Goal: Task Accomplishment & Management: Manage account settings

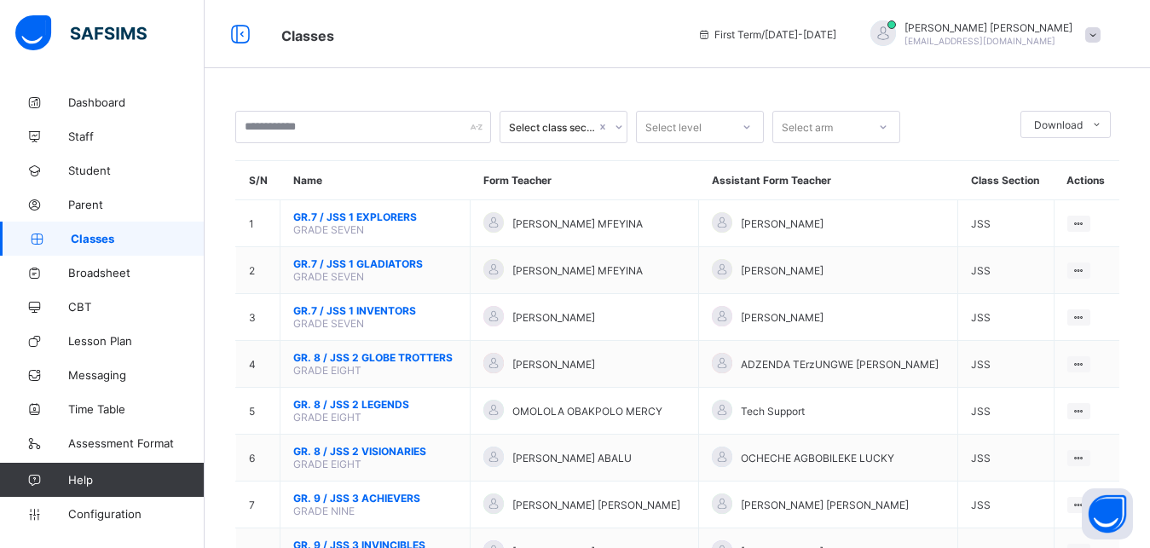
click at [122, 236] on span "Classes" at bounding box center [138, 239] width 134 height 14
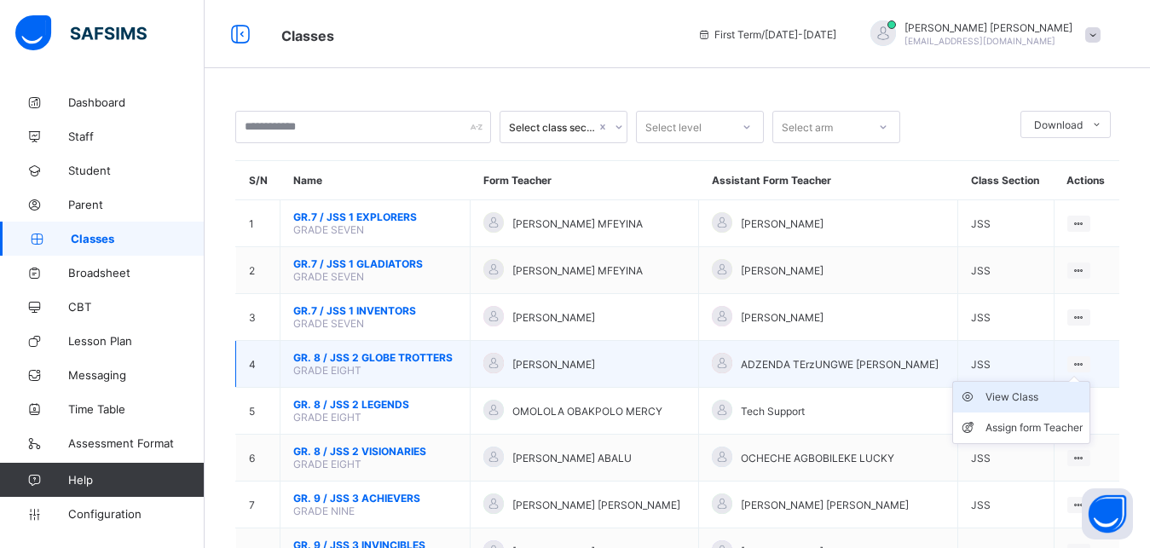
click at [1033, 406] on div "View Class" at bounding box center [1034, 397] width 97 height 17
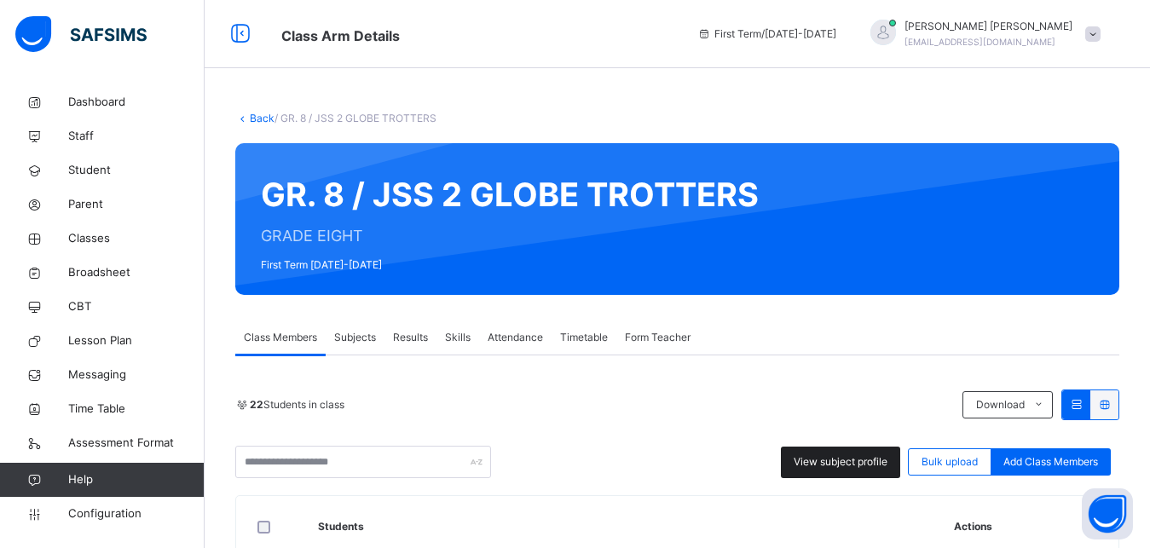
click at [841, 465] on span "View subject profile" at bounding box center [841, 461] width 94 height 15
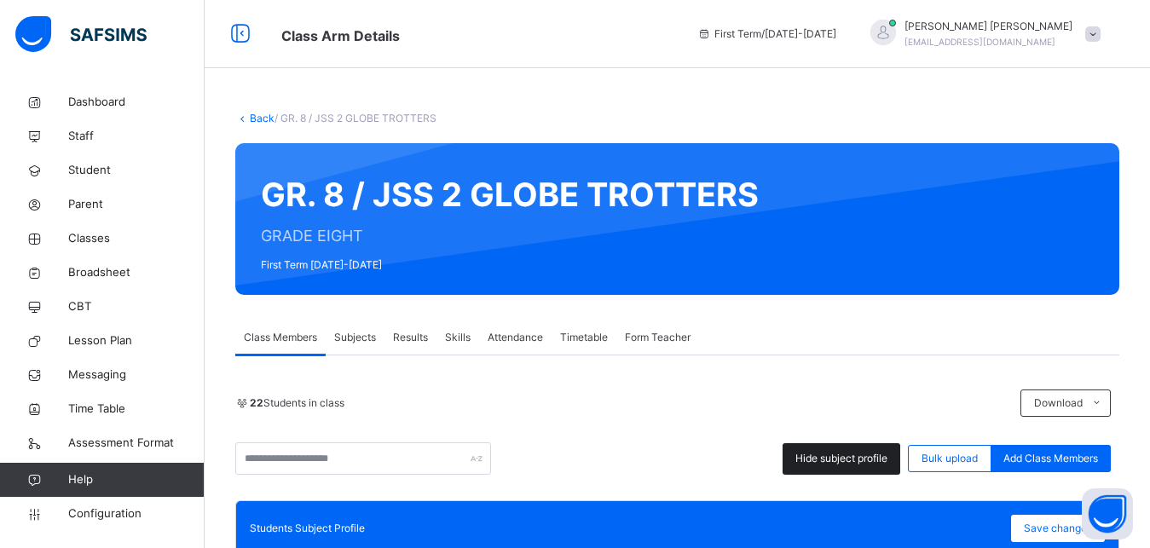
click at [859, 464] on span "Hide subject profile" at bounding box center [842, 458] width 92 height 15
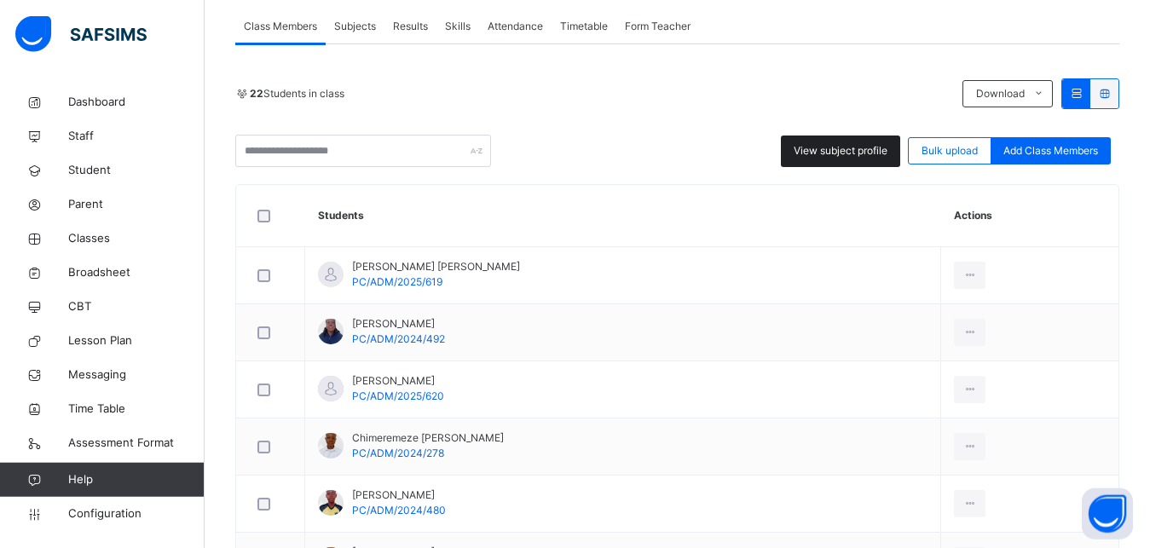
scroll to position [249, 0]
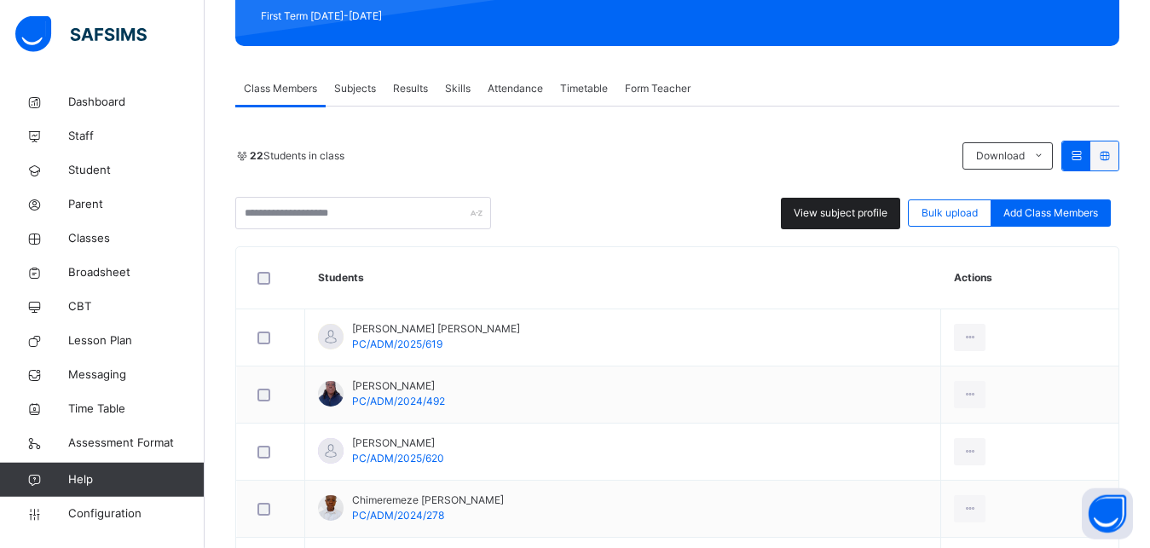
click at [887, 208] on span "View subject profile" at bounding box center [841, 213] width 94 height 15
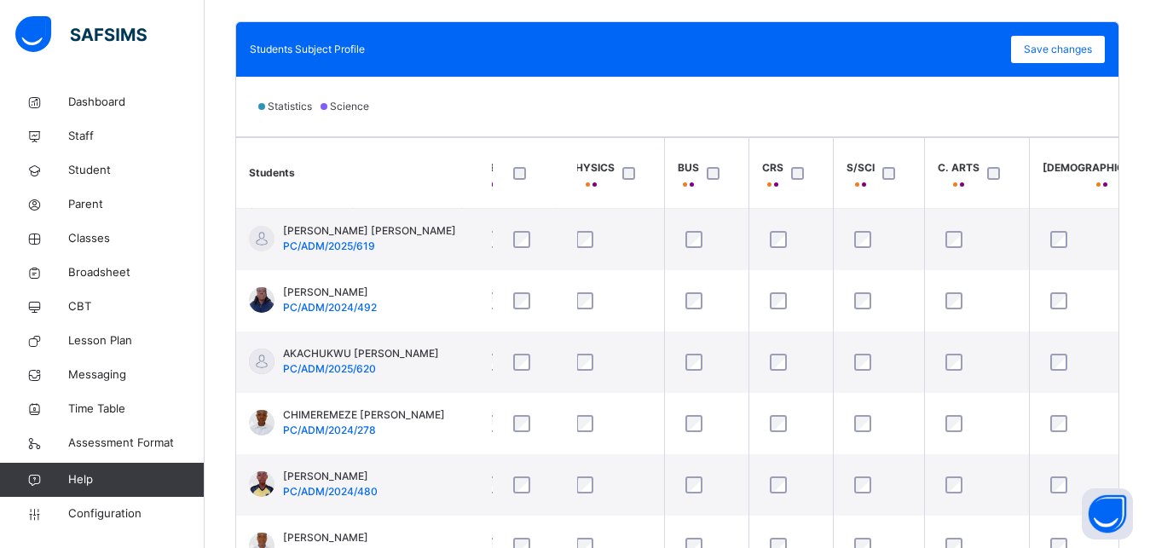
scroll to position [0, 443]
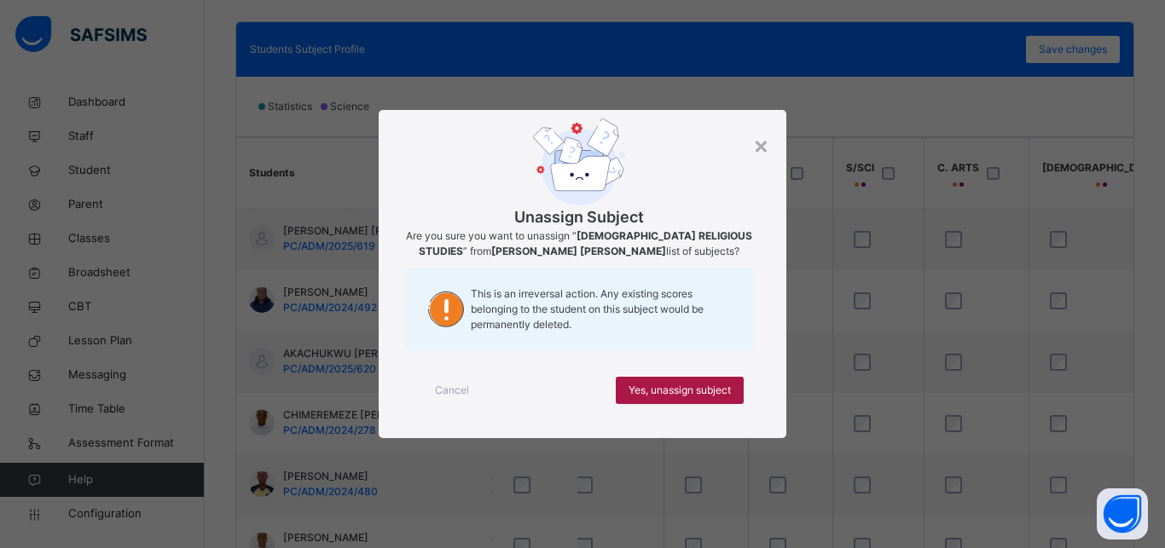
click at [687, 388] on span "Yes, unassign subject" at bounding box center [679, 390] width 102 height 15
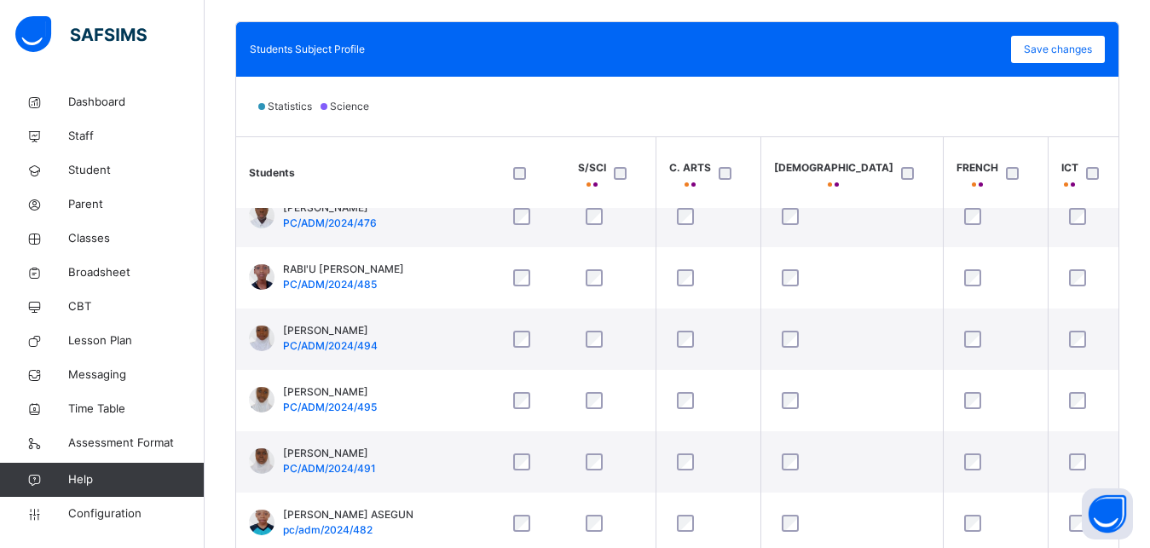
scroll to position [901, 710]
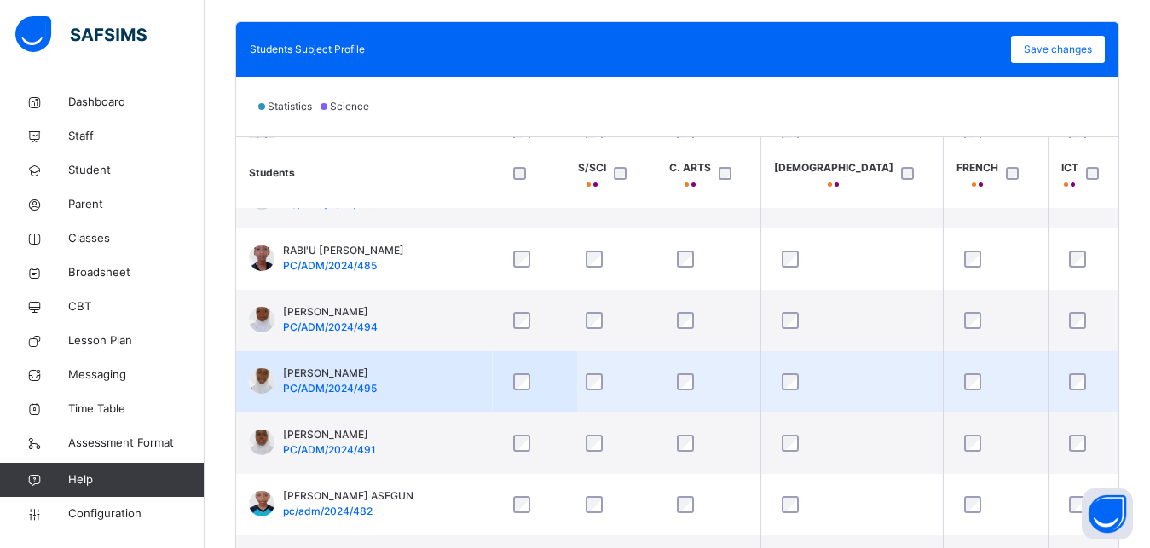
click at [1146, 384] on div at bounding box center [1168, 381] width 44 height 17
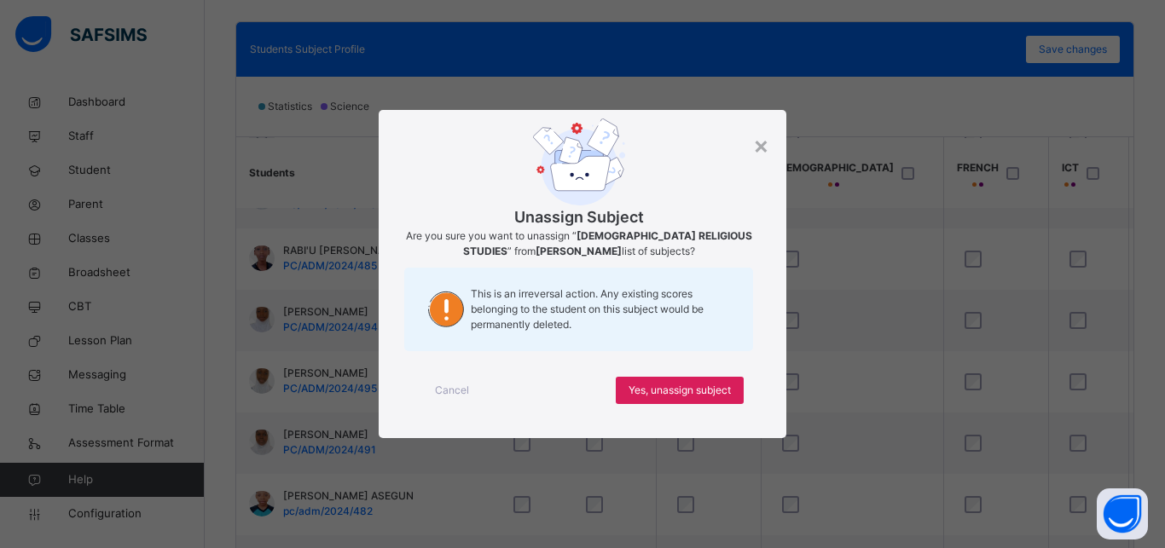
click at [478, 395] on div "Cancel" at bounding box center [451, 390] width 61 height 27
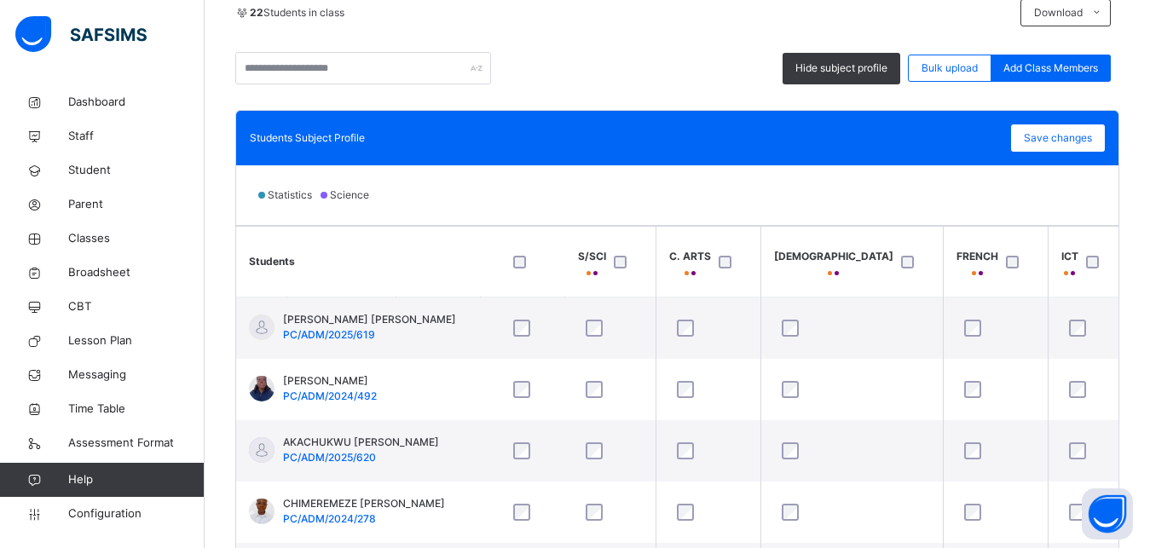
scroll to position [387, 0]
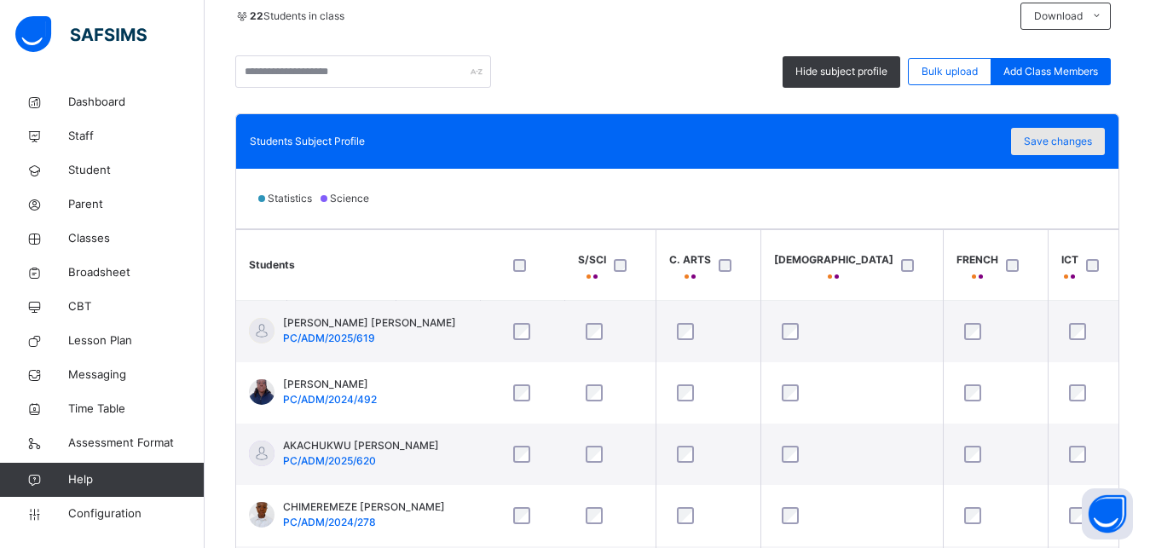
click at [1085, 151] on div "Save changes" at bounding box center [1058, 141] width 94 height 27
click at [1072, 147] on span "Save changes" at bounding box center [1058, 141] width 68 height 15
click at [1075, 138] on span "Save changes" at bounding box center [1058, 141] width 68 height 15
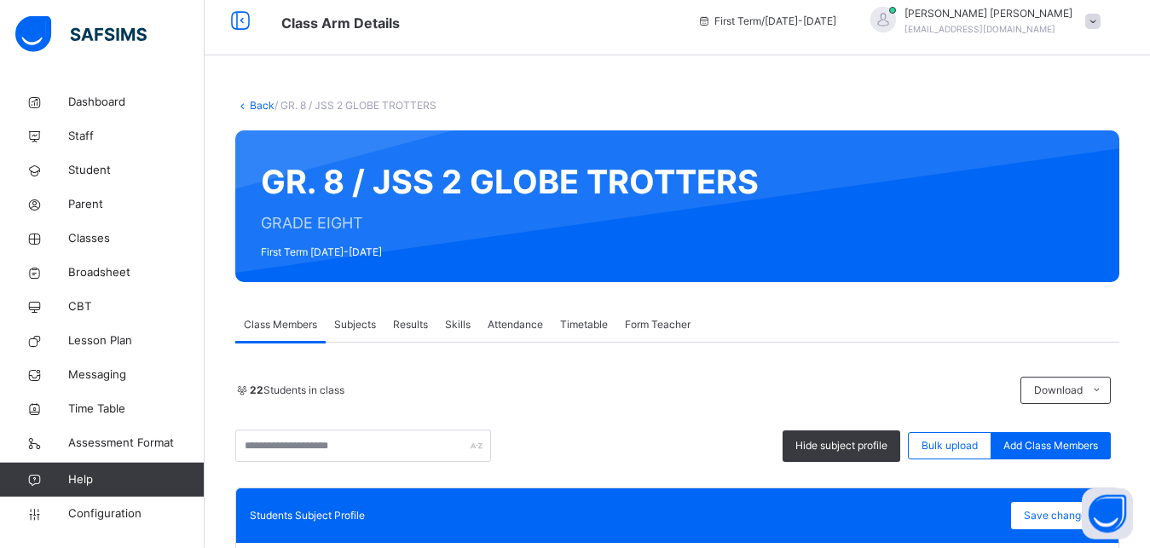
scroll to position [0, 0]
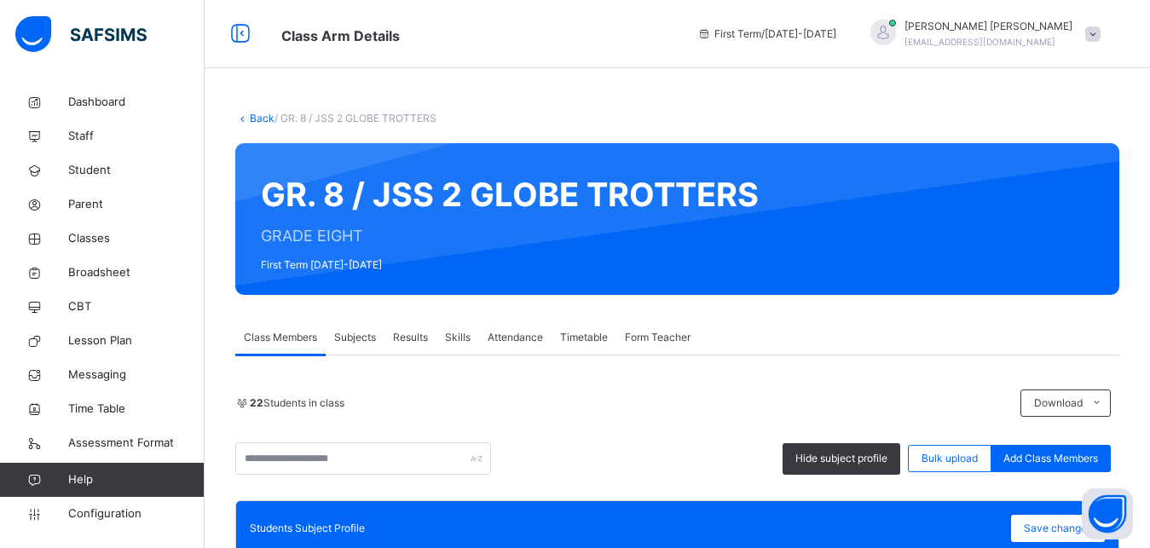
click at [259, 119] on link "Back" at bounding box center [262, 118] width 25 height 13
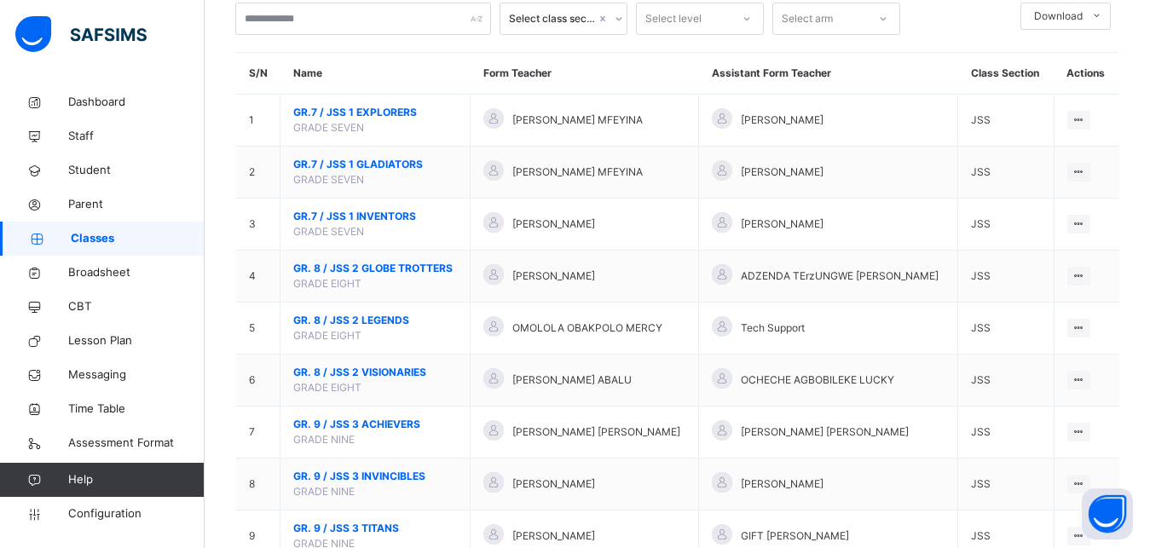
scroll to position [129, 0]
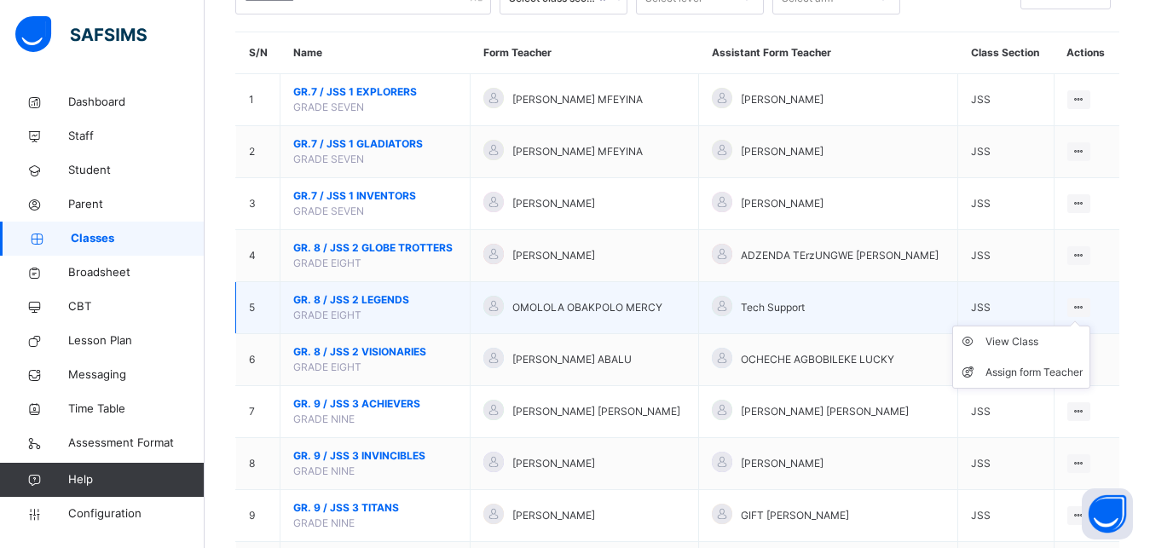
click at [1091, 317] on div at bounding box center [1079, 307] width 23 height 19
click at [1051, 350] on div "View Class" at bounding box center [1034, 341] width 97 height 17
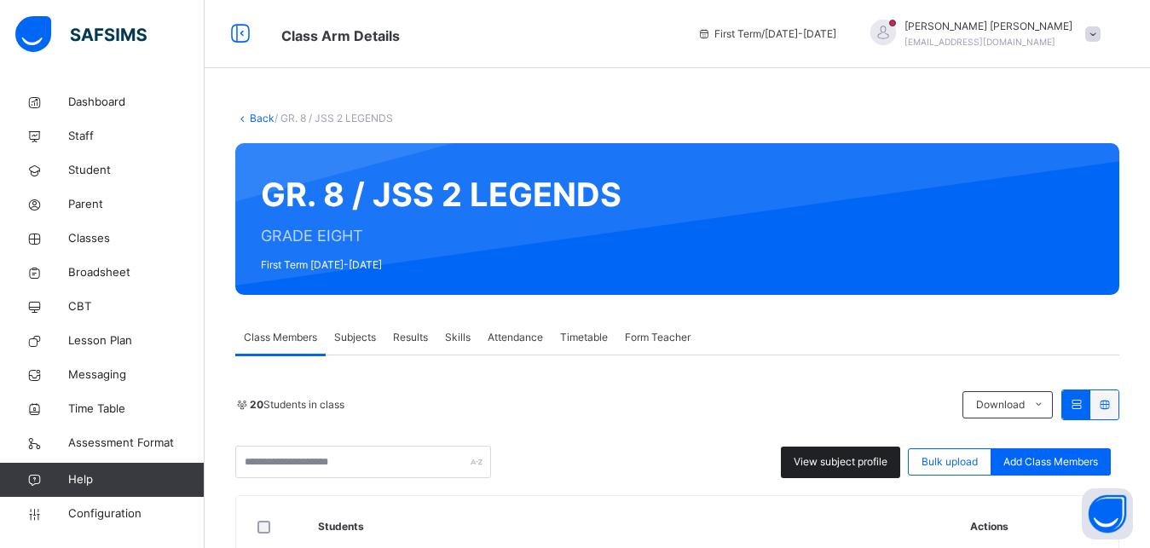
click at [888, 466] on span "View subject profile" at bounding box center [841, 461] width 94 height 15
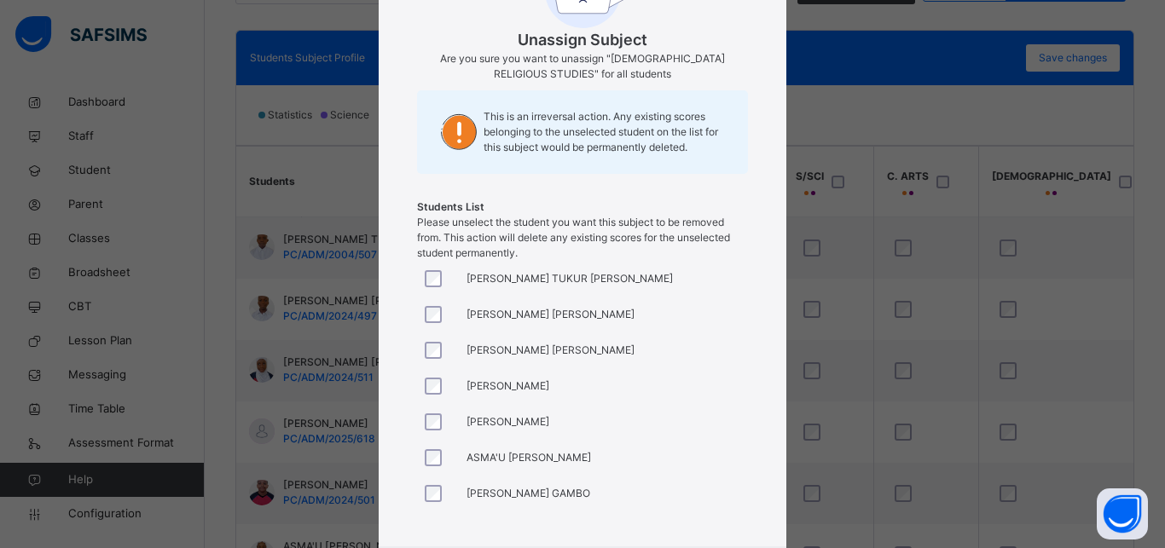
scroll to position [263, 0]
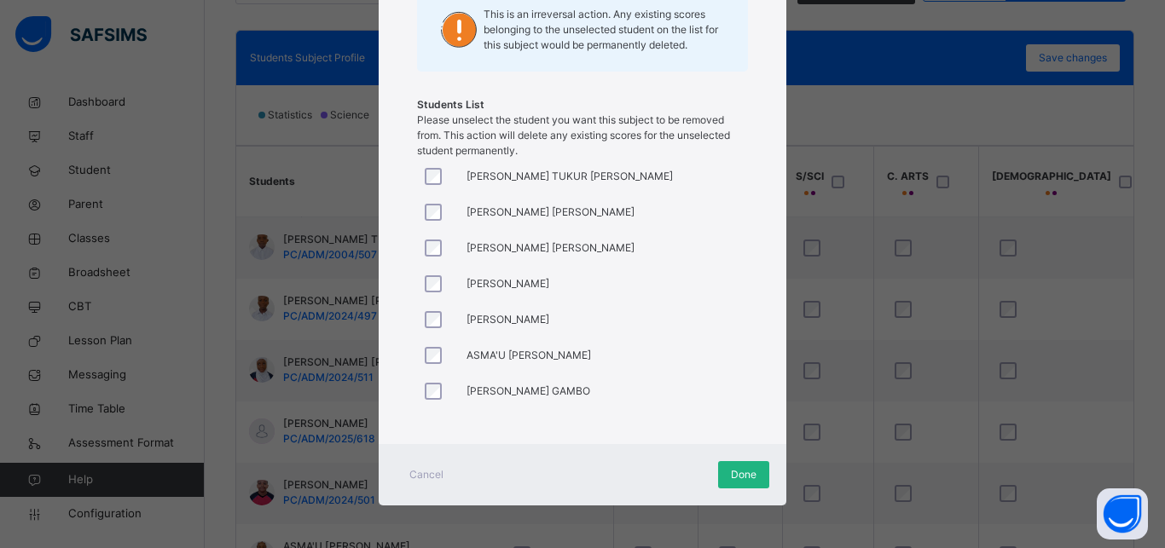
click at [741, 482] on span "Done" at bounding box center [744, 474] width 26 height 15
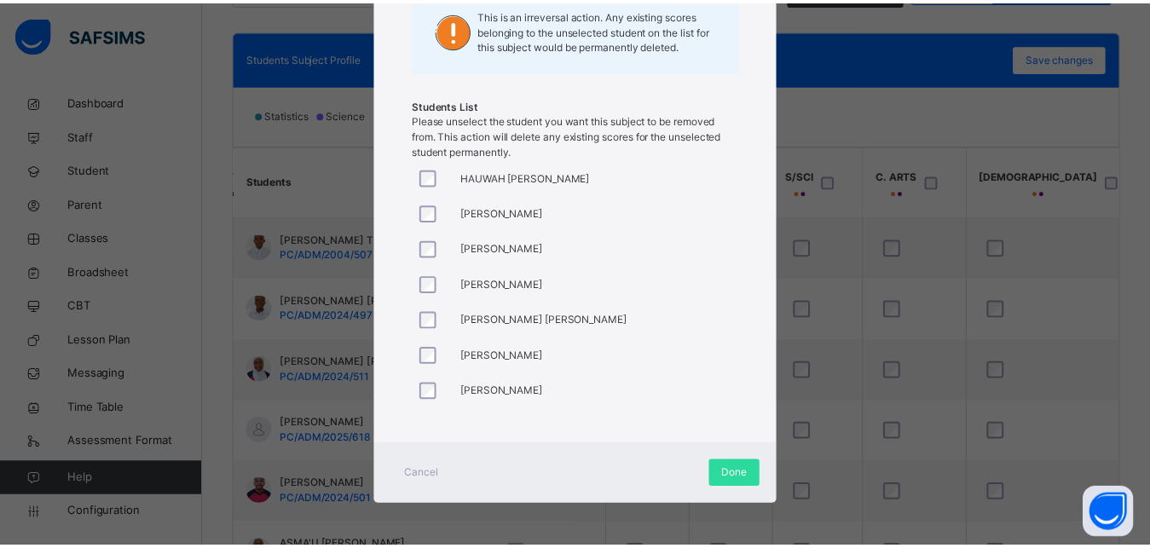
scroll to position [460, 0]
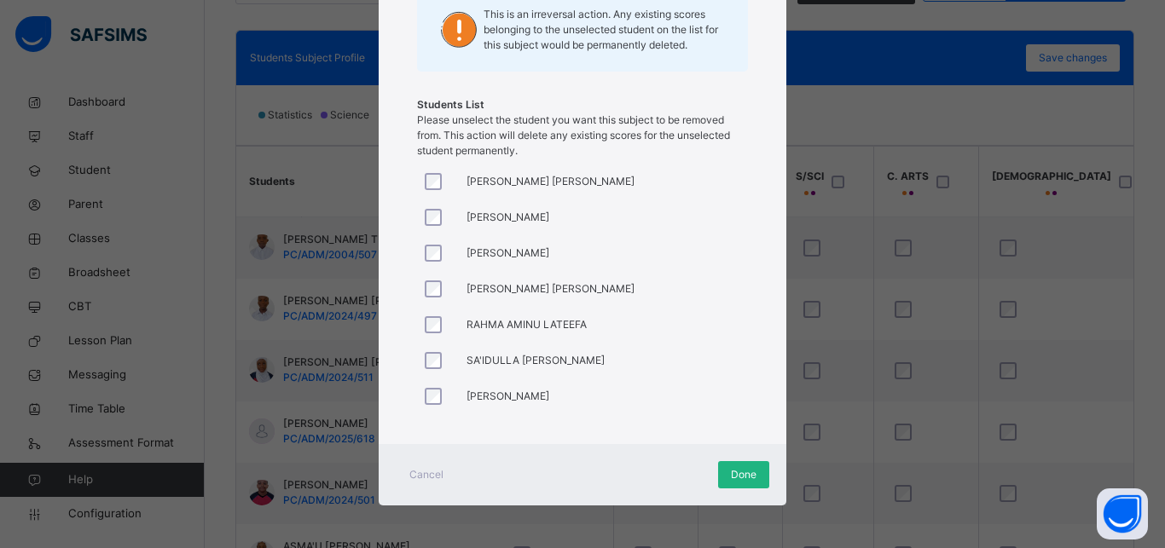
click at [743, 474] on span "Done" at bounding box center [744, 474] width 26 height 15
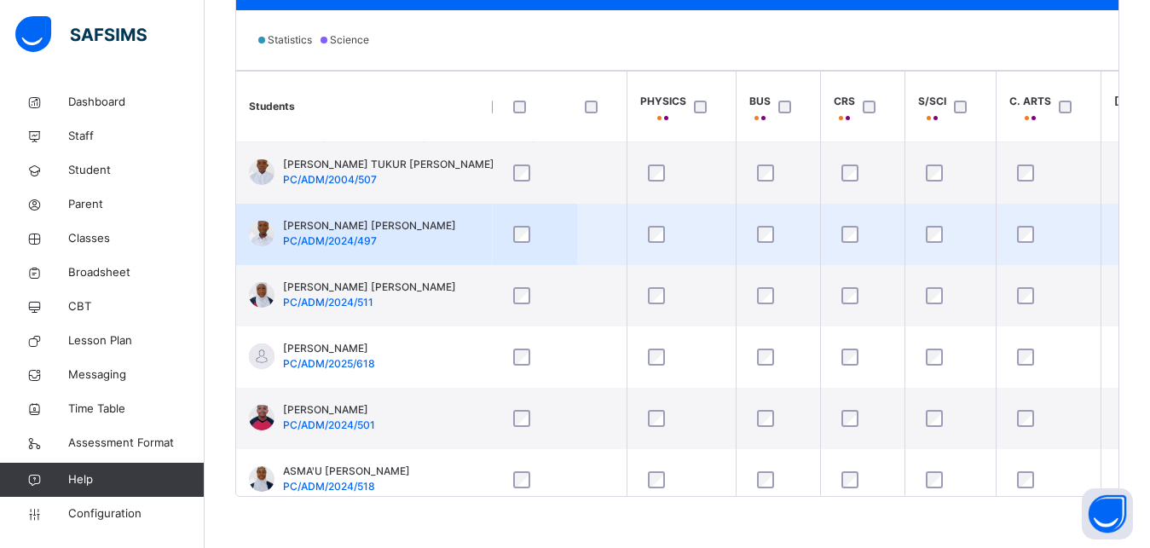
scroll to position [0, 372]
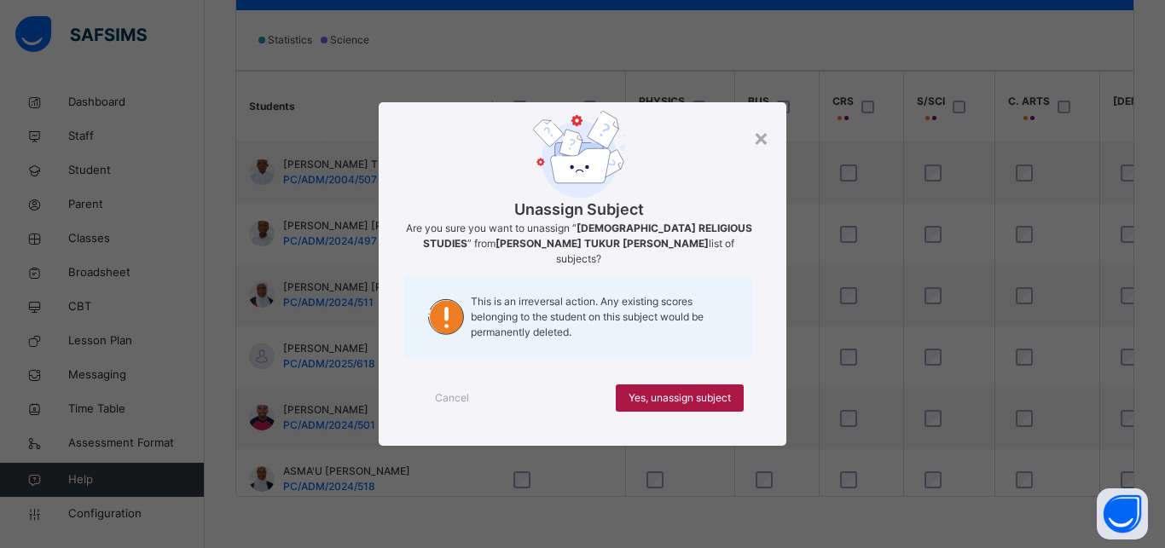
click at [677, 391] on span "Yes, unassign subject" at bounding box center [679, 398] width 102 height 15
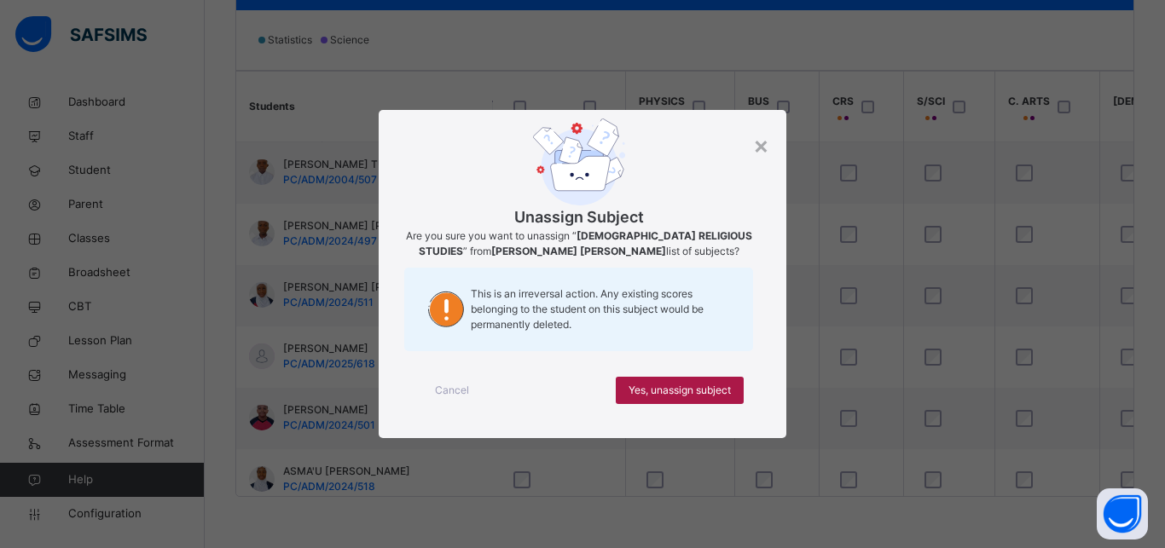
click at [722, 389] on span "Yes, unassign subject" at bounding box center [679, 390] width 102 height 15
click at [733, 393] on div "Yes, unassign subject" at bounding box center [680, 390] width 128 height 27
click at [720, 391] on span "Yes, unassign subject" at bounding box center [679, 390] width 102 height 15
click at [710, 381] on div "Yes, unassign subject" at bounding box center [680, 390] width 128 height 27
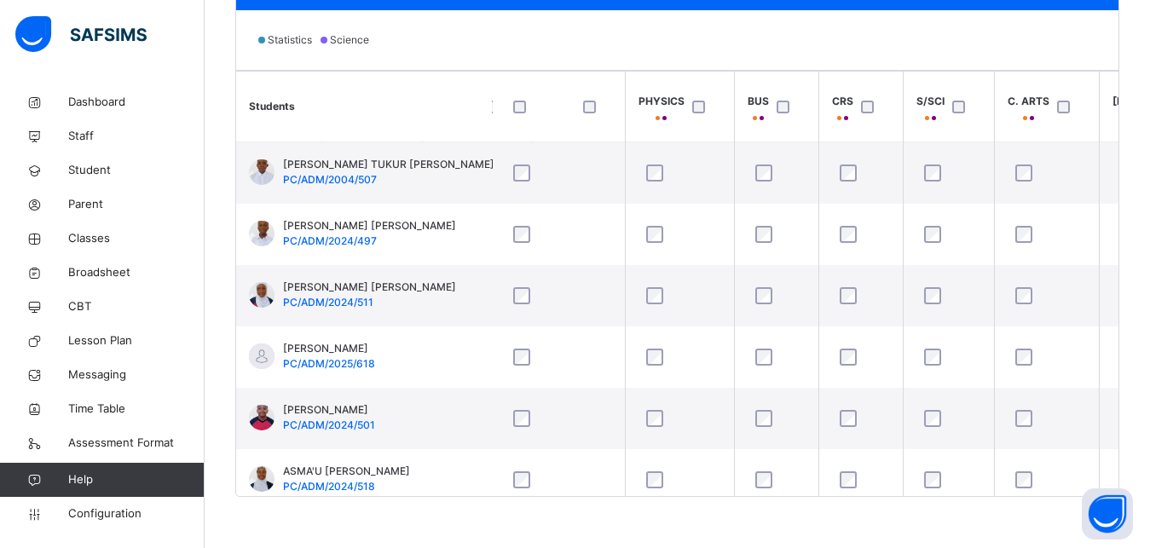
click at [955, 100] on div at bounding box center [963, 107] width 37 height 36
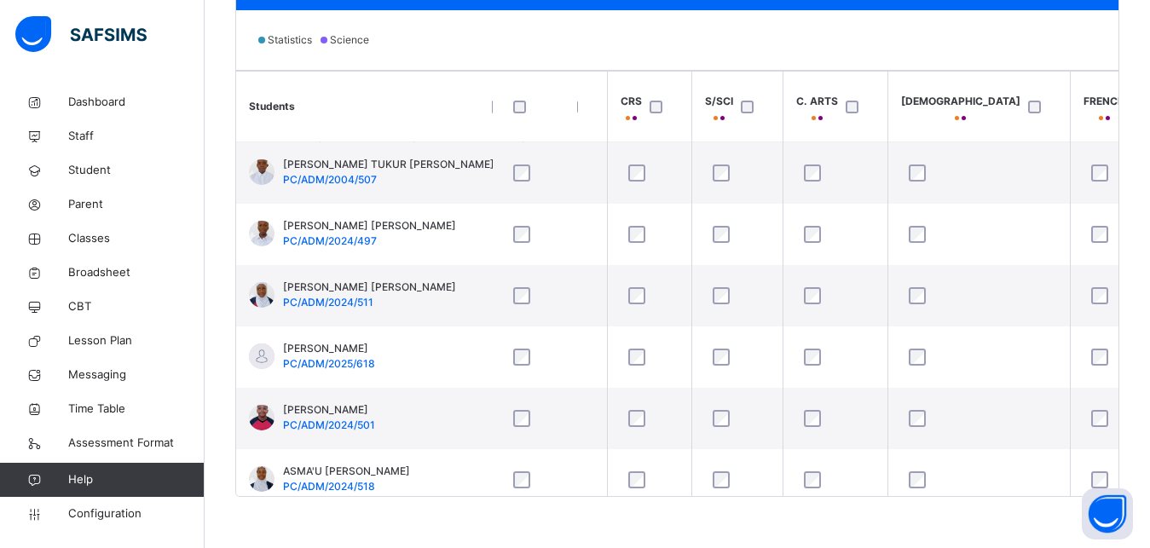
scroll to position [0, 710]
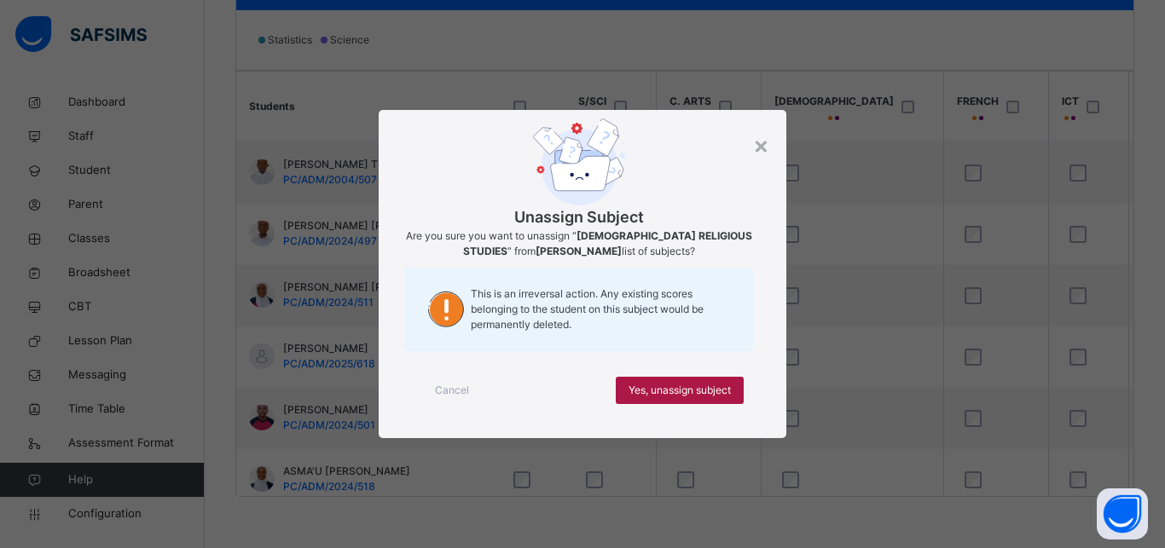
click at [727, 389] on span "Yes, unassign subject" at bounding box center [679, 390] width 102 height 15
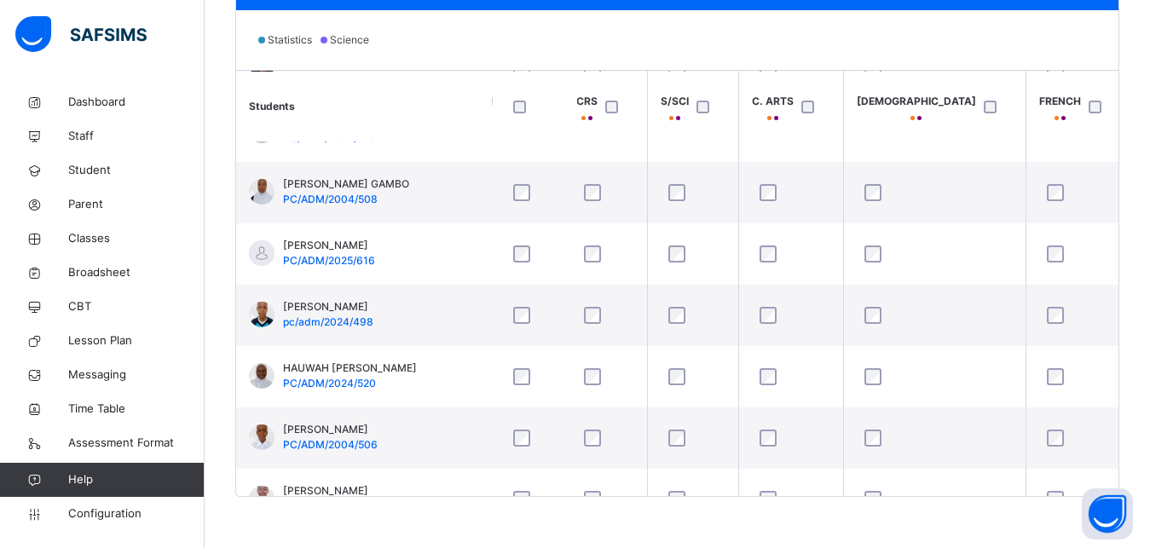
scroll to position [350, 628]
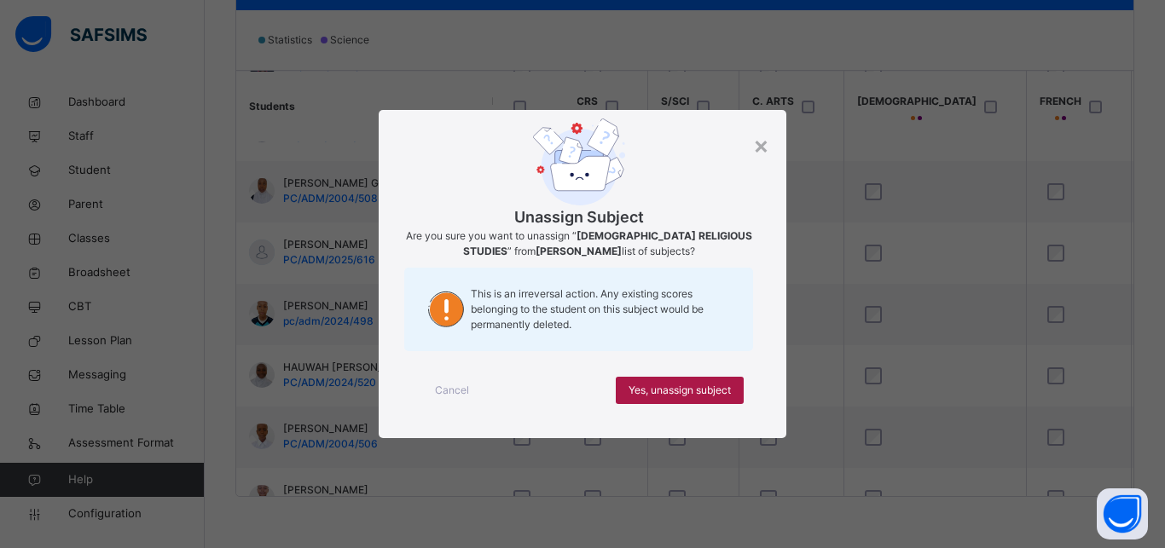
click at [694, 387] on span "Yes, unassign subject" at bounding box center [679, 390] width 102 height 15
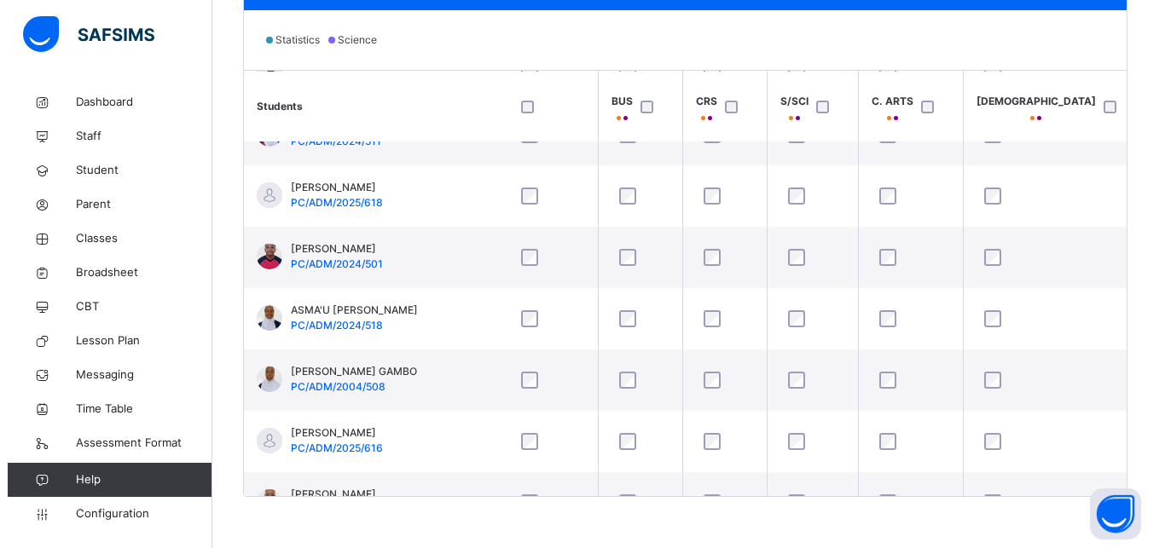
scroll to position [229, 516]
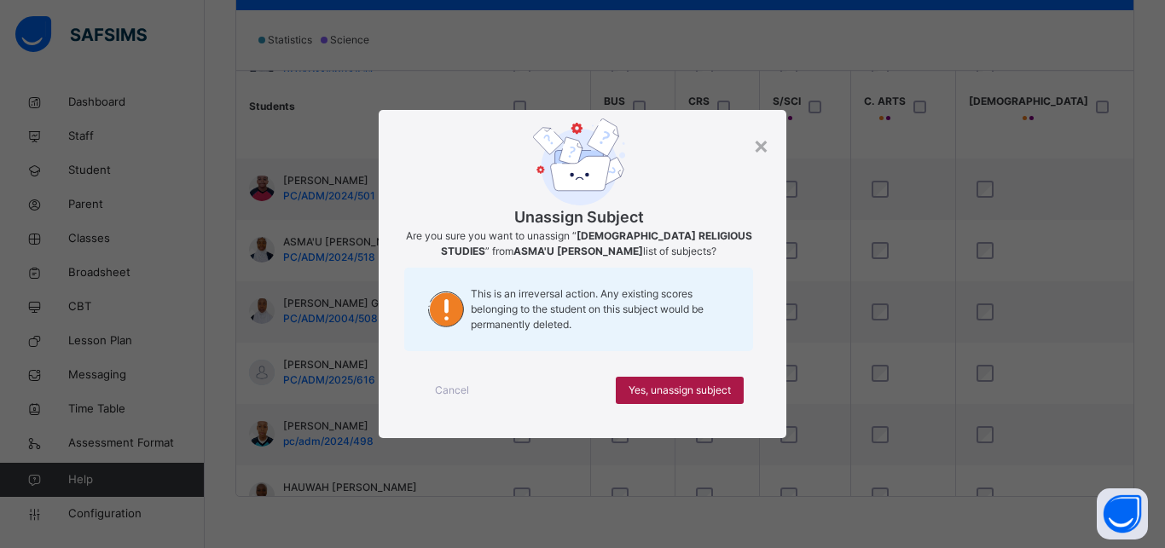
click at [696, 397] on span "Yes, unassign subject" at bounding box center [679, 390] width 102 height 15
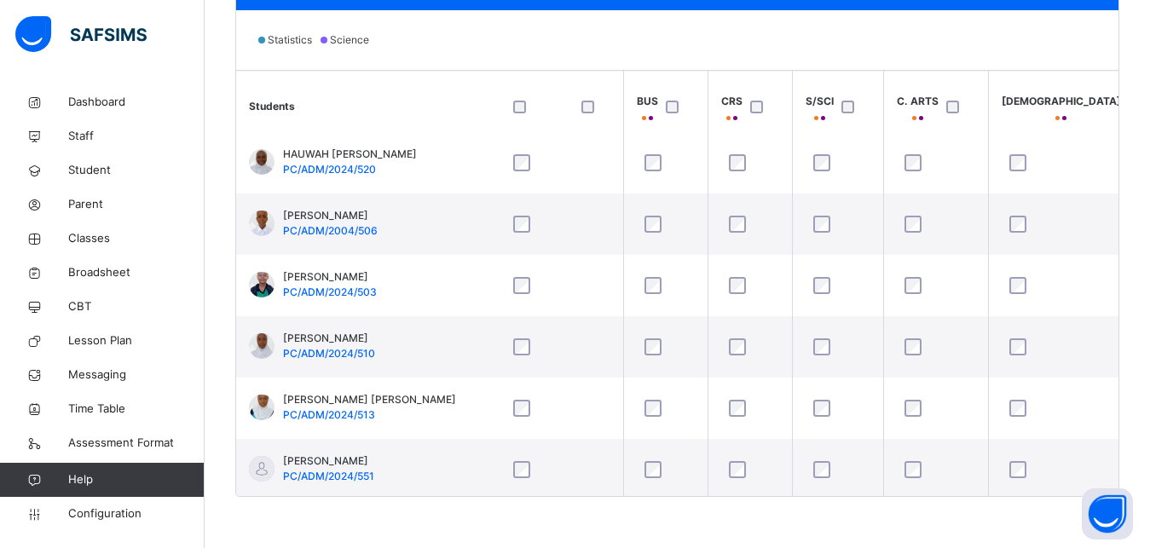
scroll to position [564, 483]
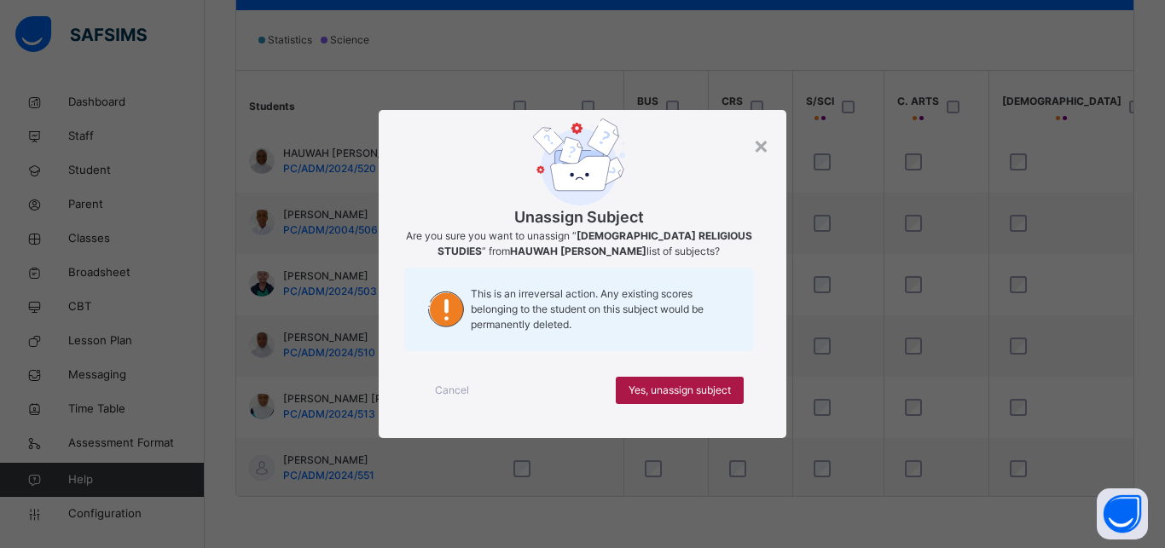
click at [707, 391] on span "Yes, unassign subject" at bounding box center [679, 390] width 102 height 15
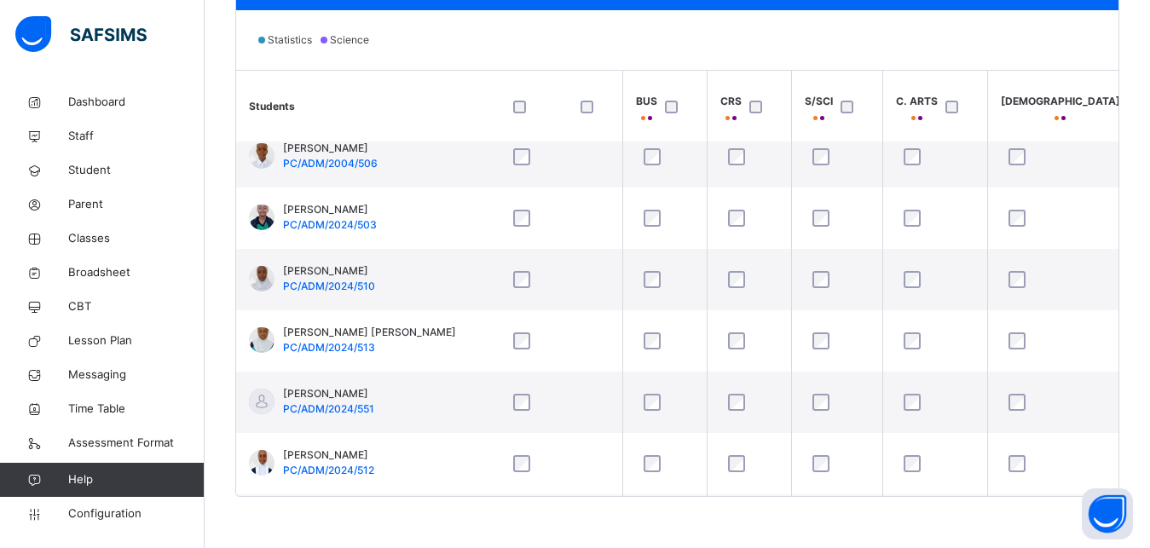
scroll to position [620, 483]
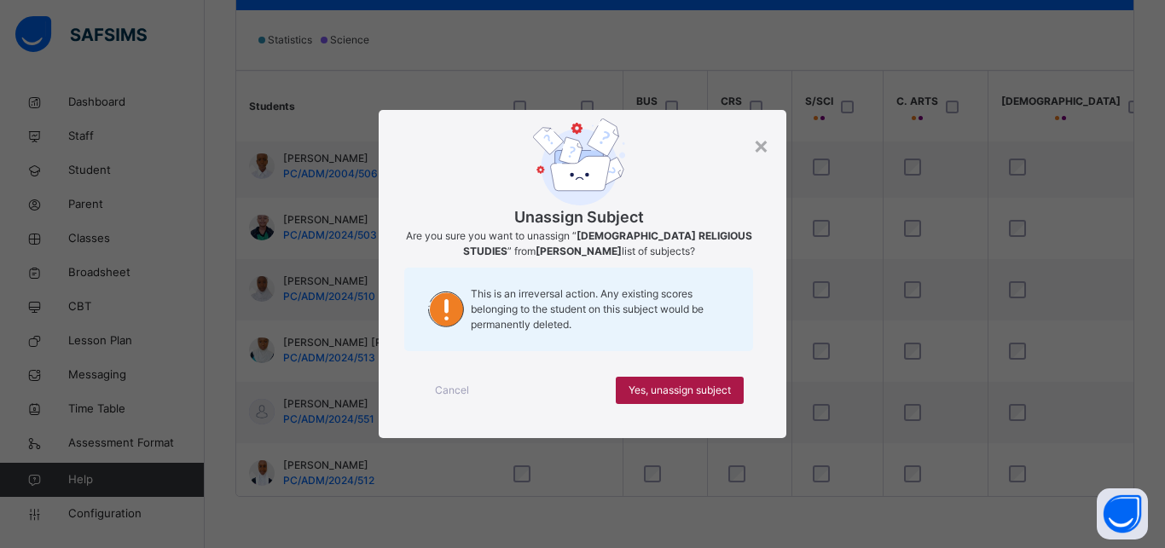
click at [681, 391] on span "Yes, unassign subject" at bounding box center [679, 390] width 102 height 15
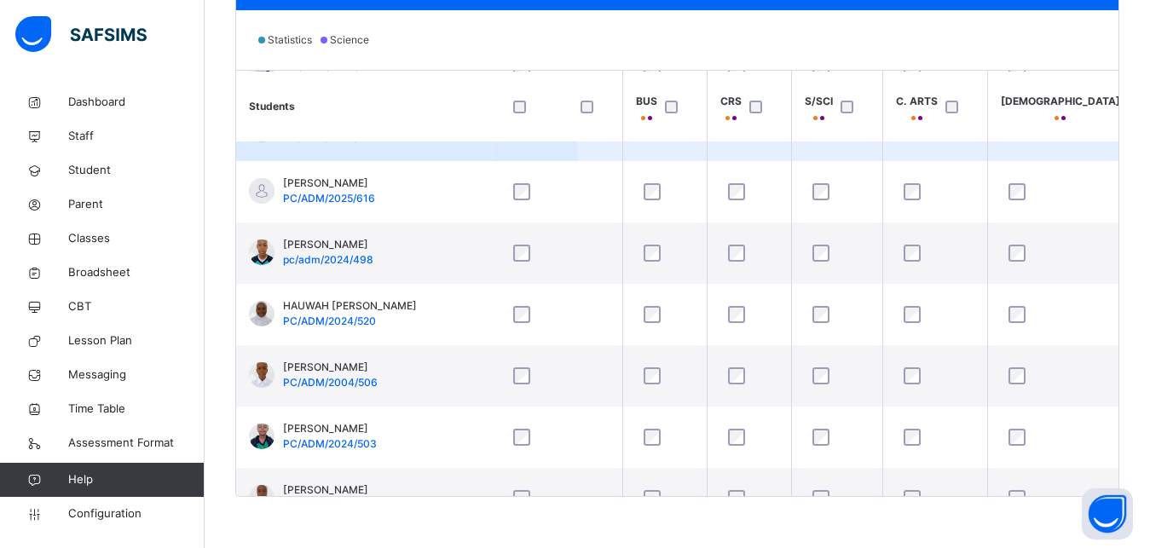
scroll to position [412, 483]
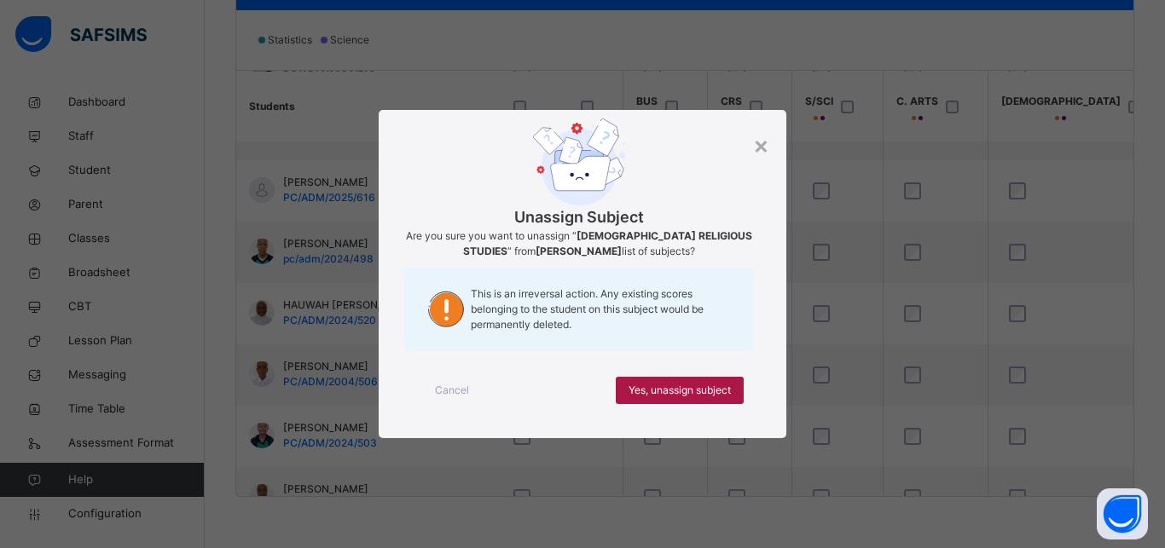
click at [710, 384] on span "Yes, unassign subject" at bounding box center [679, 390] width 102 height 15
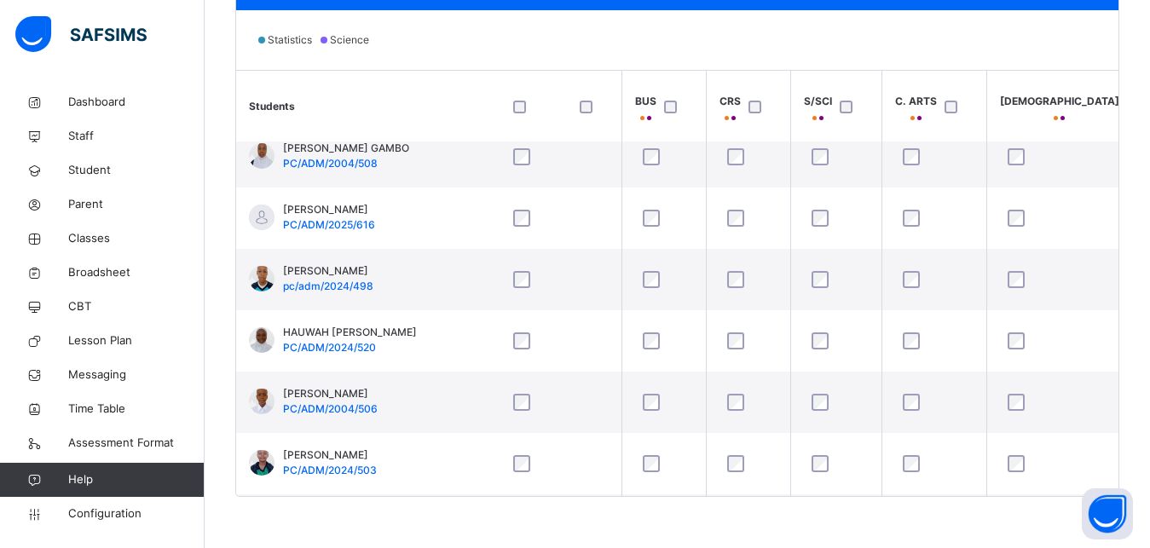
scroll to position [352, 484]
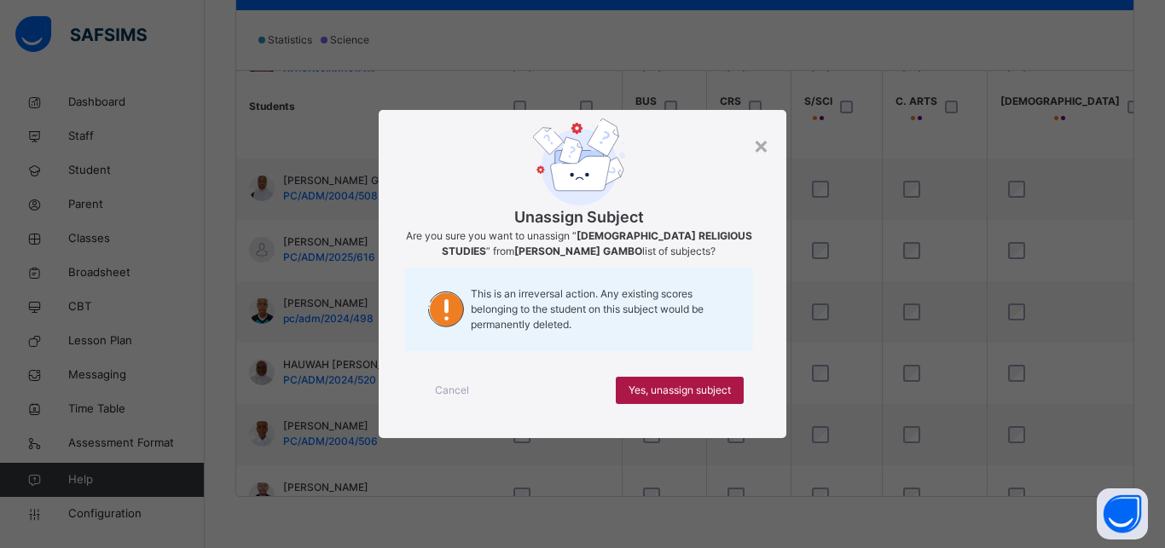
click at [712, 397] on span "Yes, unassign subject" at bounding box center [679, 390] width 102 height 15
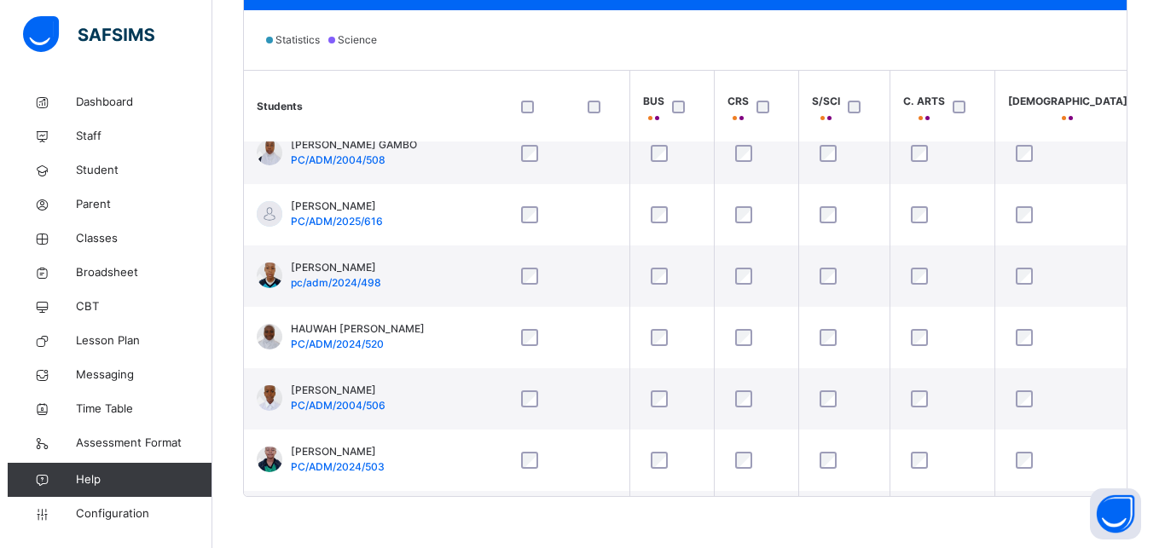
scroll to position [401, 484]
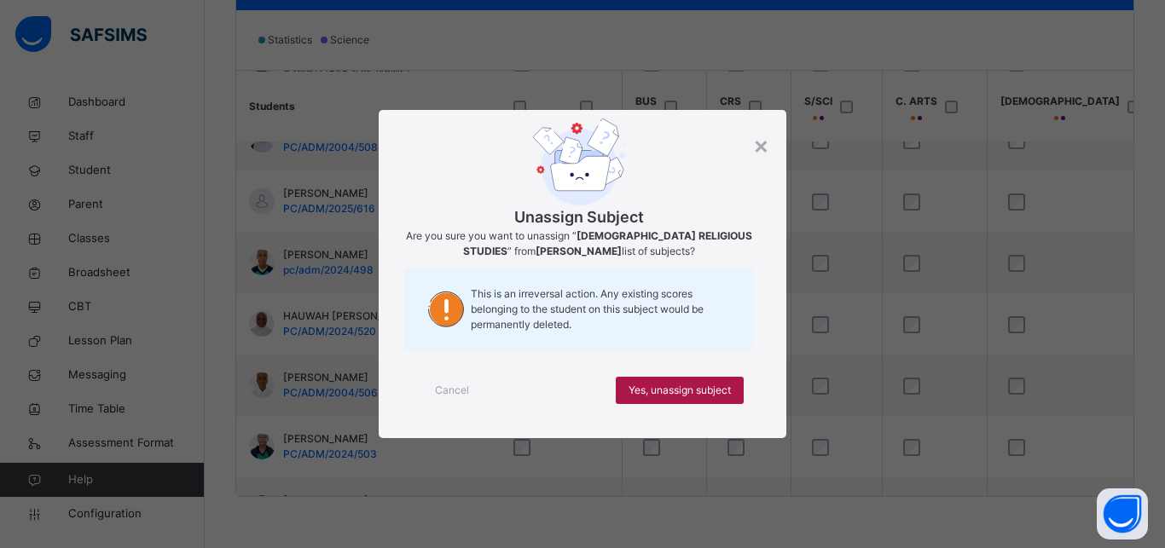
click at [703, 391] on span "Yes, unassign subject" at bounding box center [679, 390] width 102 height 15
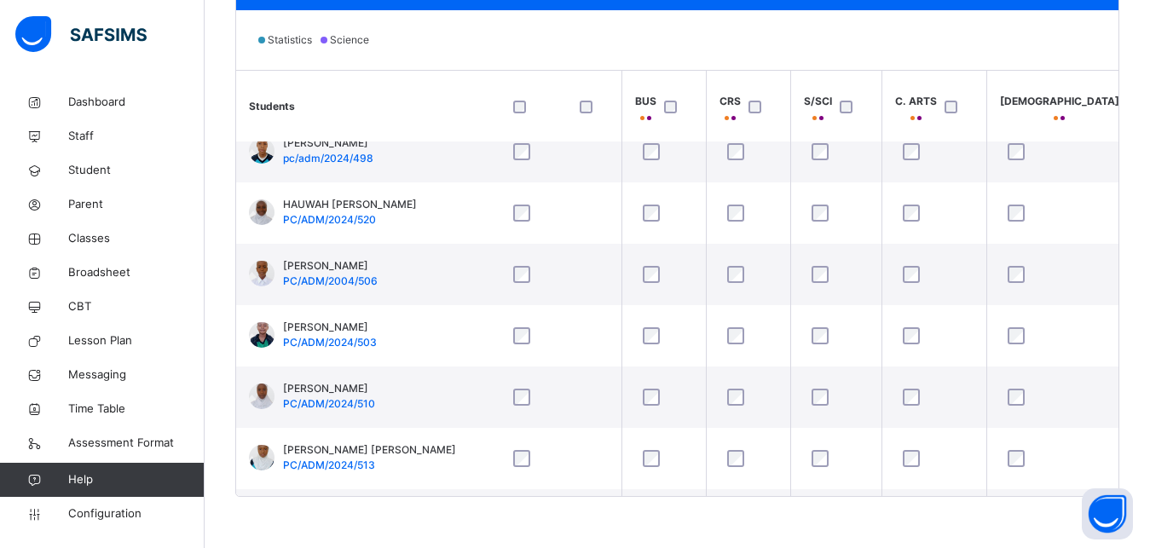
scroll to position [514, 484]
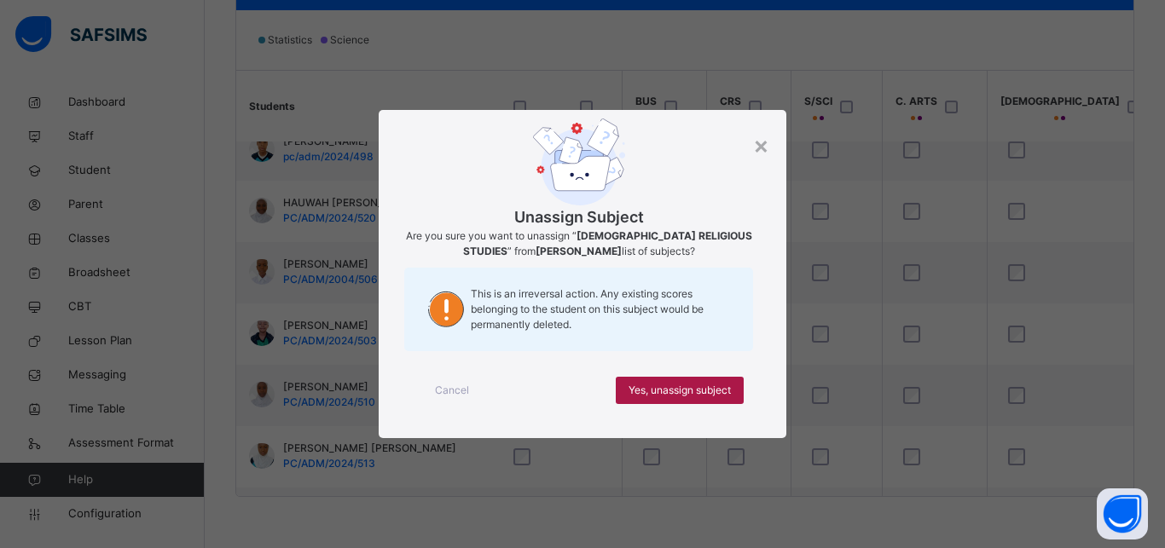
click at [684, 386] on span "Yes, unassign subject" at bounding box center [679, 390] width 102 height 15
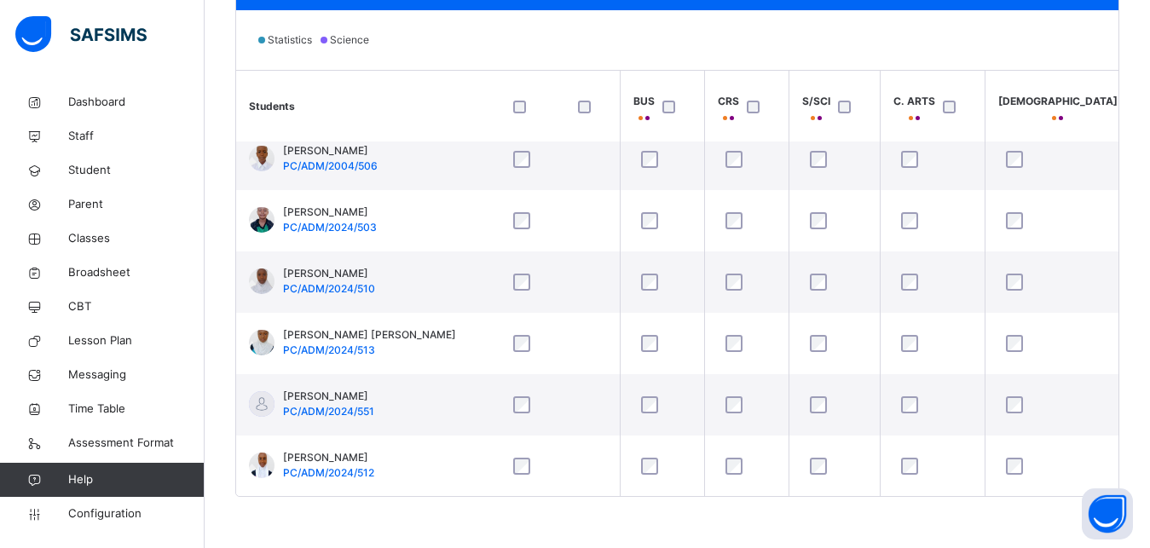
scroll to position [628, 486]
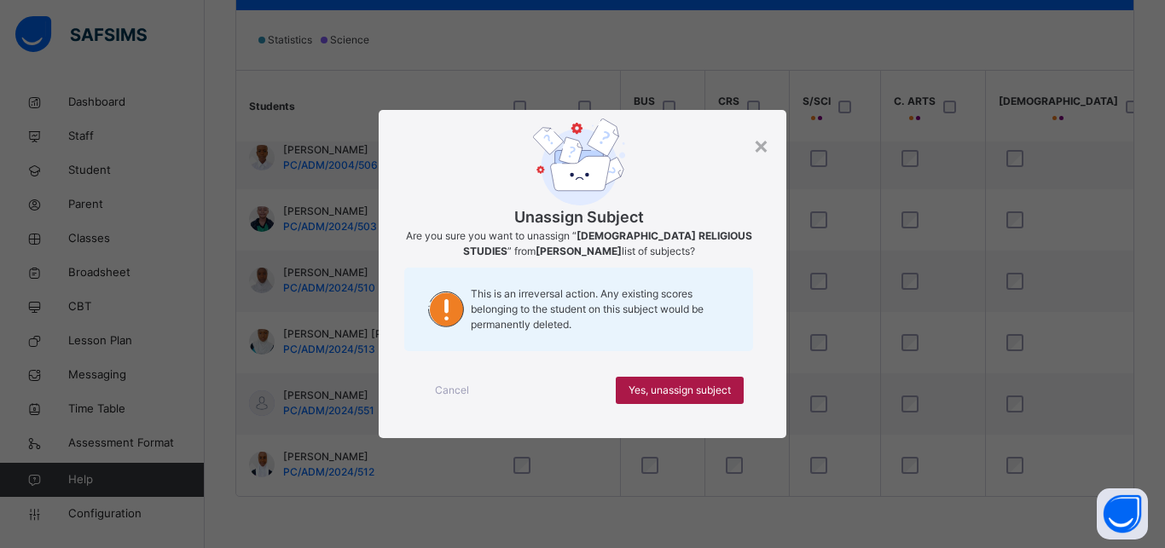
click at [683, 399] on div "Yes, unassign subject" at bounding box center [680, 390] width 128 height 27
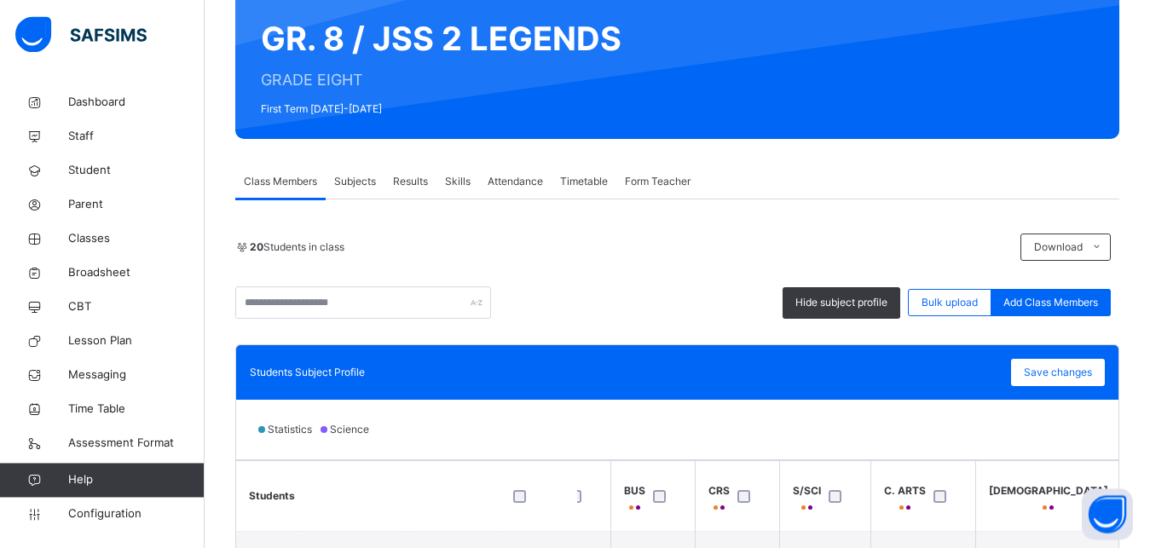
scroll to position [159, 0]
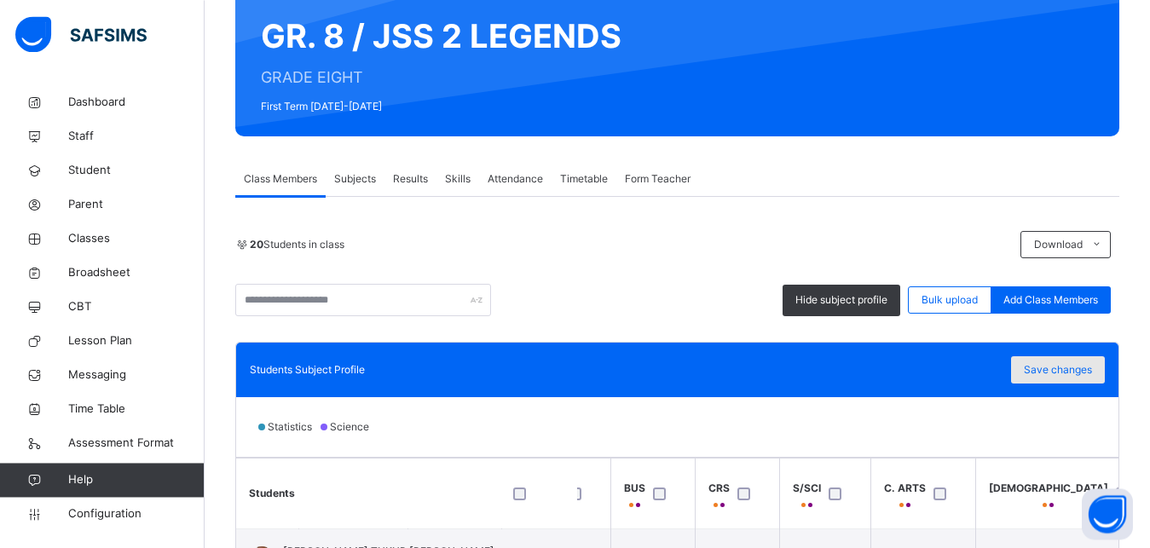
click at [1059, 369] on span "Save changes" at bounding box center [1058, 369] width 68 height 15
click at [1084, 375] on span "Save changes" at bounding box center [1058, 369] width 68 height 15
click at [1090, 375] on div "Save changes" at bounding box center [1058, 369] width 94 height 27
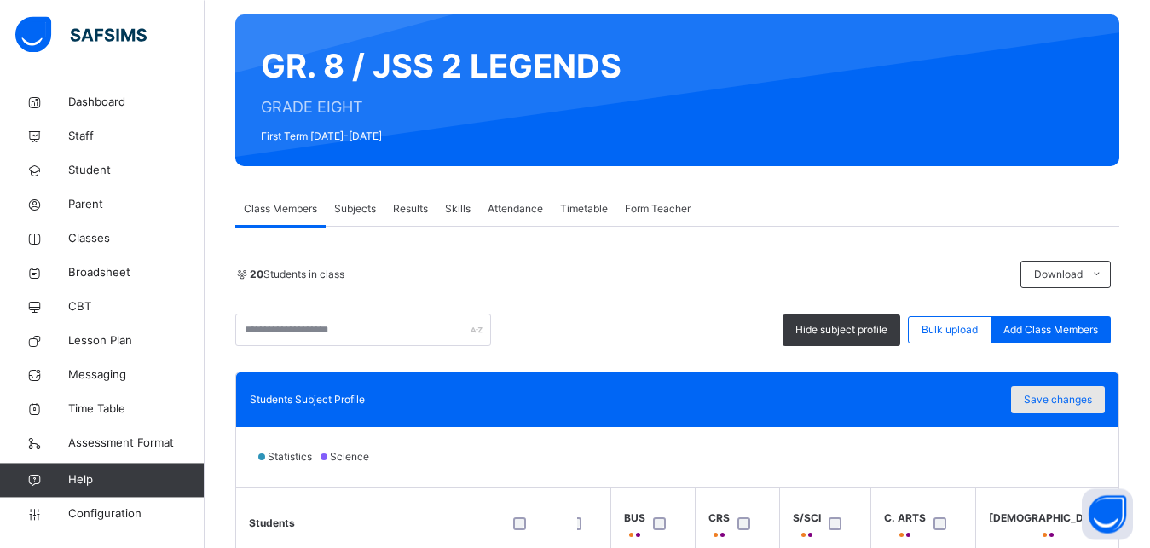
scroll to position [0, 0]
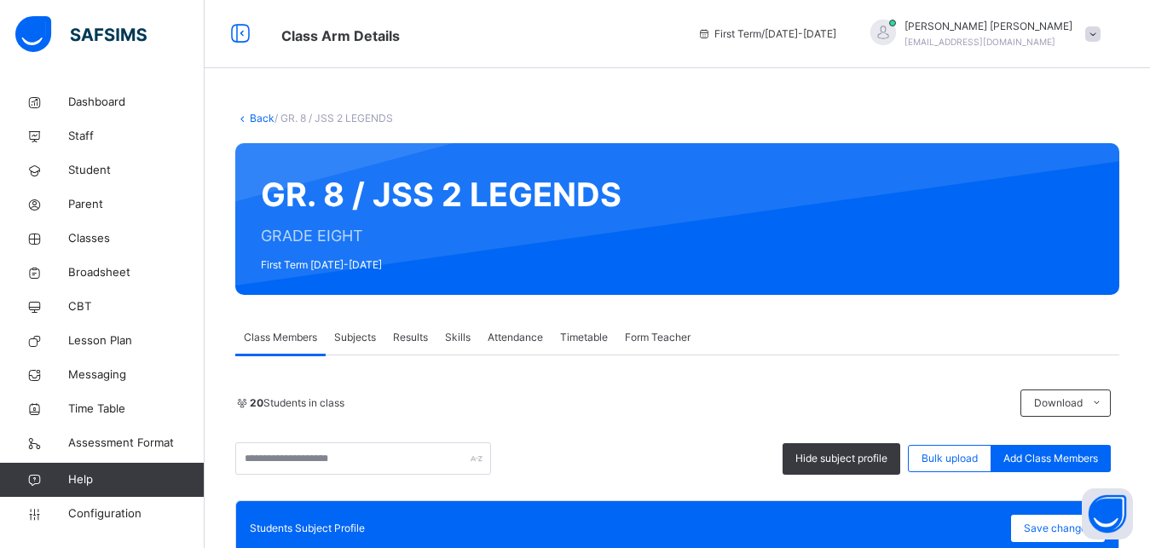
click at [251, 122] on link "Back" at bounding box center [262, 118] width 25 height 13
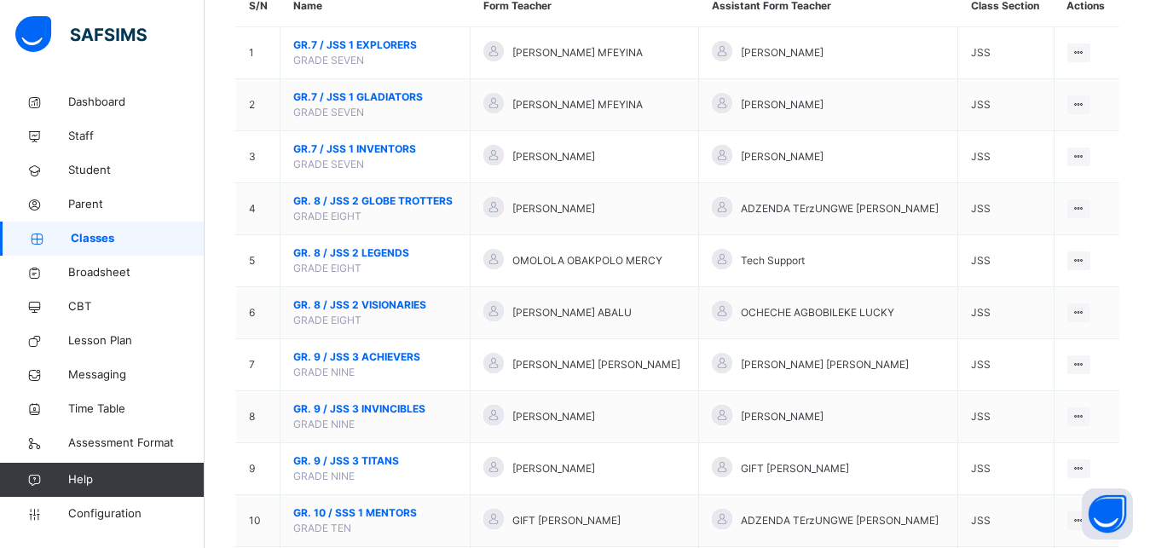
scroll to position [197, 0]
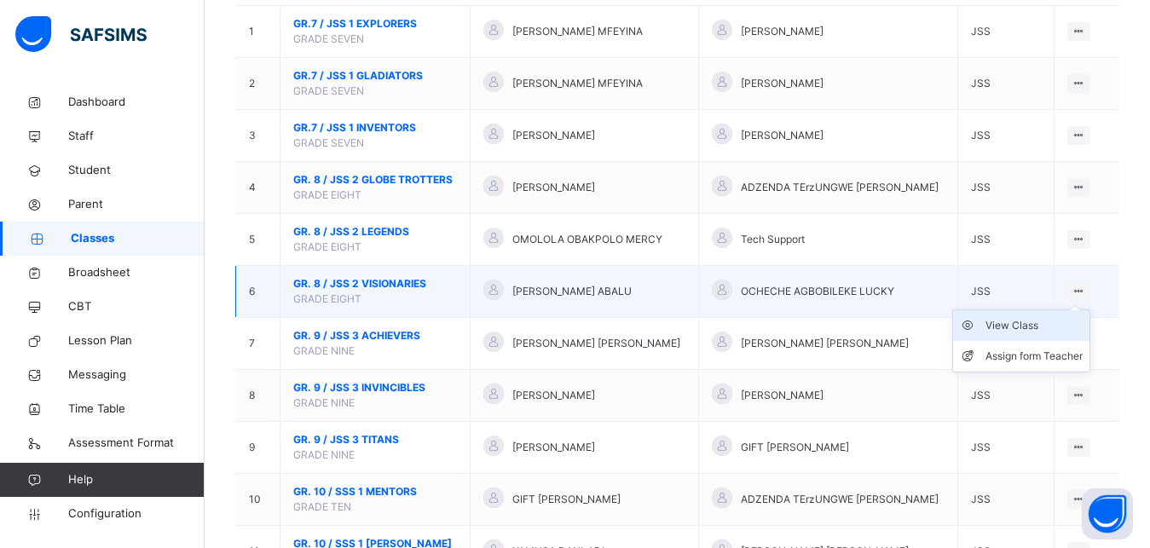
click at [1054, 334] on div "View Class" at bounding box center [1034, 325] width 97 height 17
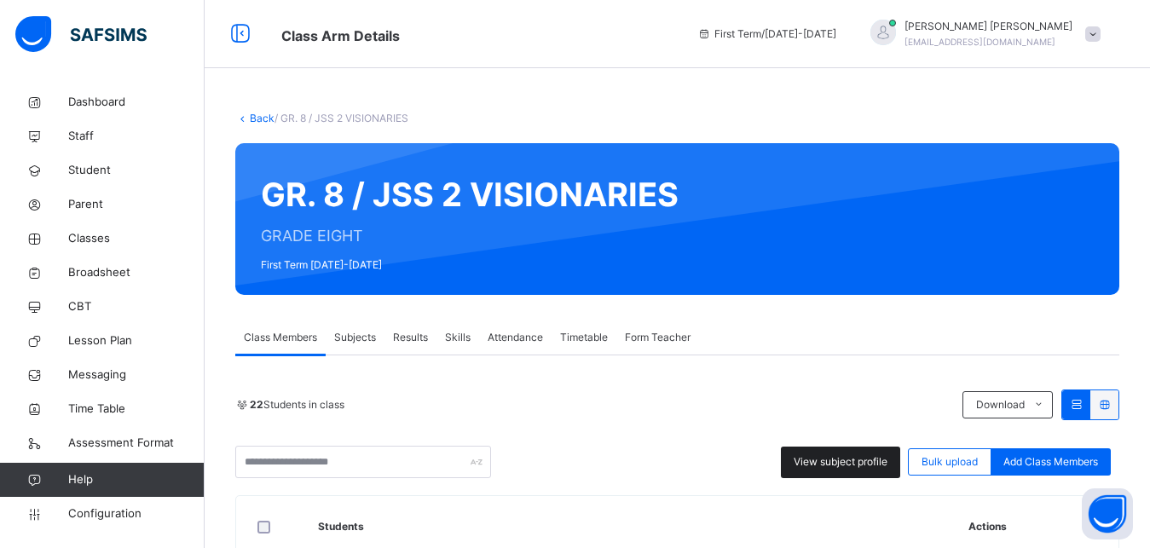
click at [888, 464] on span "View subject profile" at bounding box center [841, 461] width 94 height 15
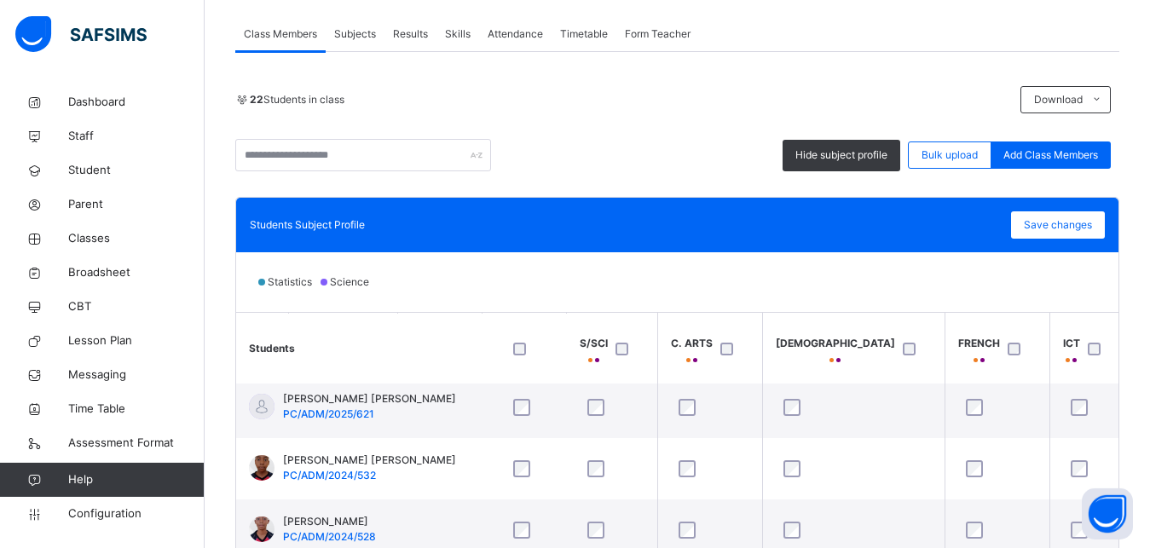
scroll to position [7, 709]
click at [1092, 219] on span "Save changes" at bounding box center [1058, 224] width 68 height 15
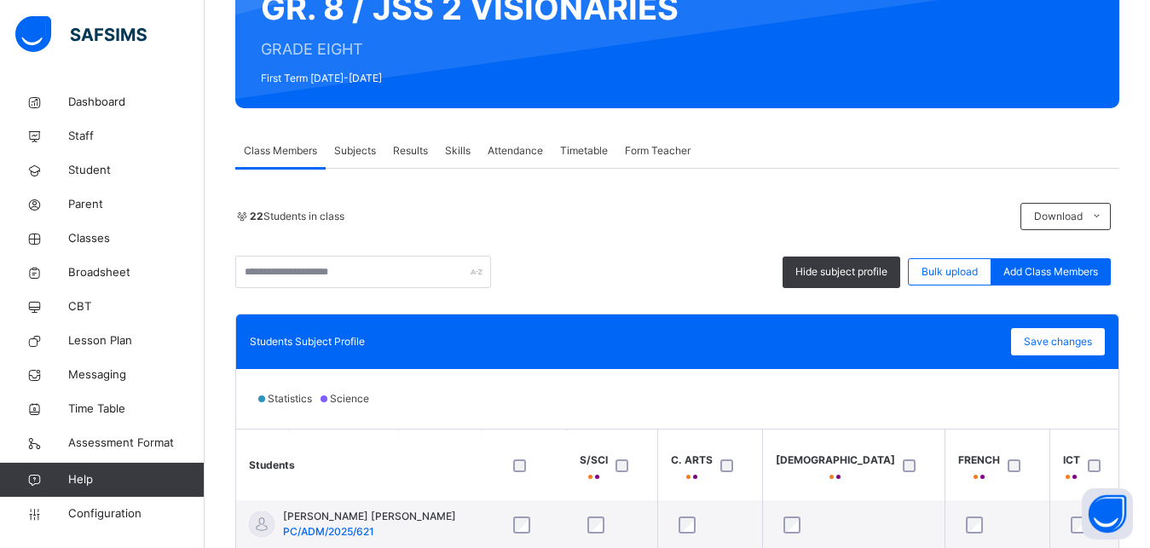
scroll to position [0, 0]
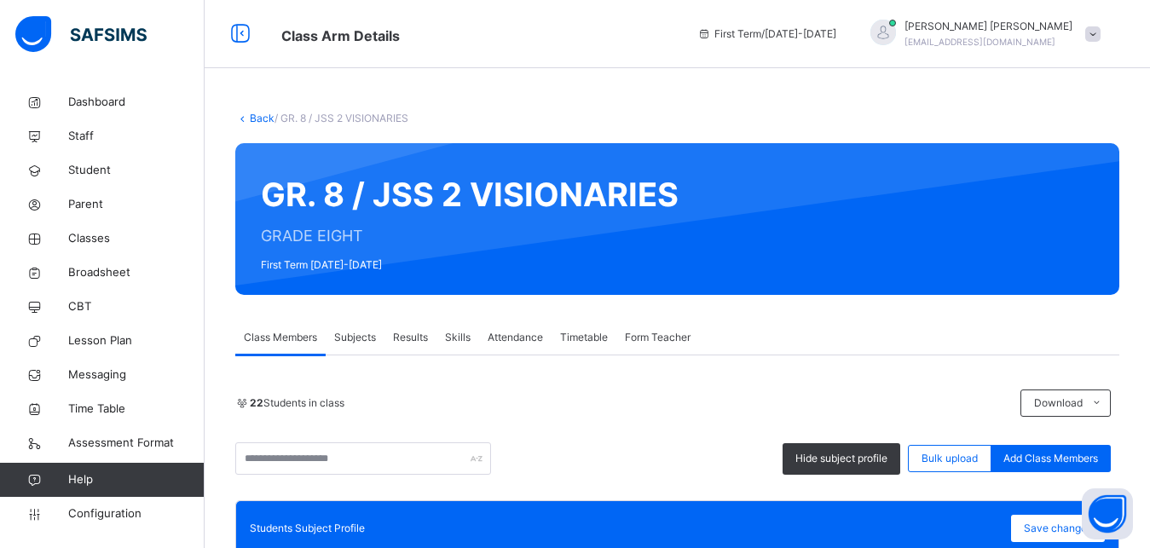
click at [259, 114] on link "Back" at bounding box center [262, 118] width 25 height 13
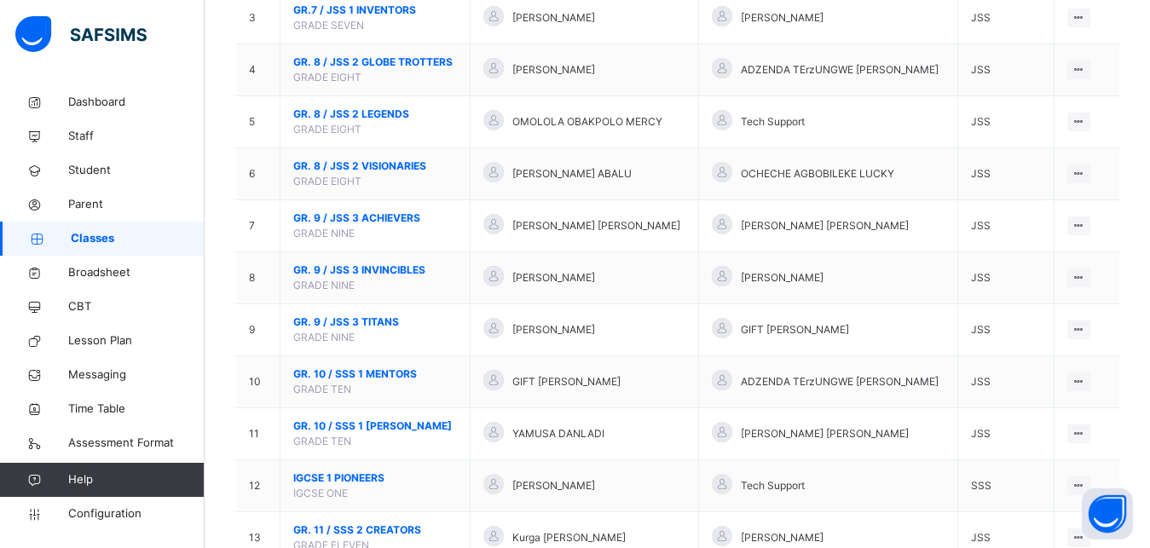
scroll to position [362, 0]
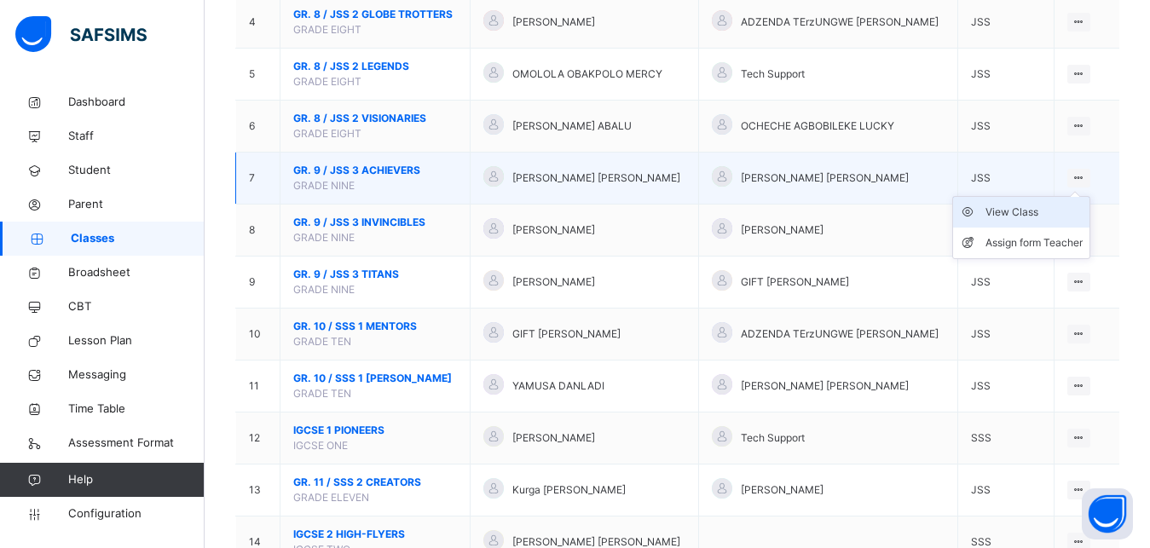
click at [1044, 221] on div "View Class" at bounding box center [1034, 212] width 97 height 17
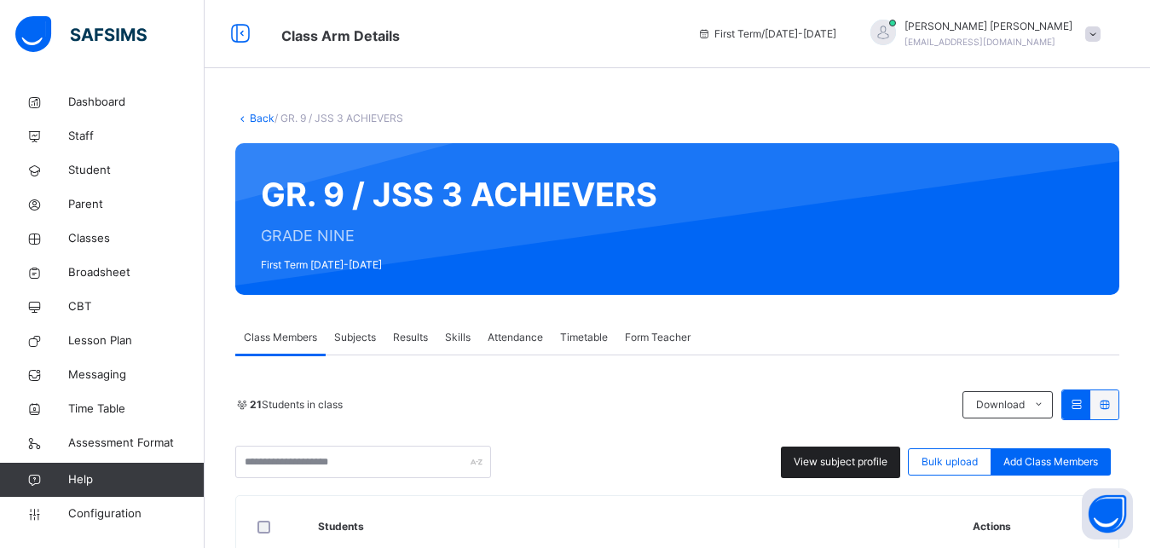
click at [855, 458] on span "View subject profile" at bounding box center [841, 461] width 94 height 15
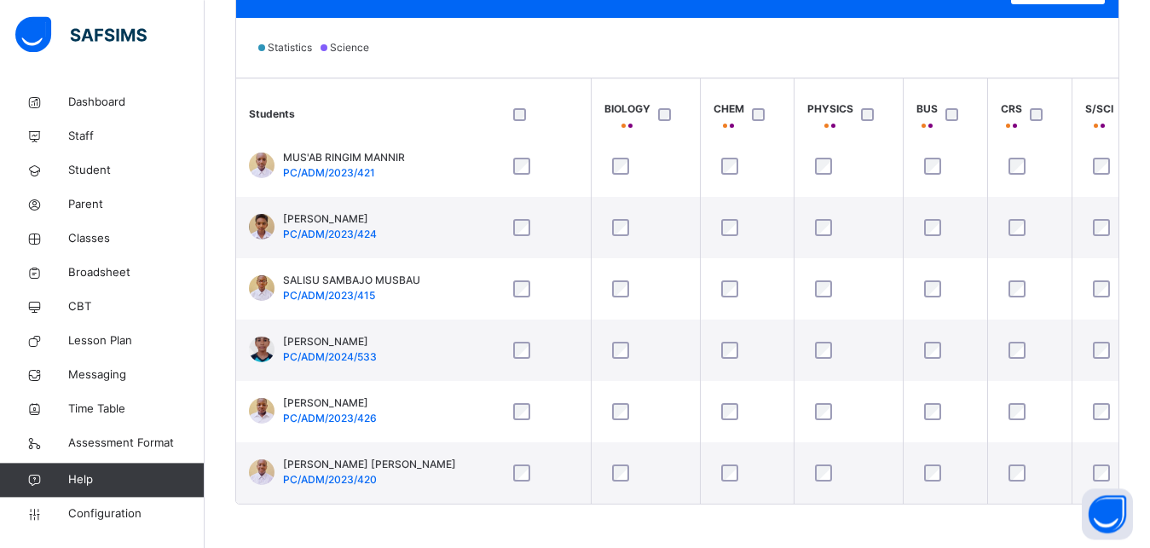
scroll to position [950, 202]
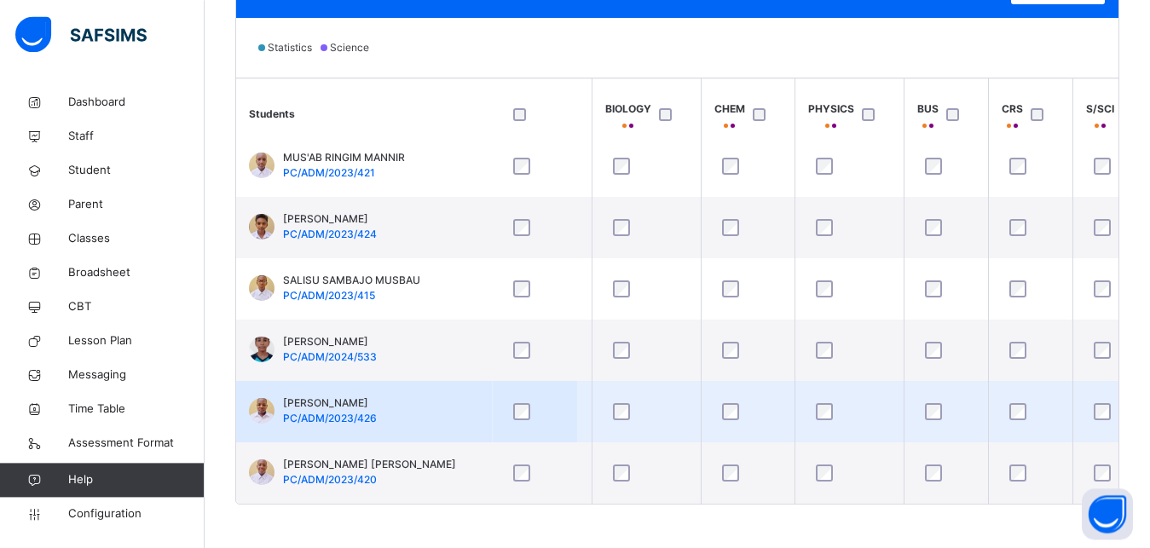
click at [466, 414] on td "[PERSON_NAME] PC/ADM/2023/426" at bounding box center [364, 411] width 256 height 61
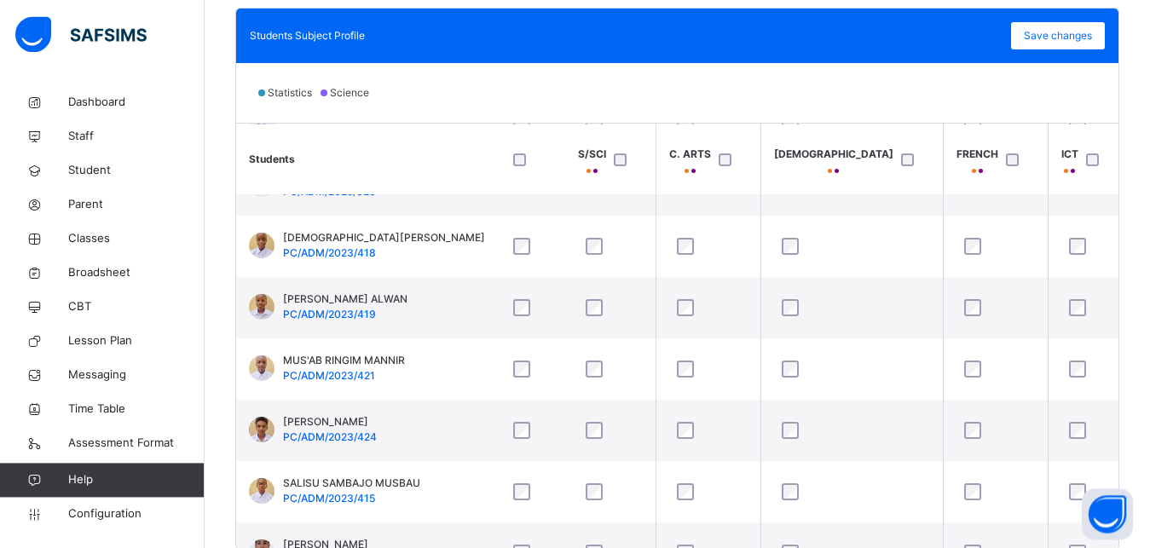
scroll to position [779, 710]
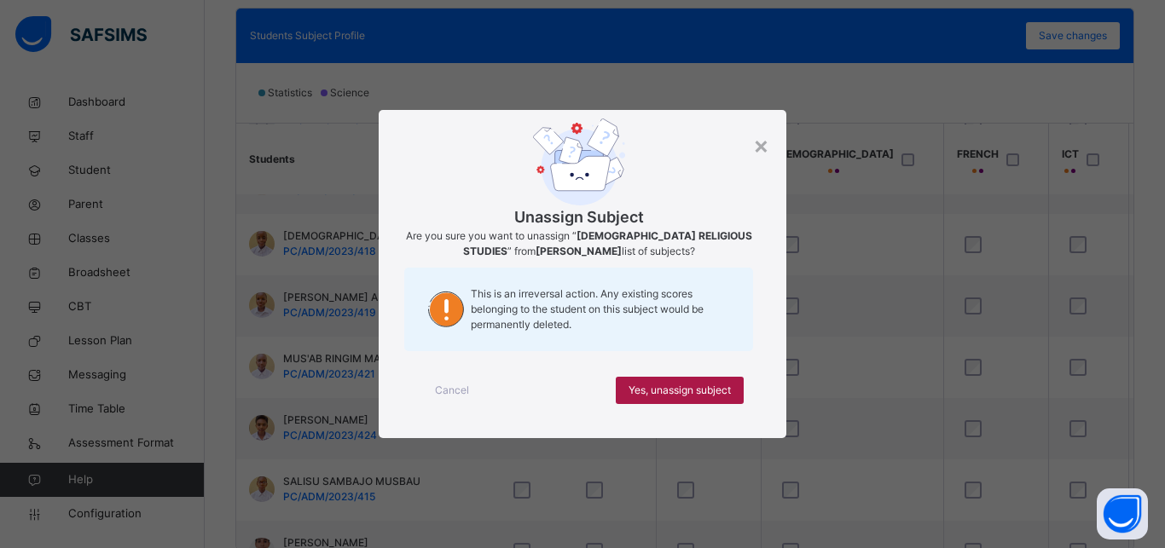
click at [714, 384] on span "Yes, unassign subject" at bounding box center [679, 390] width 102 height 15
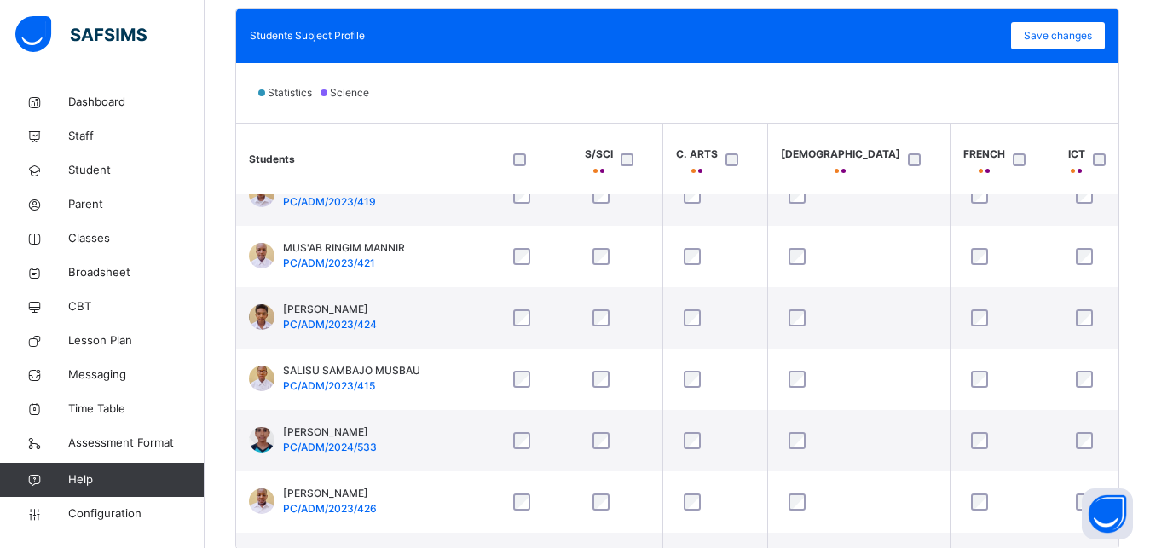
scroll to position [906, 703]
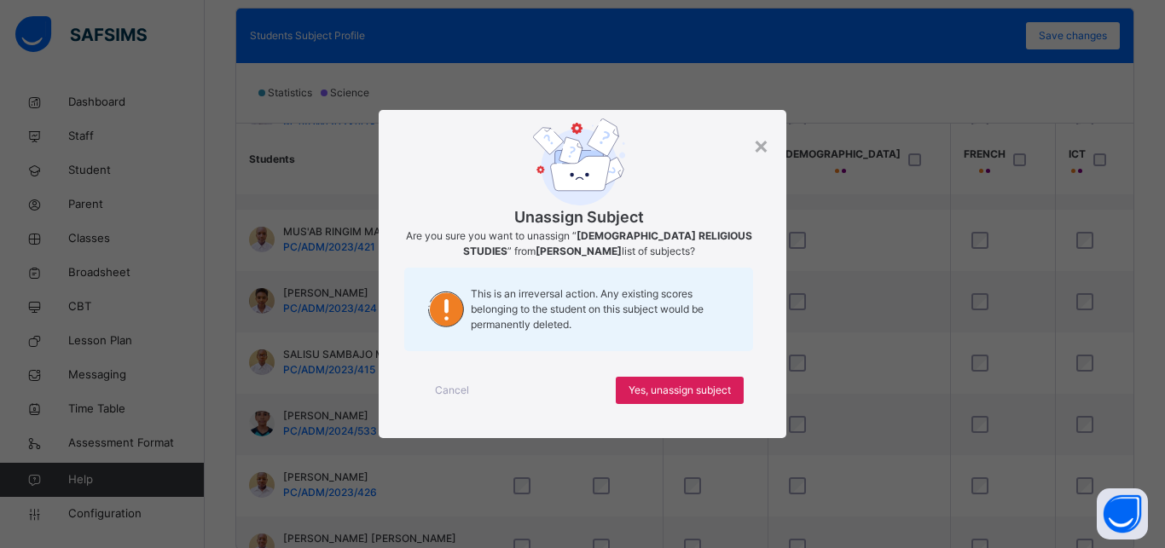
click at [723, 406] on div "Cancel Yes, unassign subject" at bounding box center [582, 390] width 356 height 61
click at [711, 389] on span "Yes, unassign subject" at bounding box center [679, 390] width 102 height 15
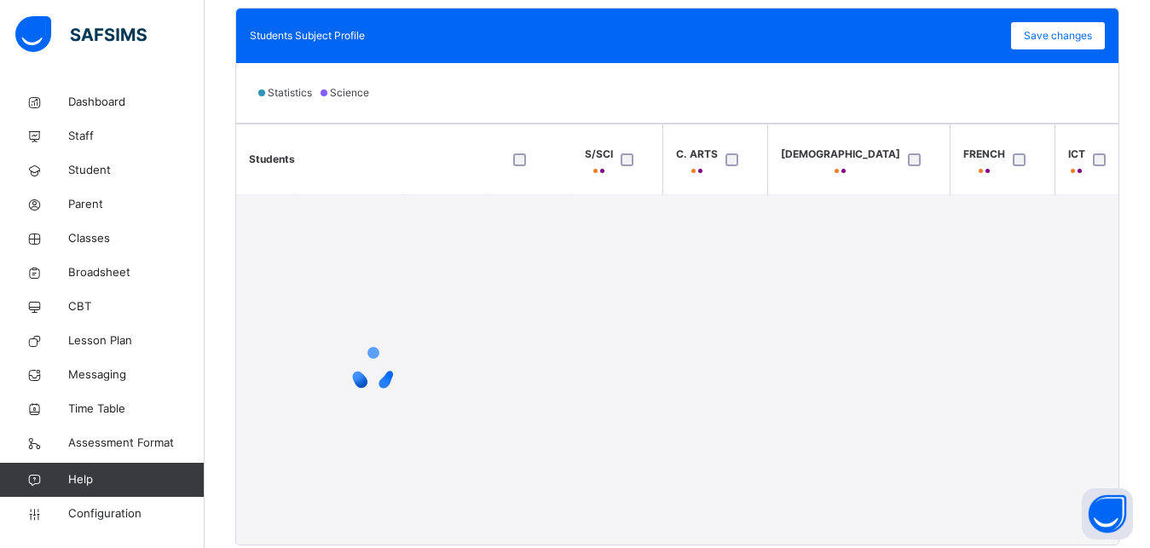
scroll to position [10, 703]
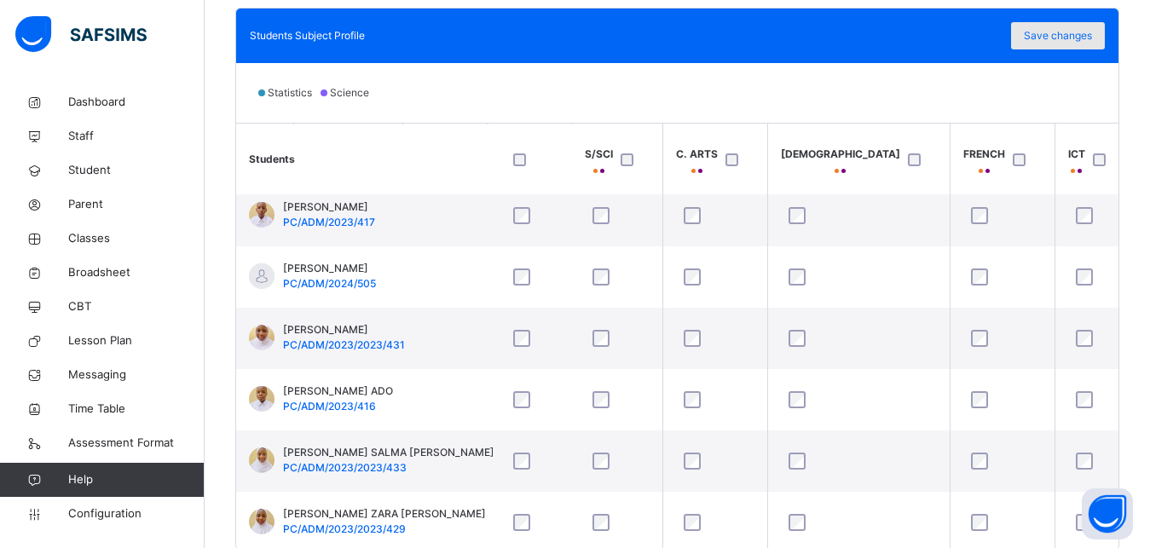
click at [1082, 42] on span "Save changes" at bounding box center [1058, 35] width 68 height 15
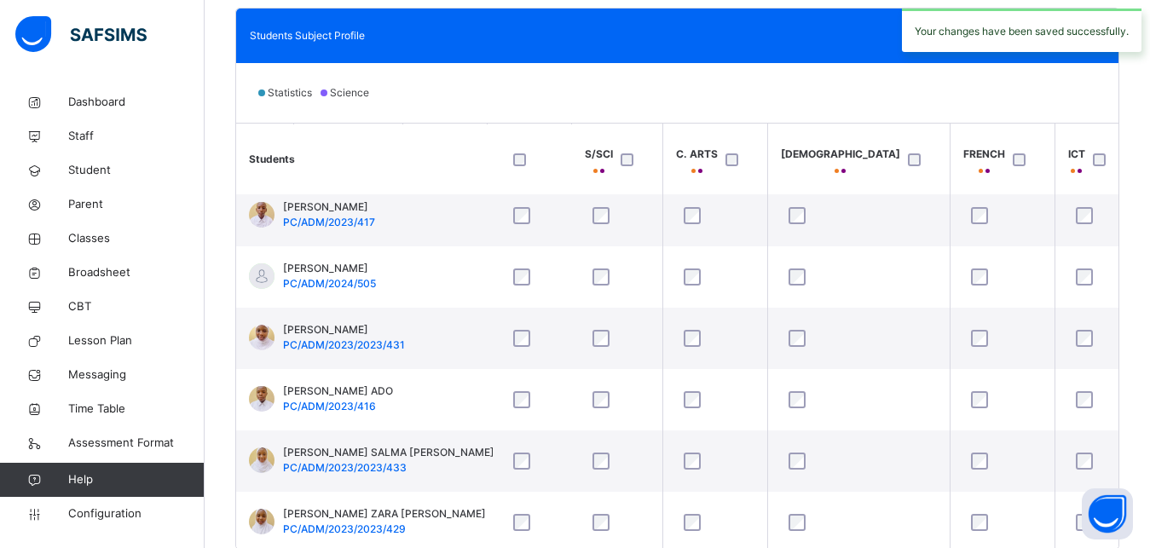
click at [1097, 46] on div "Your changes have been saved successfully." at bounding box center [1022, 30] width 240 height 43
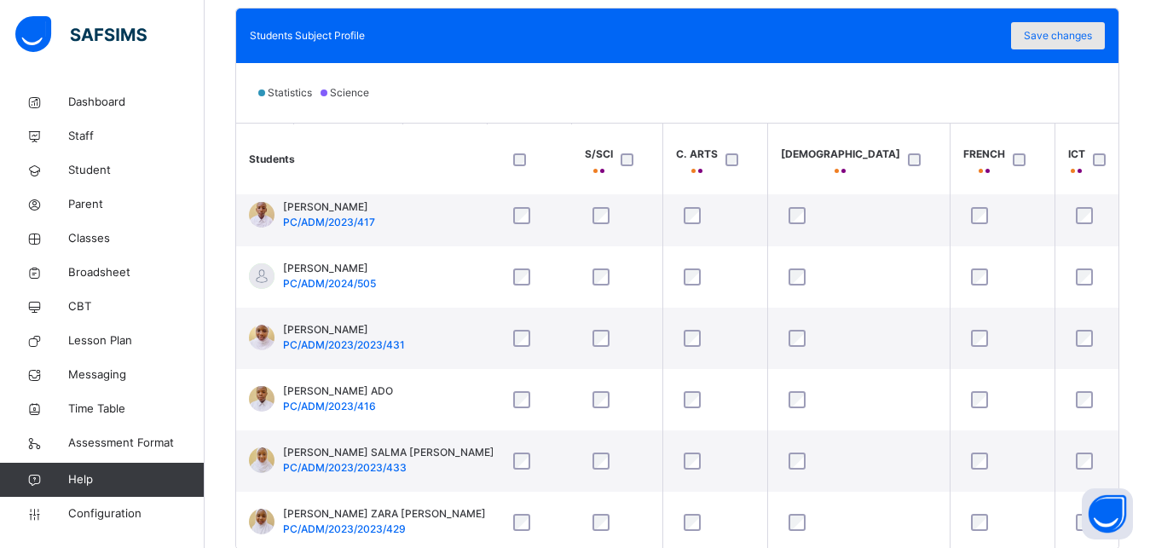
click at [1097, 46] on div "Save changes" at bounding box center [1058, 35] width 94 height 27
click at [1079, 39] on div "Save changes" at bounding box center [1058, 35] width 94 height 27
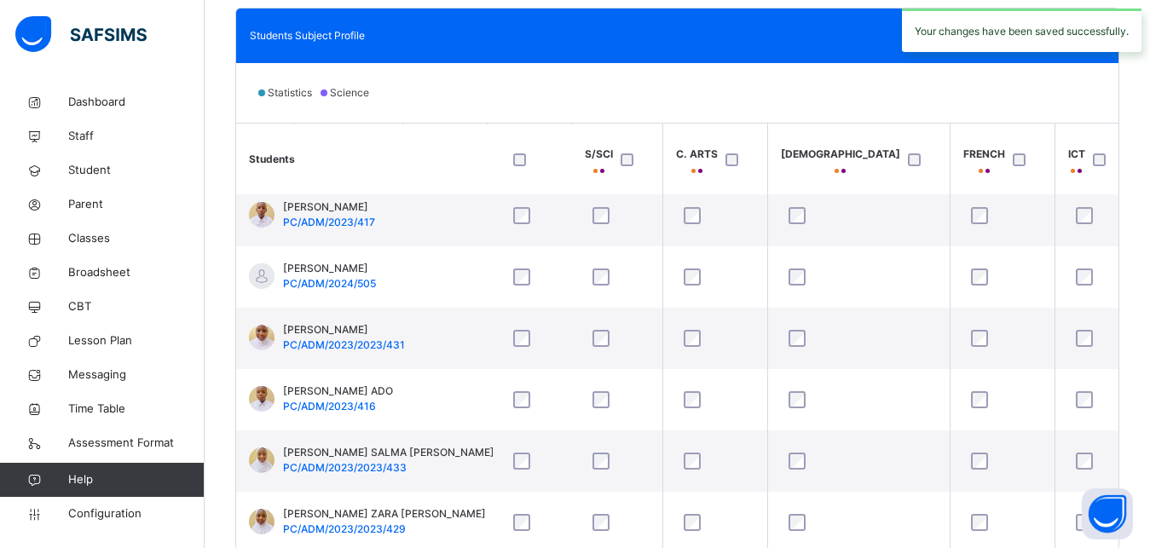
click at [1063, 40] on div "Your changes have been saved successfully." at bounding box center [1022, 30] width 240 height 43
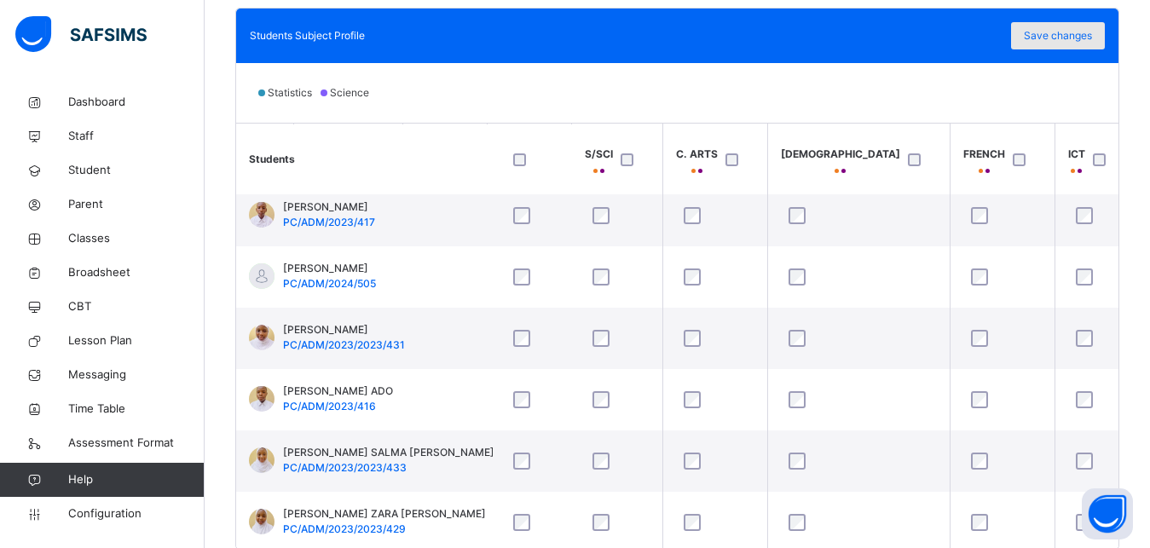
click at [1063, 40] on span "Save changes" at bounding box center [1058, 35] width 68 height 15
click at [1084, 30] on div "Save changes" at bounding box center [1058, 35] width 94 height 27
click at [1088, 37] on div "Save changes" at bounding box center [1058, 35] width 94 height 27
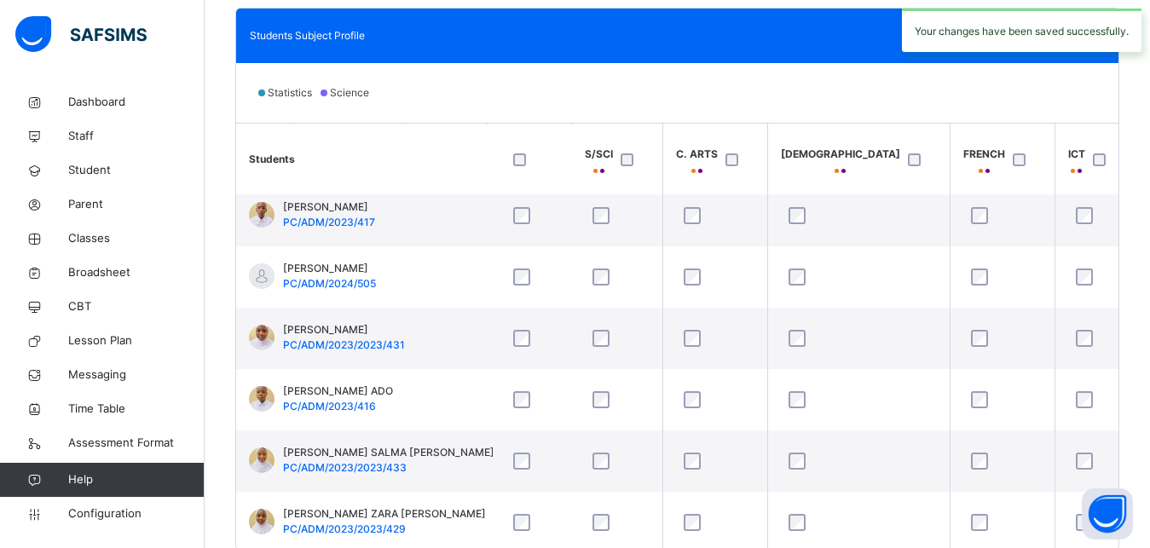
click at [1067, 41] on div "Your changes have been saved successfully." at bounding box center [1022, 30] width 240 height 43
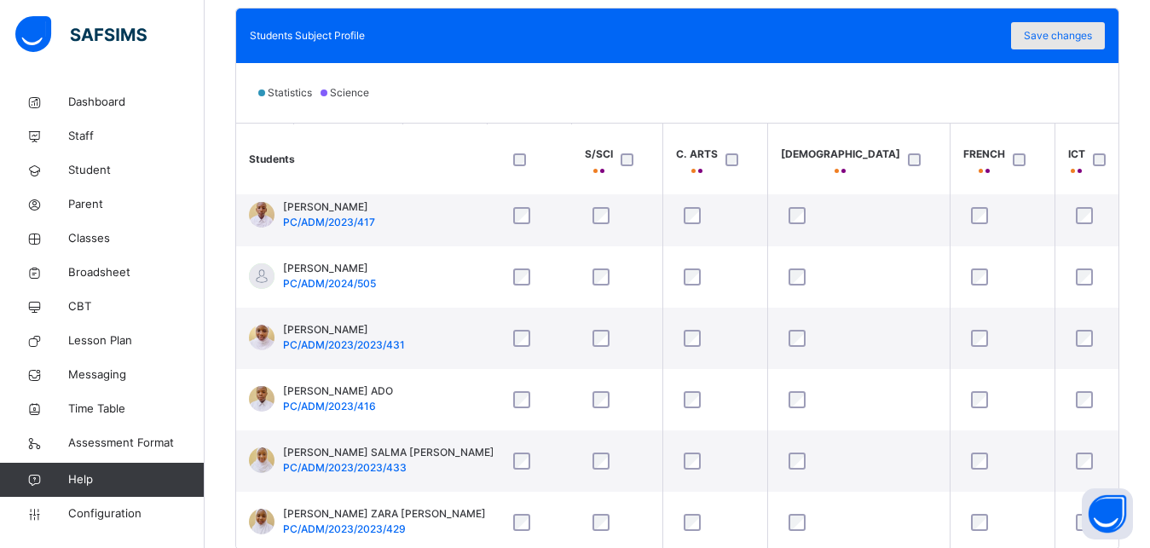
click at [1080, 38] on span "Save changes" at bounding box center [1058, 35] width 68 height 15
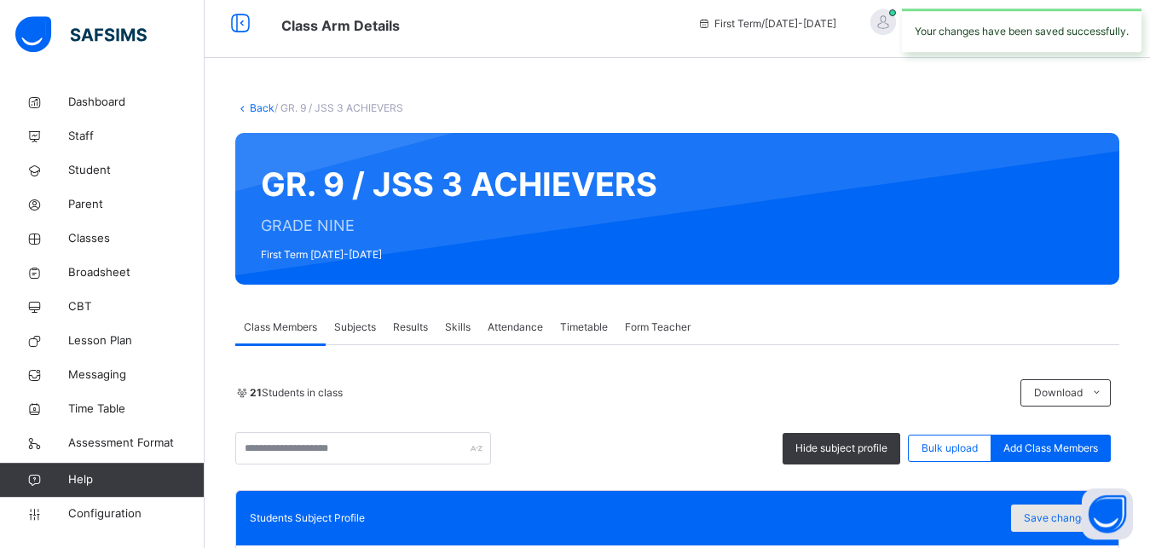
scroll to position [0, 0]
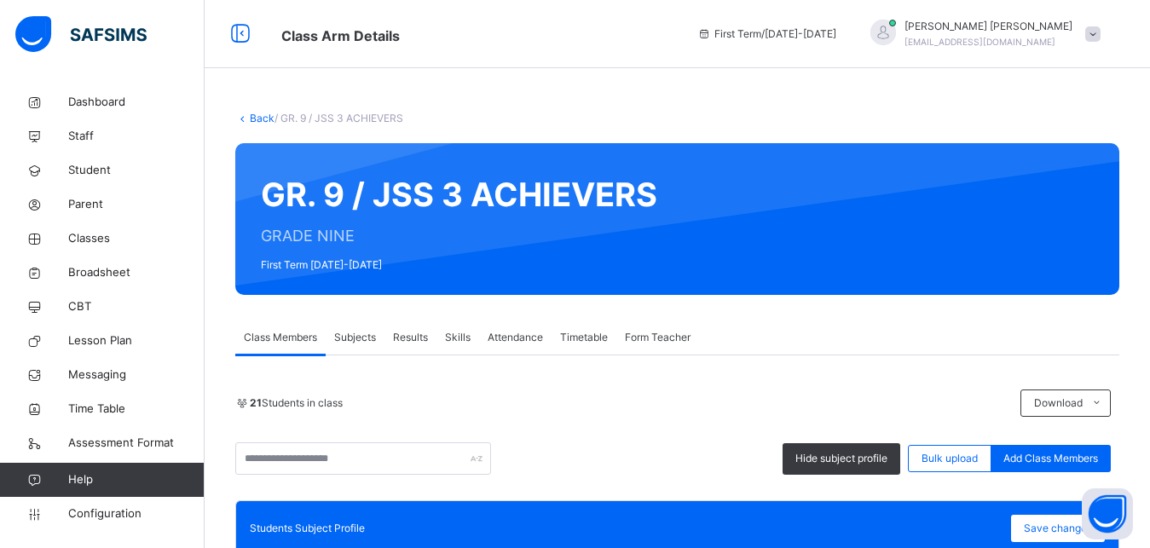
click at [252, 121] on link "Back" at bounding box center [262, 118] width 25 height 13
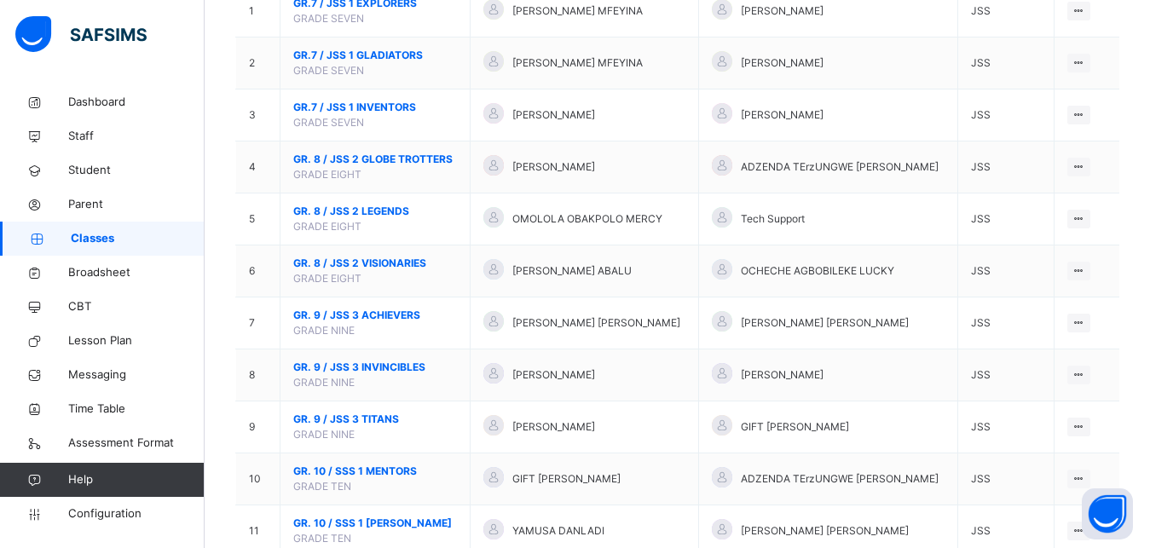
scroll to position [229, 0]
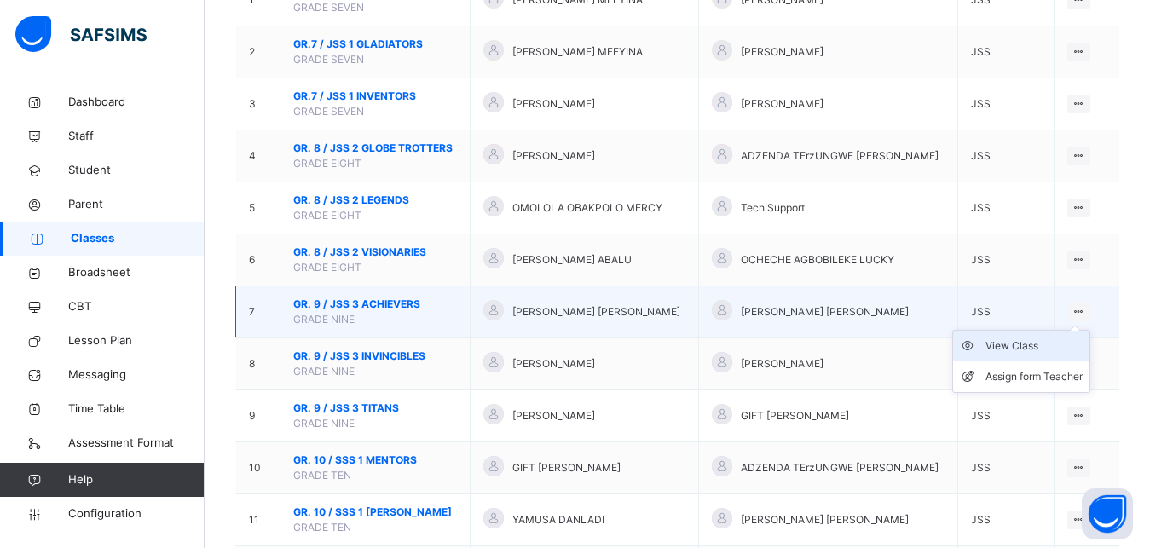
click at [1042, 355] on div "View Class" at bounding box center [1034, 346] width 97 height 17
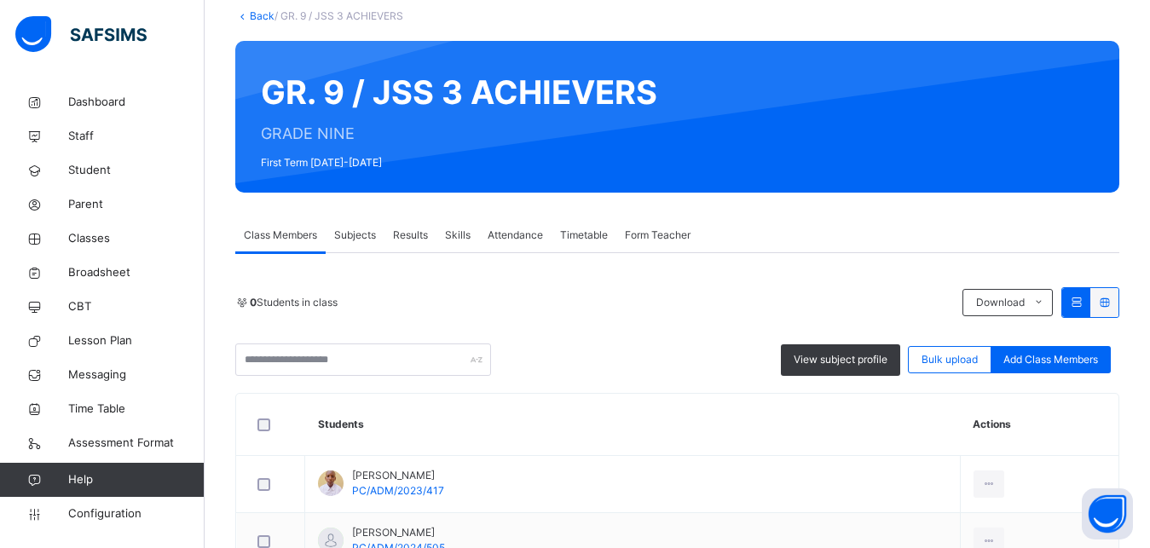
scroll to position [111, 0]
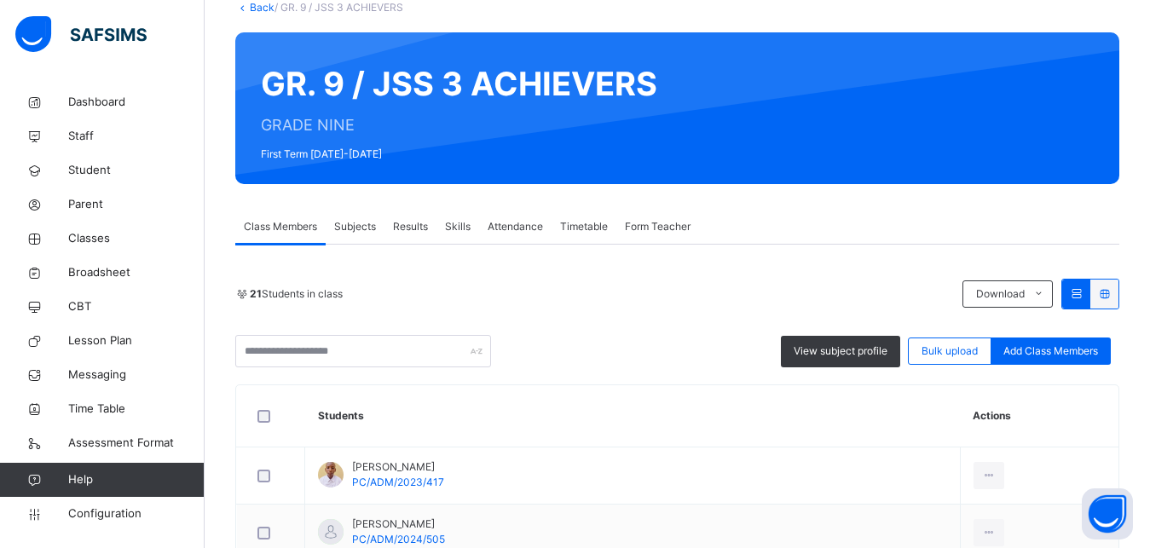
click at [369, 233] on span "Subjects" at bounding box center [355, 226] width 42 height 15
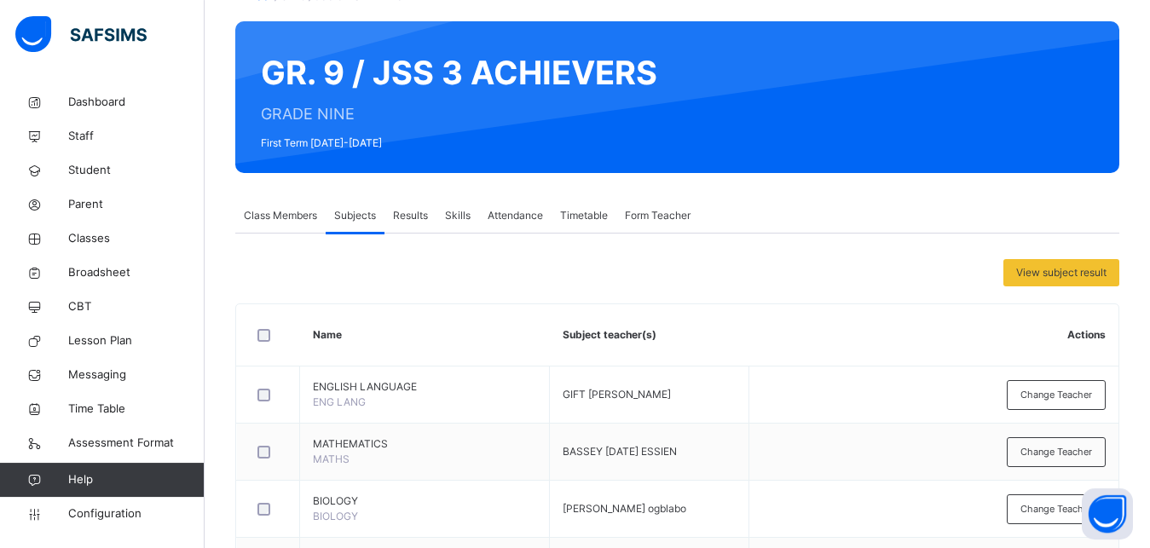
scroll to position [0, 0]
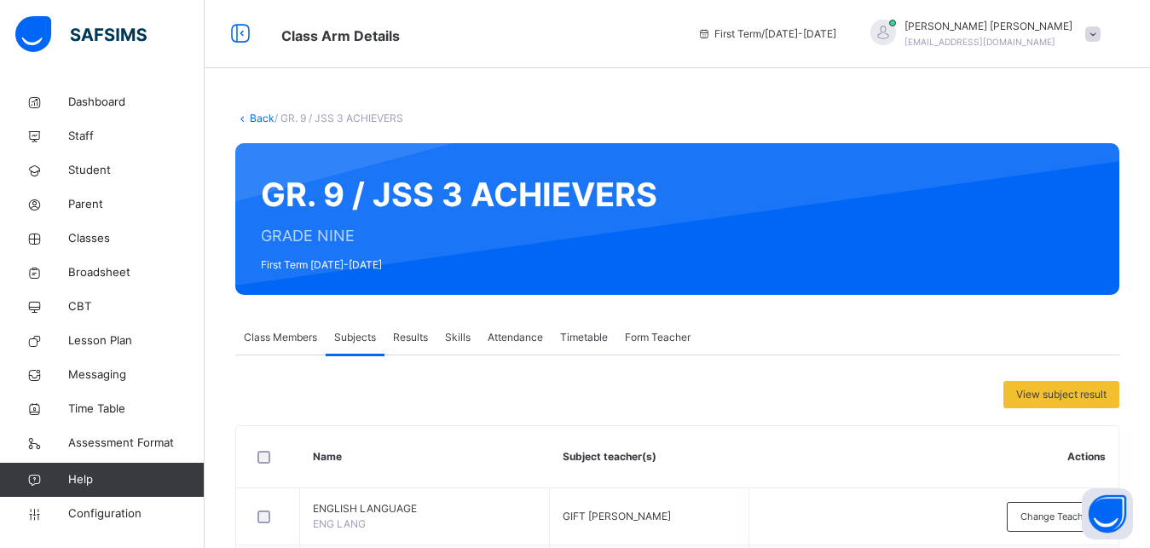
click at [256, 113] on link "Back" at bounding box center [262, 118] width 25 height 13
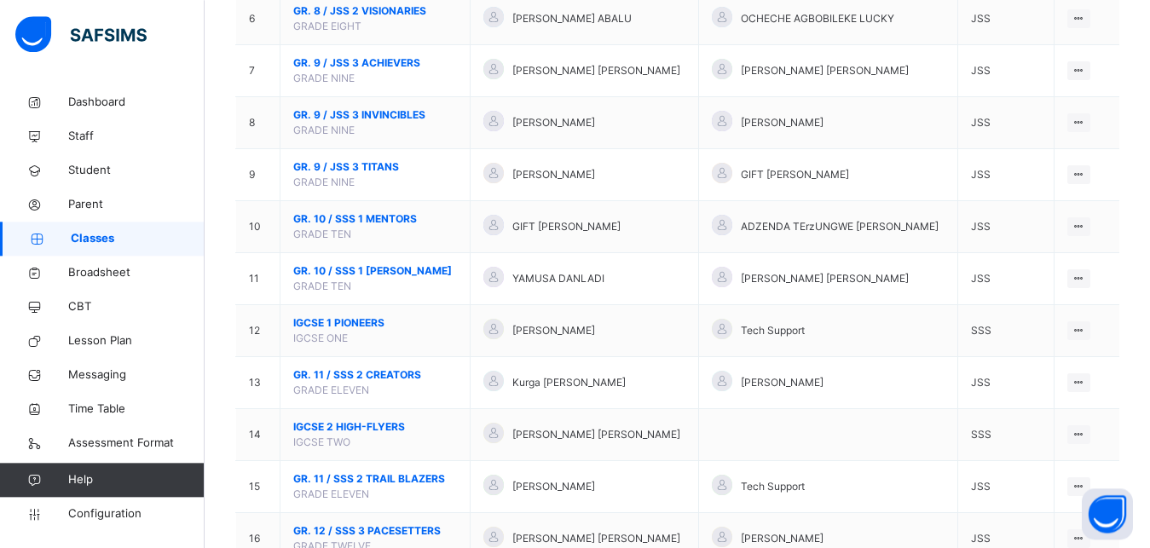
scroll to position [516, 0]
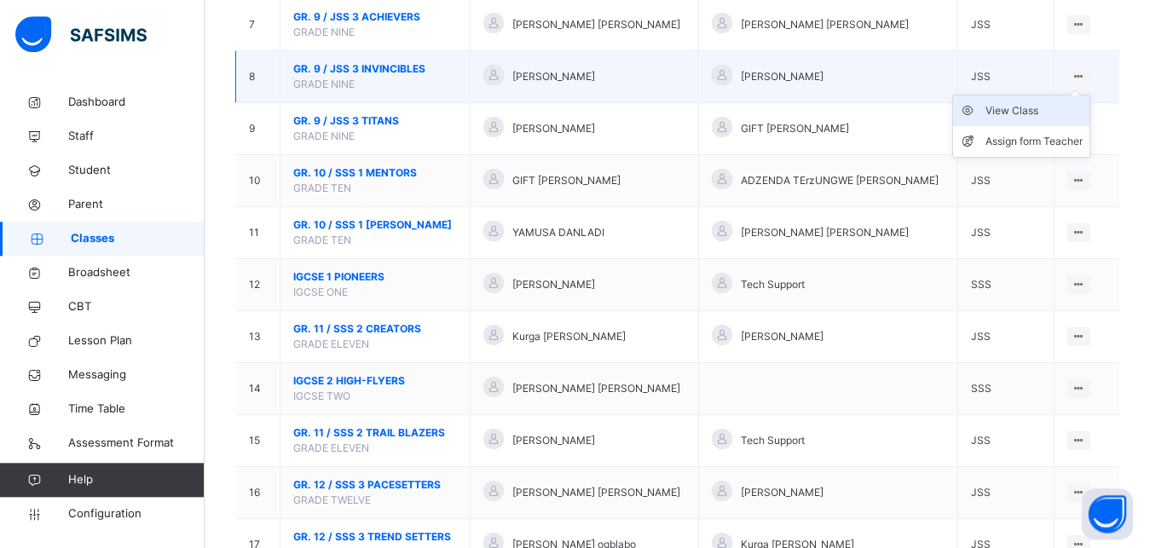
click at [1049, 119] on div "View Class" at bounding box center [1034, 110] width 97 height 17
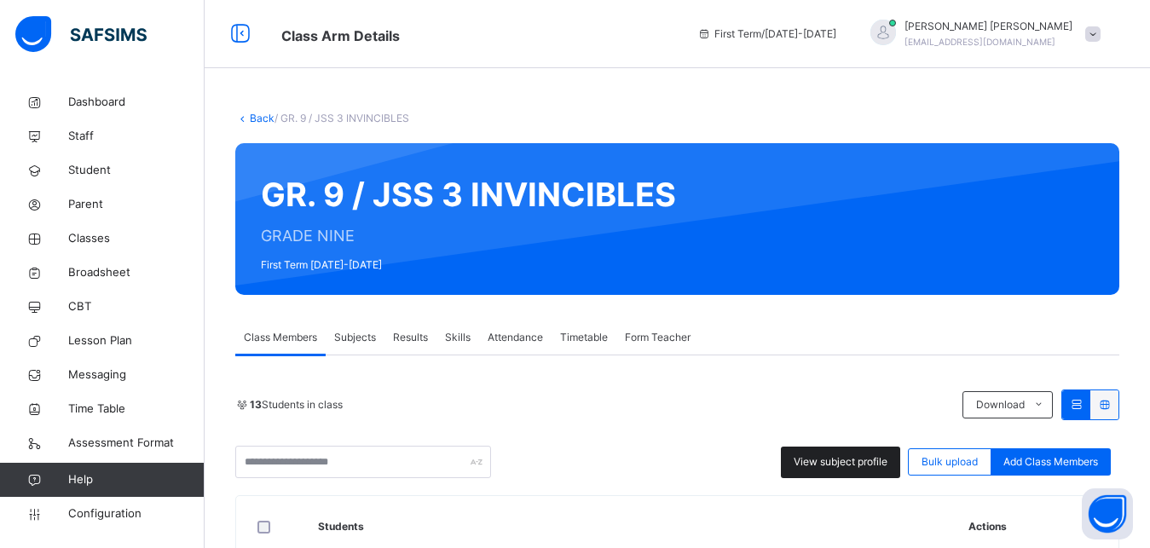
click at [877, 460] on span "View subject profile" at bounding box center [841, 461] width 94 height 15
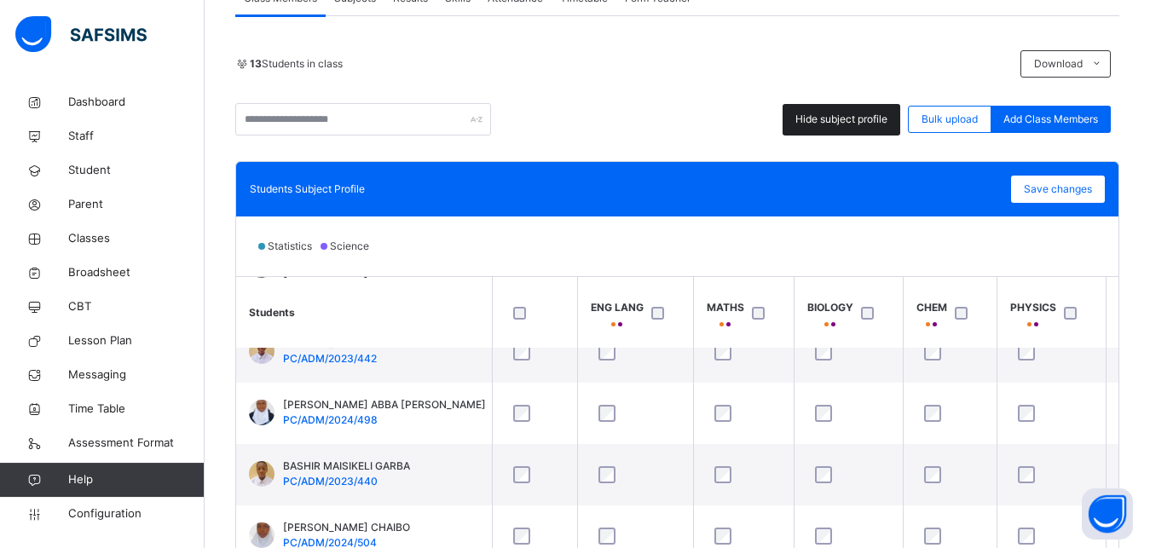
scroll to position [156, 0]
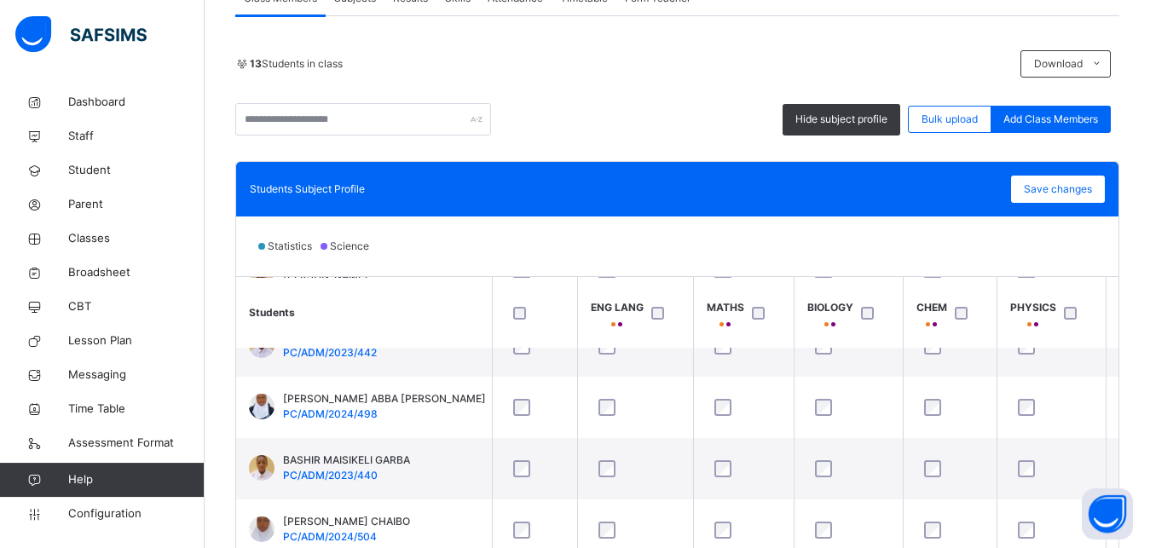
click at [1016, 321] on div "PHYSICS" at bounding box center [1033, 315] width 46 height 31
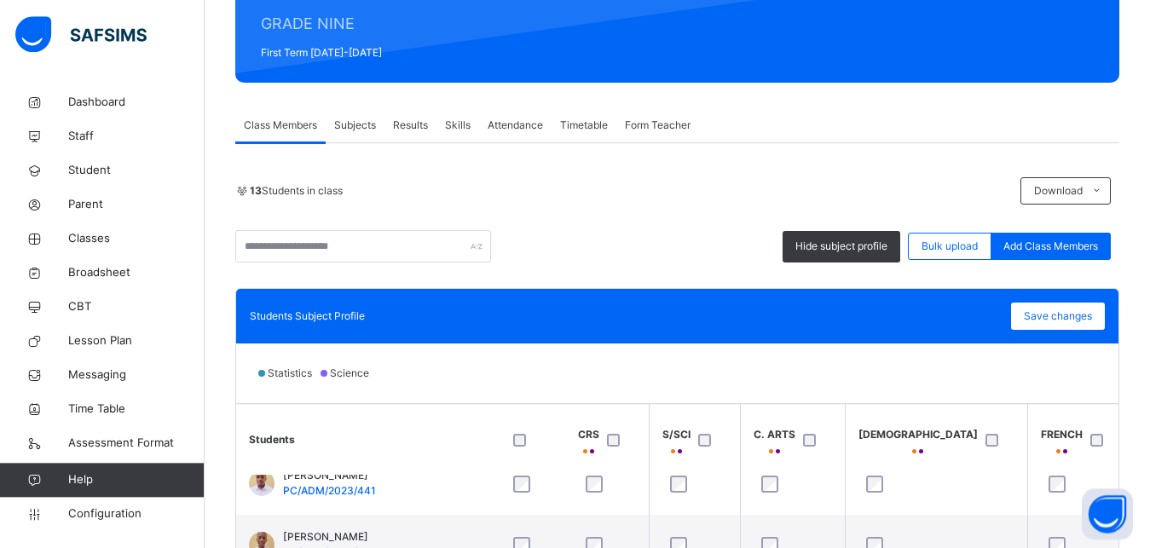
scroll to position [84, 710]
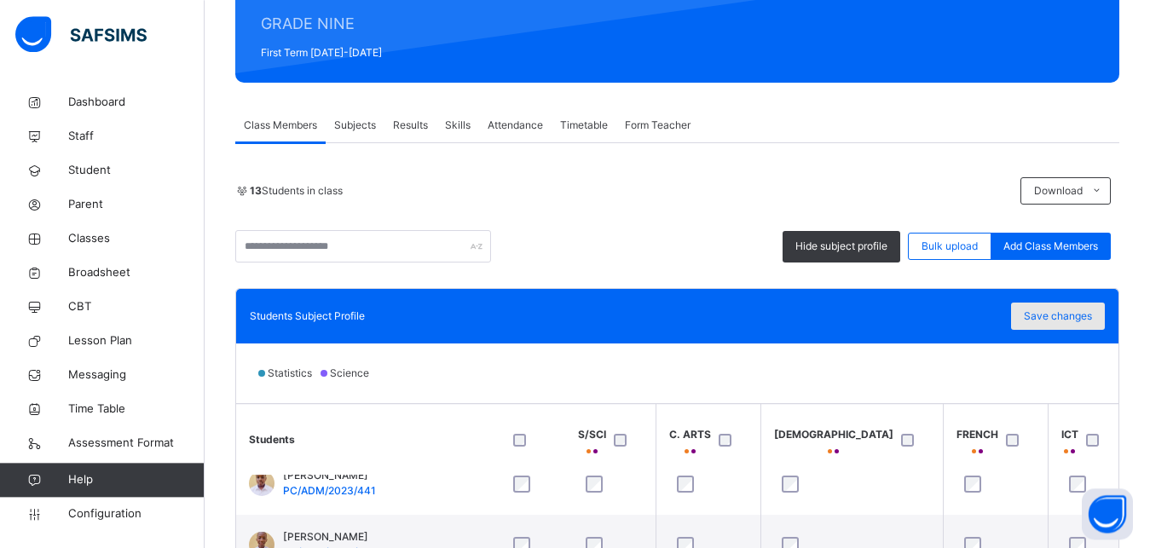
click at [1074, 320] on span "Save changes" at bounding box center [1058, 316] width 68 height 15
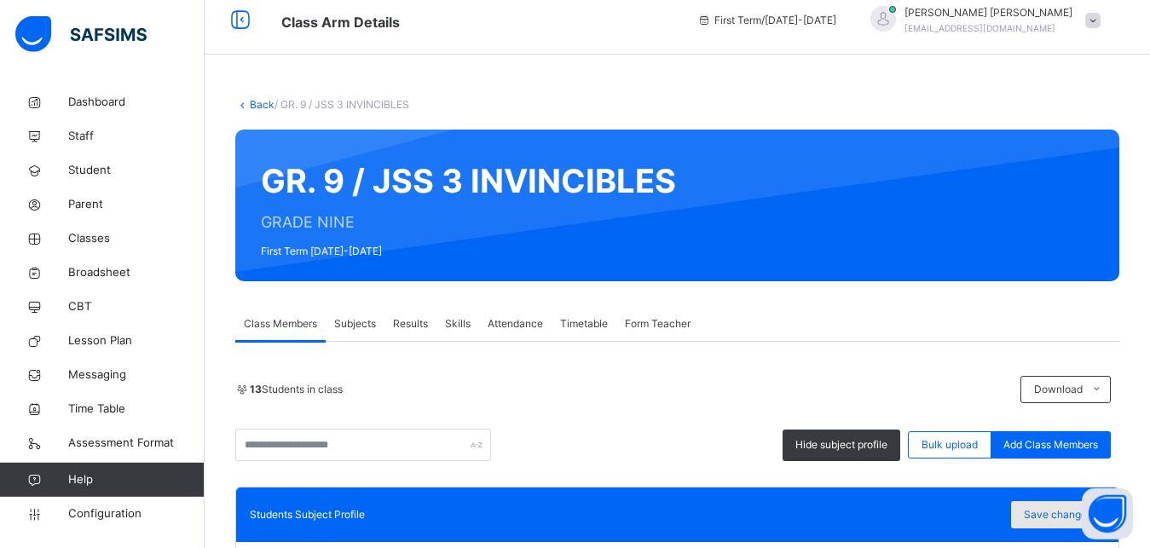
scroll to position [0, 0]
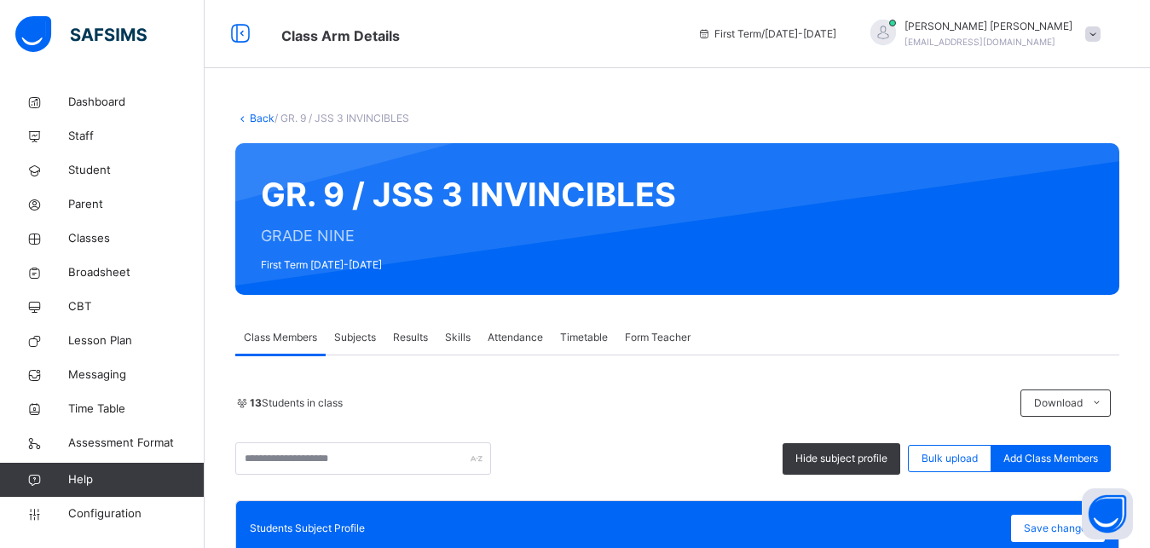
click at [263, 119] on link "Back" at bounding box center [262, 118] width 25 height 13
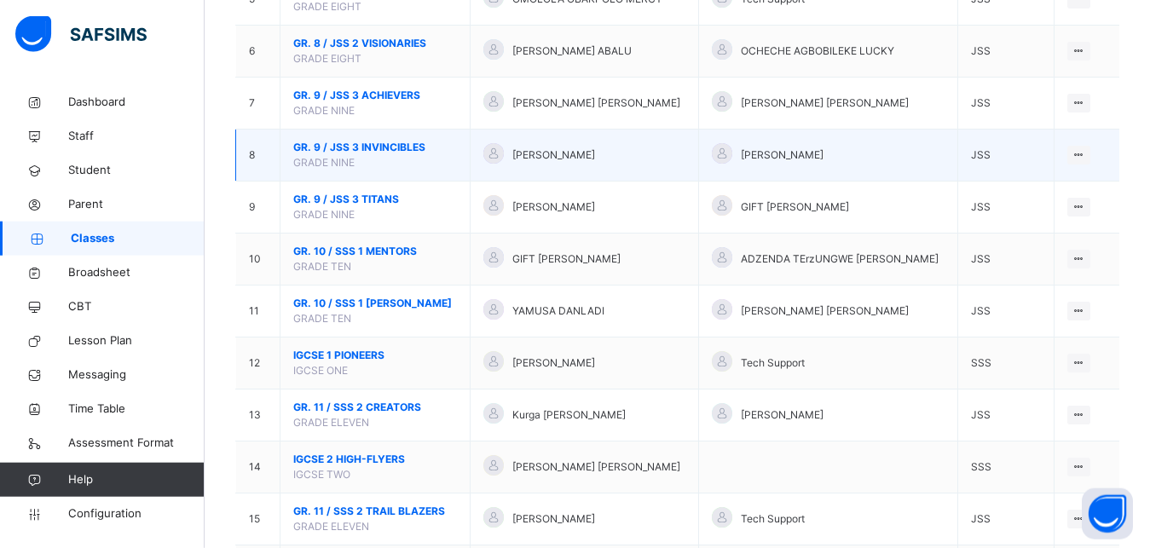
scroll to position [440, 0]
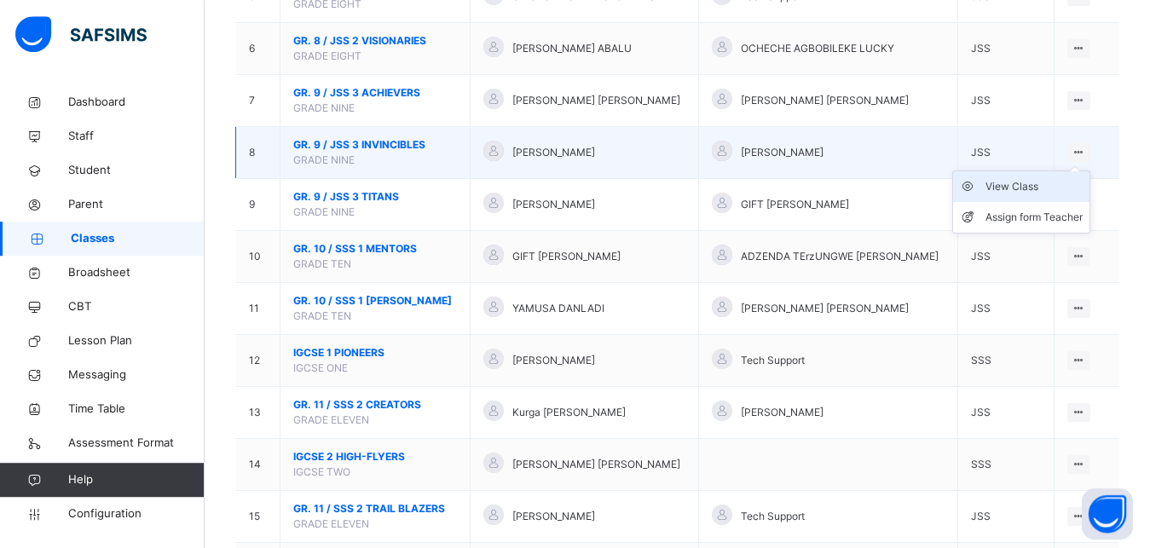
click at [1041, 195] on div "View Class" at bounding box center [1034, 186] width 97 height 17
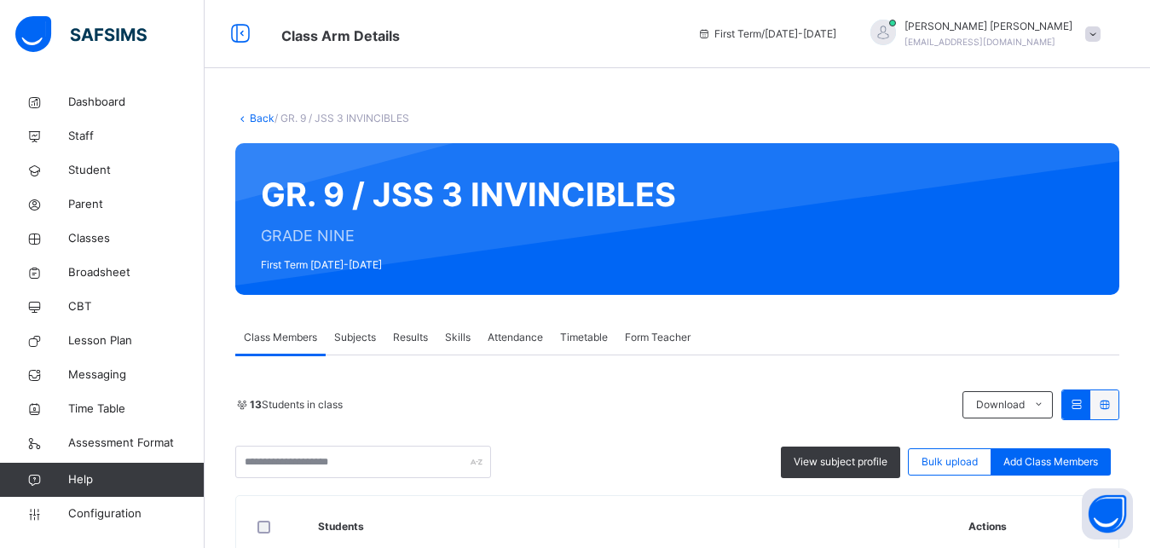
click at [368, 329] on div "Subjects" at bounding box center [355, 338] width 59 height 34
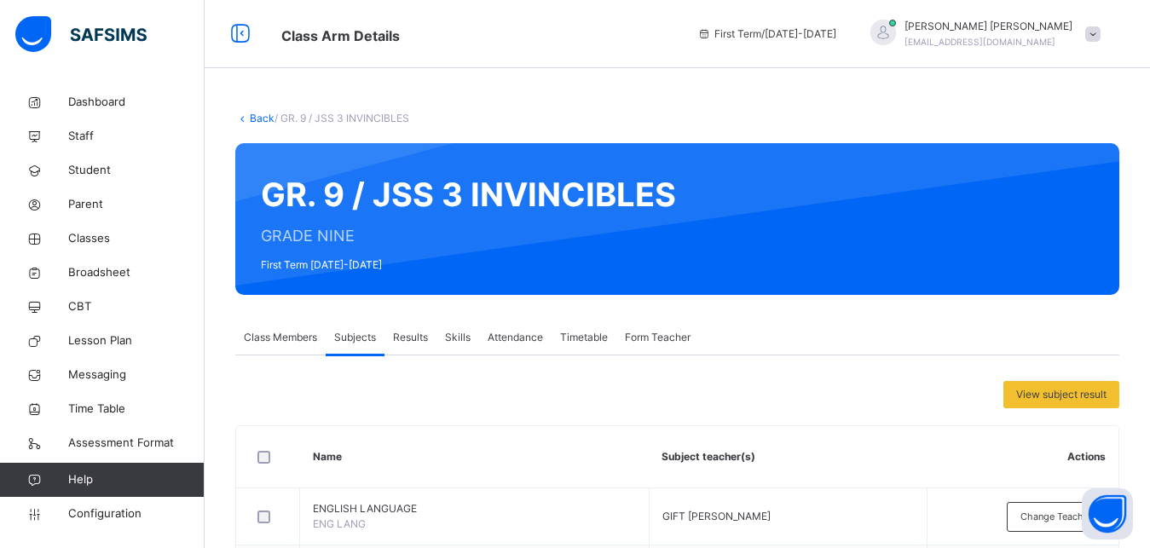
click at [261, 124] on link "Back" at bounding box center [262, 118] width 25 height 13
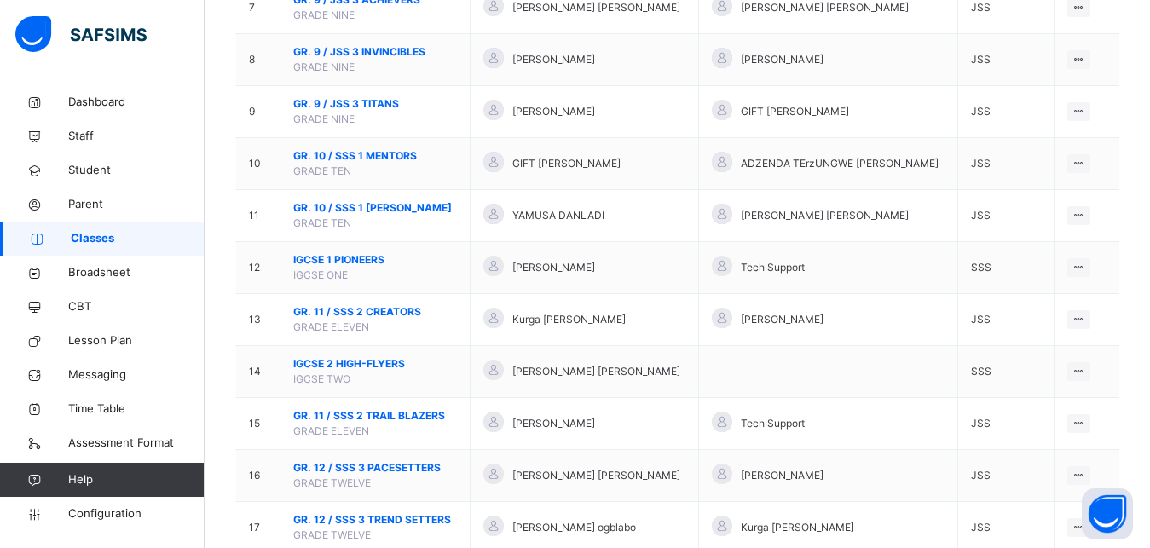
scroll to position [519, 0]
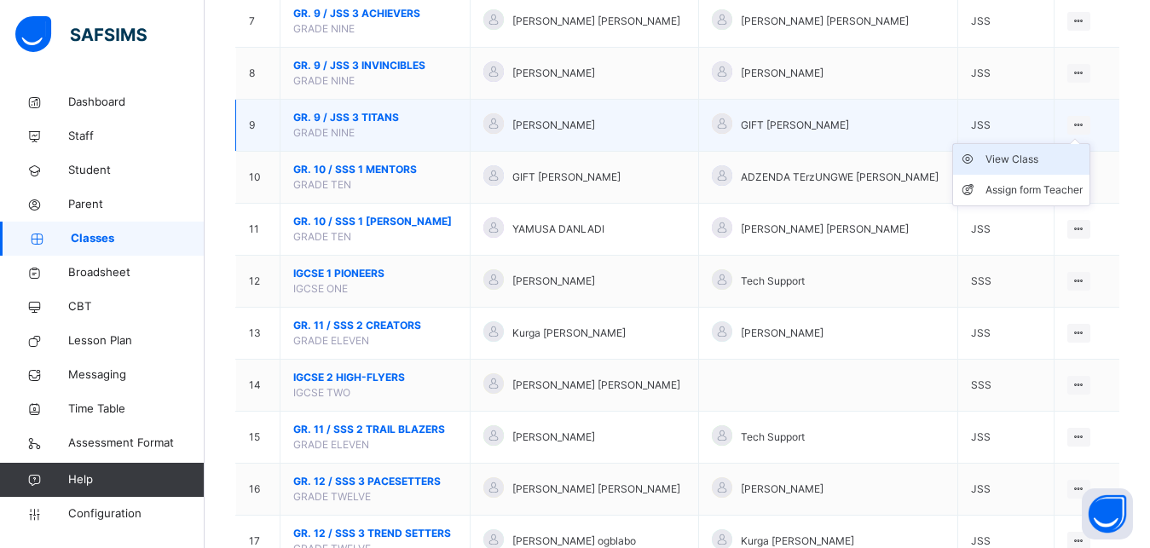
click at [1041, 168] on div "View Class" at bounding box center [1034, 159] width 97 height 17
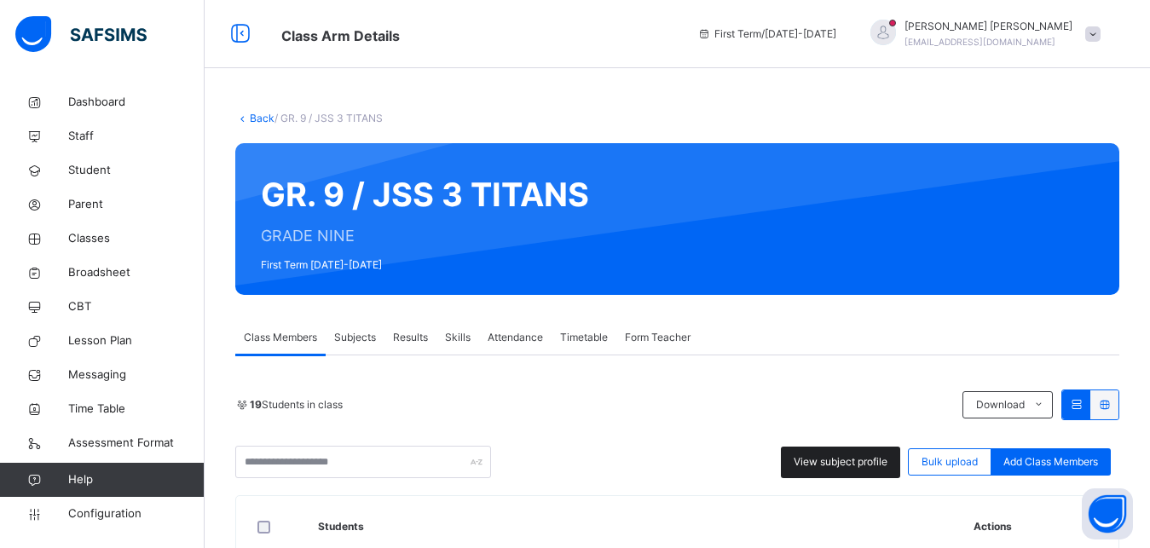
click at [888, 460] on span "View subject profile" at bounding box center [841, 461] width 94 height 15
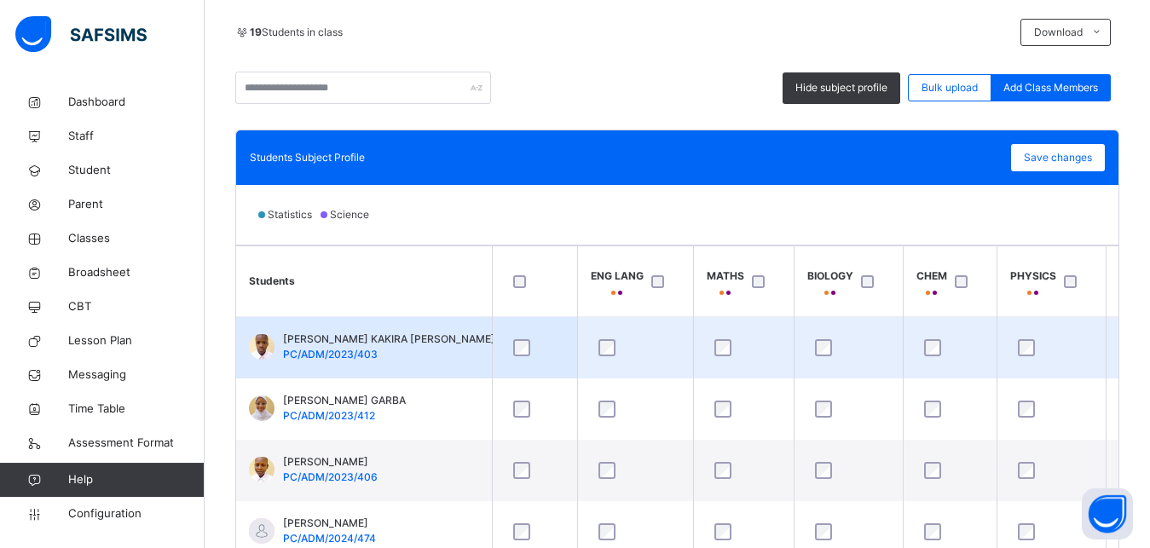
scroll to position [546, 0]
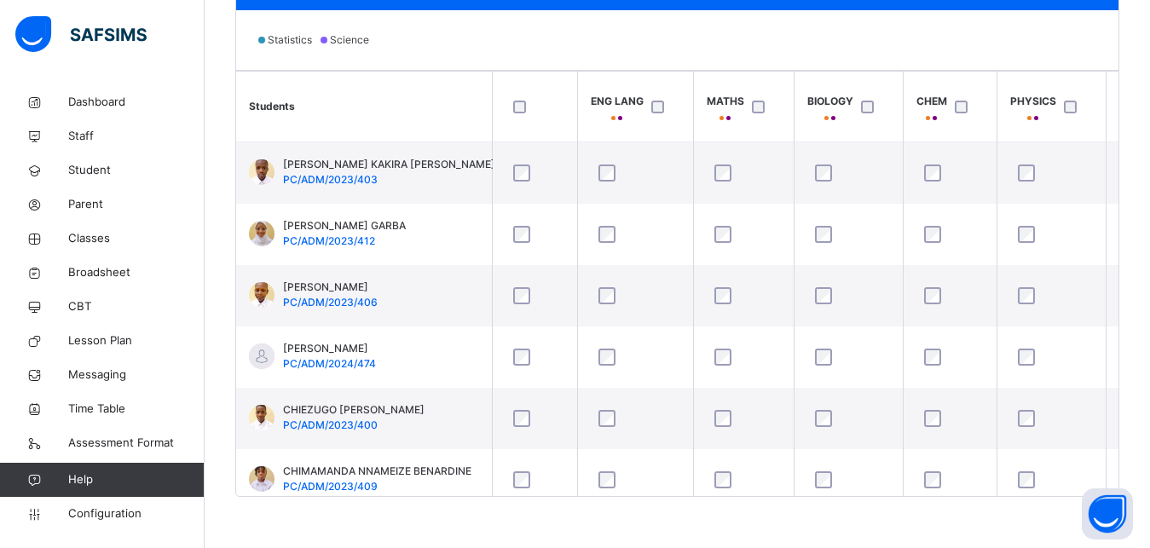
click at [963, 113] on div at bounding box center [965, 107] width 37 height 36
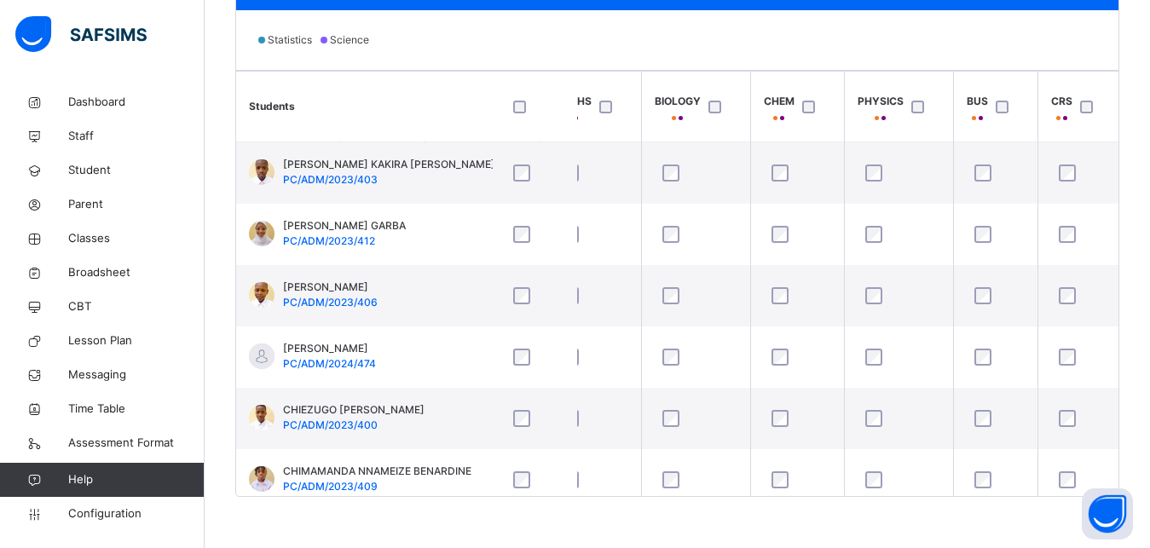
scroll to position [0, 158]
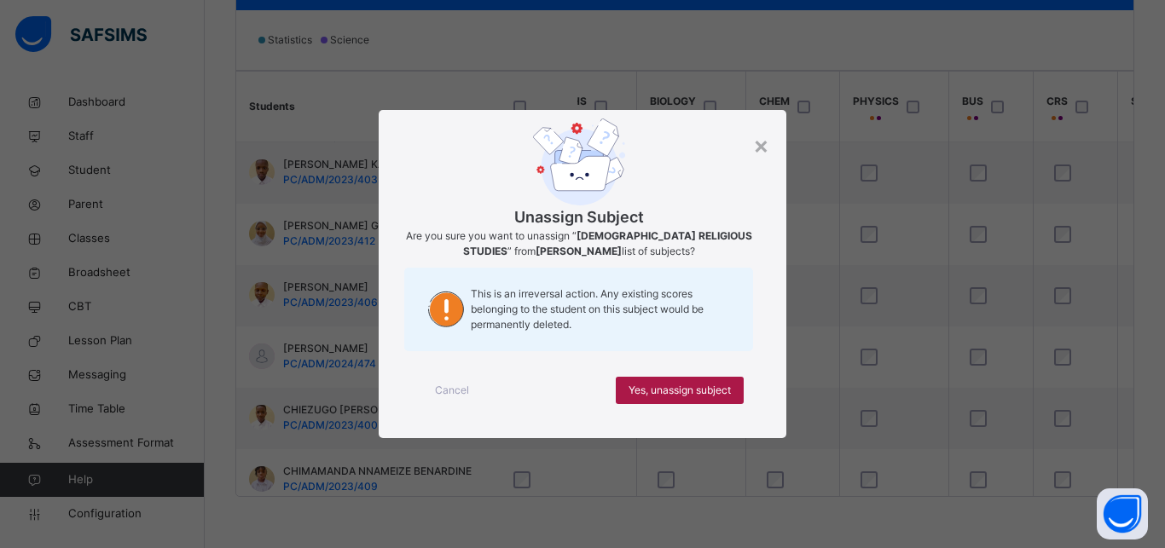
click at [719, 390] on span "Yes, unassign subject" at bounding box center [679, 390] width 102 height 15
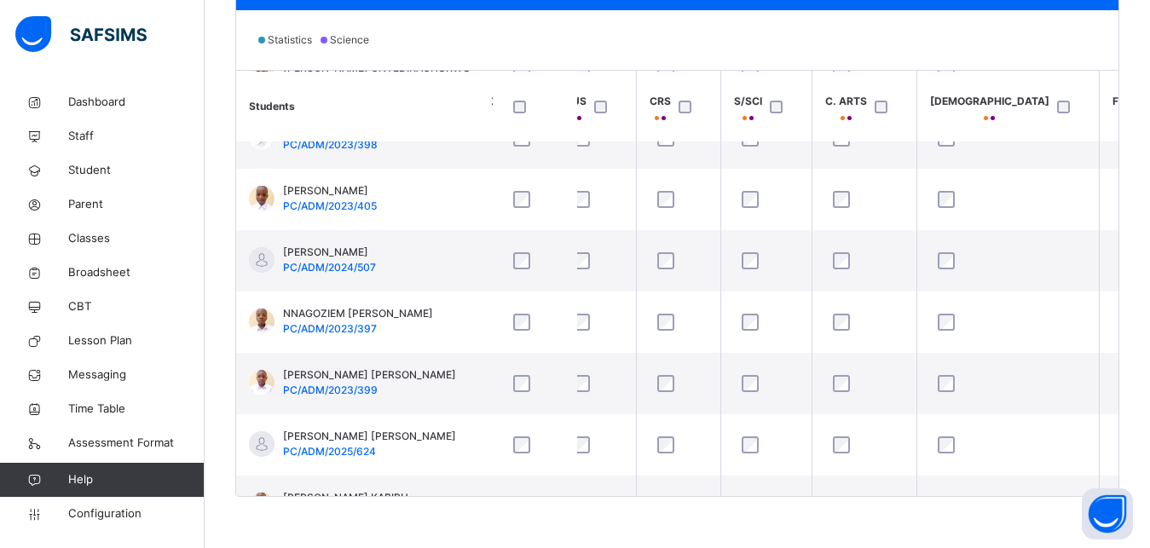
scroll to position [827, 554]
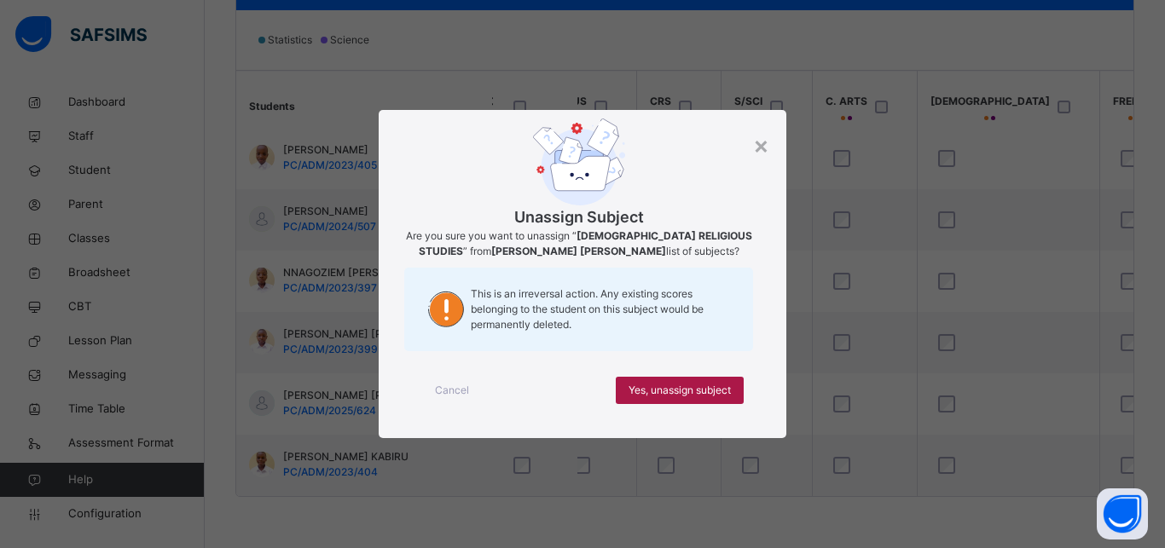
click at [707, 393] on span "Yes, unassign subject" at bounding box center [679, 390] width 102 height 15
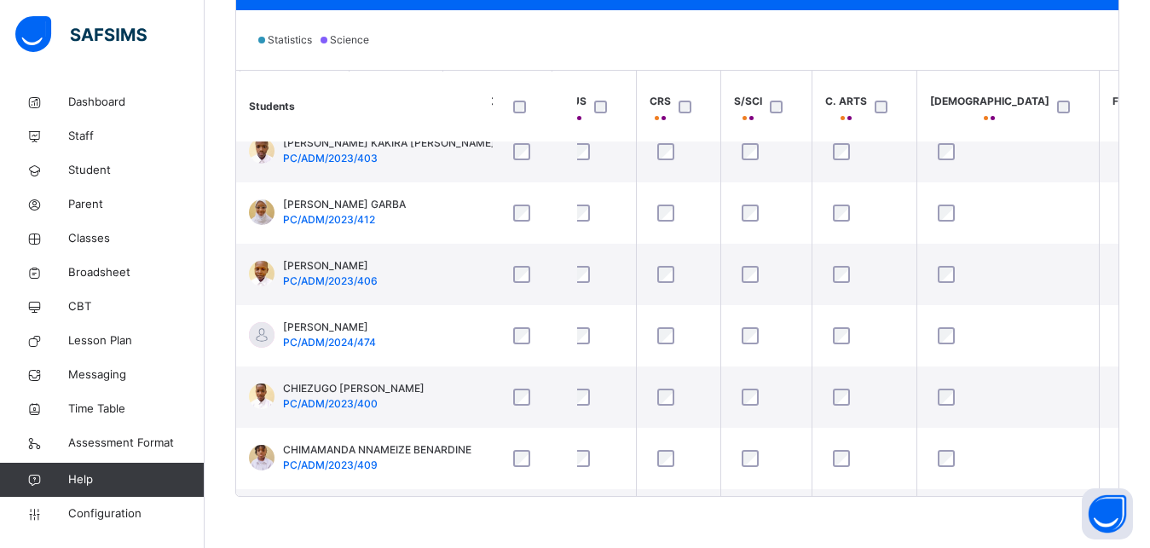
scroll to position [6, 554]
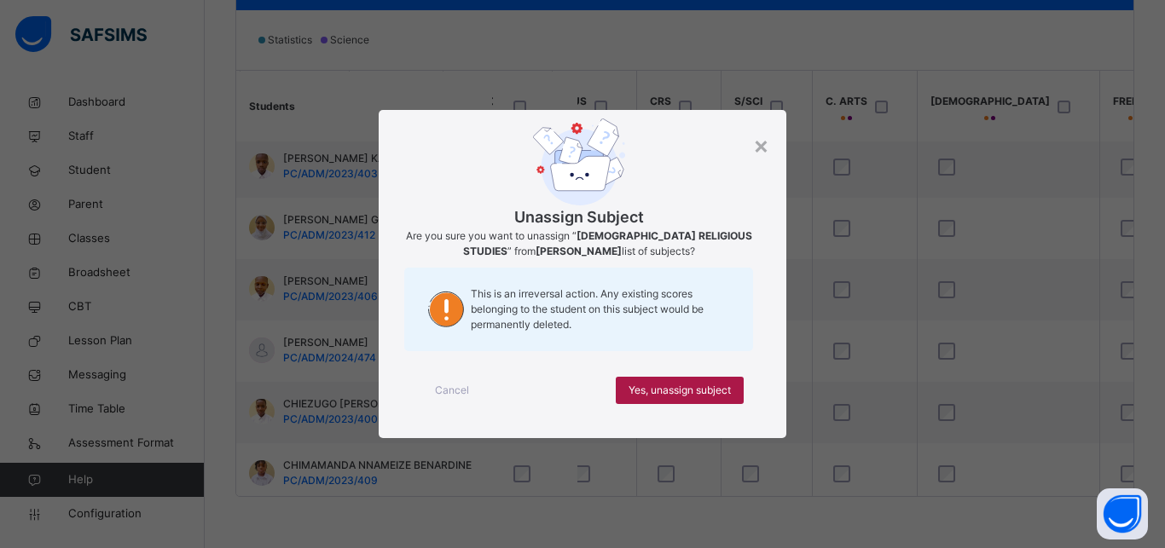
click at [721, 401] on div "Yes, unassign subject" at bounding box center [680, 390] width 128 height 27
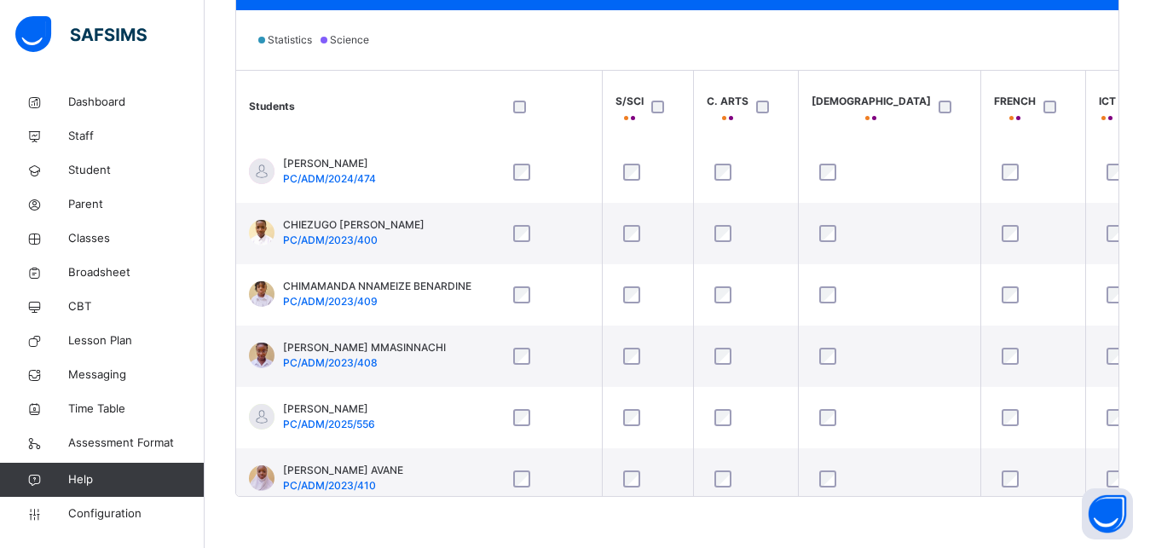
scroll to position [185, 710]
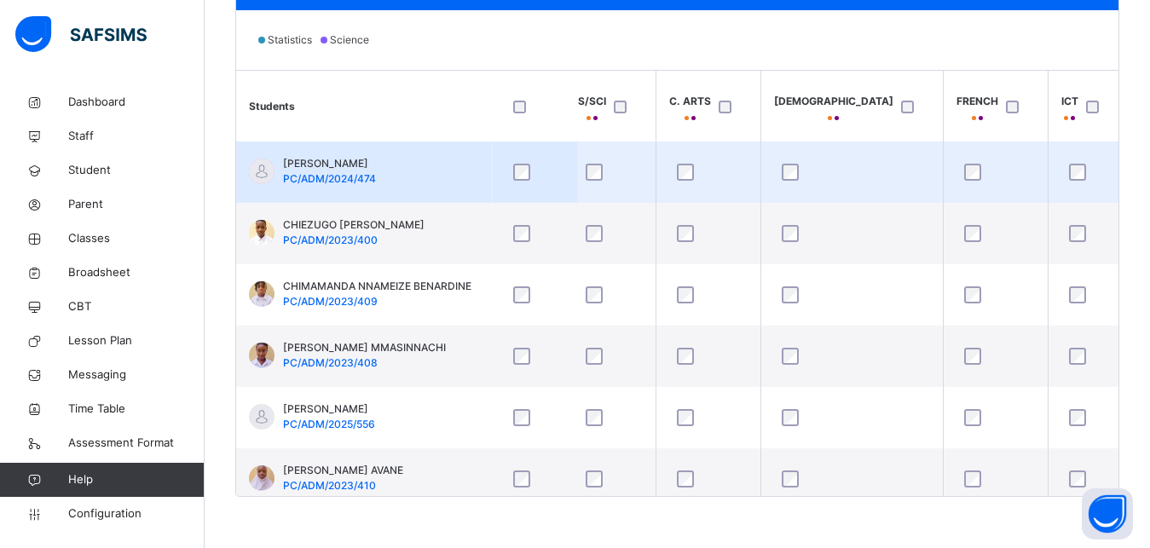
click at [1142, 160] on div at bounding box center [1168, 172] width 53 height 36
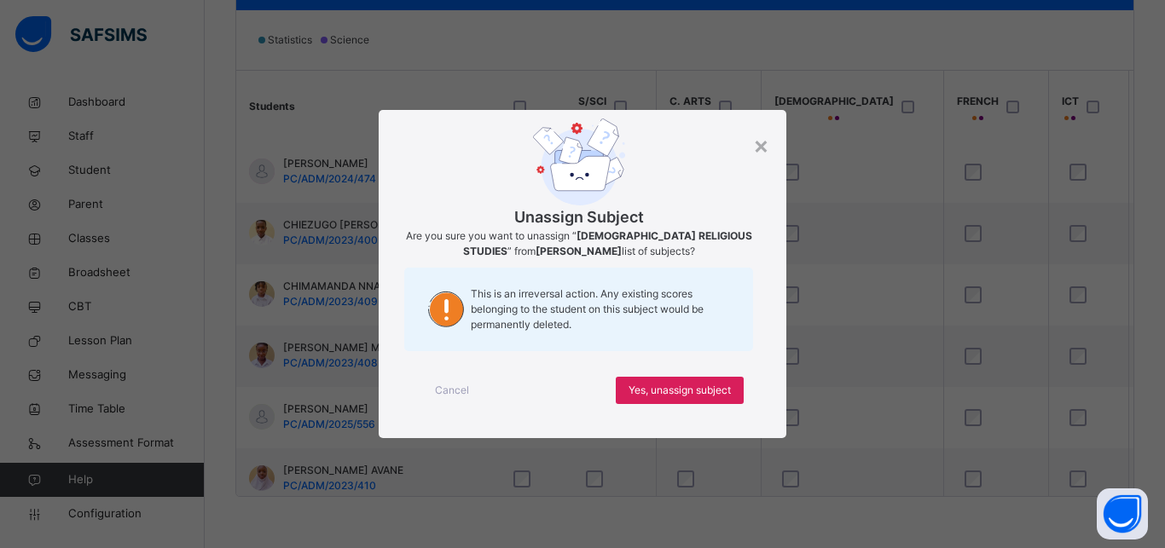
click at [459, 389] on span "Cancel" at bounding box center [452, 390] width 34 height 15
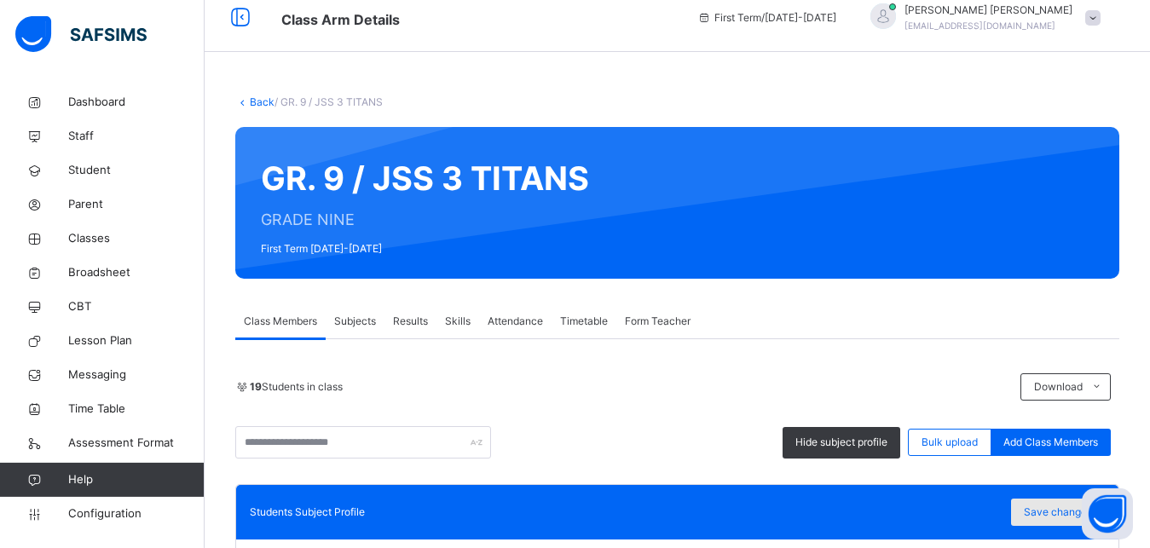
scroll to position [15, 0]
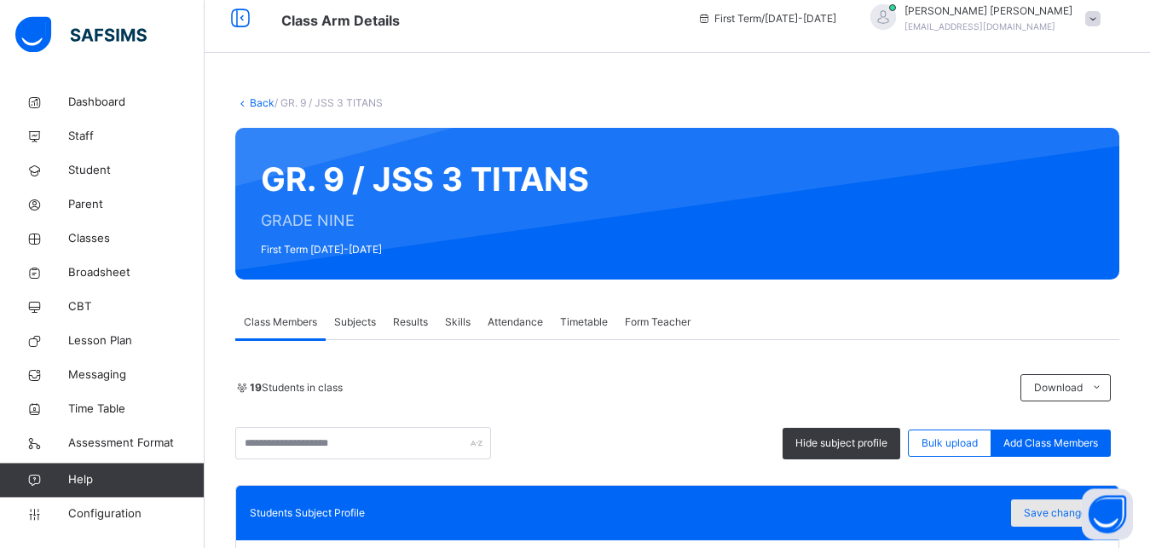
click at [1057, 512] on span "Save changes" at bounding box center [1058, 513] width 68 height 15
click at [1067, 518] on span "Save changes" at bounding box center [1058, 513] width 68 height 15
click at [362, 327] on span "Subjects" at bounding box center [355, 322] width 42 height 15
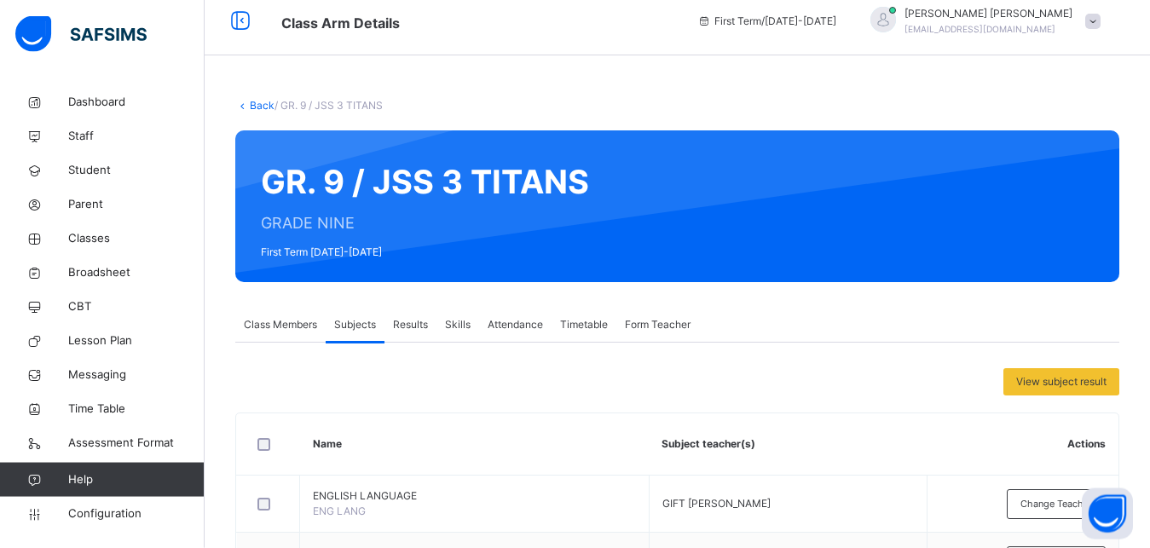
scroll to position [0, 0]
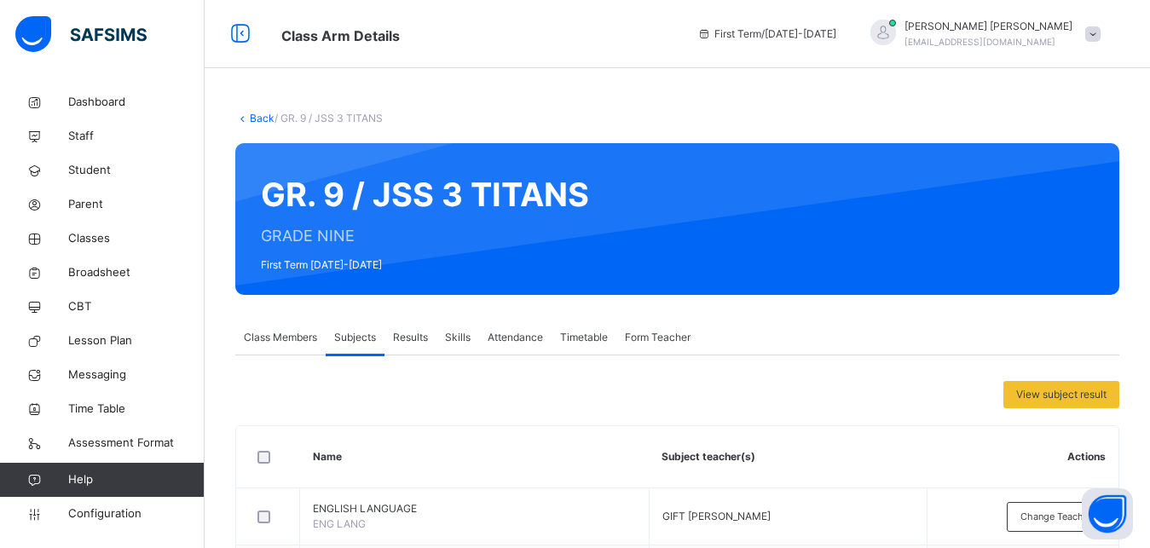
click at [263, 119] on link "Back" at bounding box center [262, 118] width 25 height 13
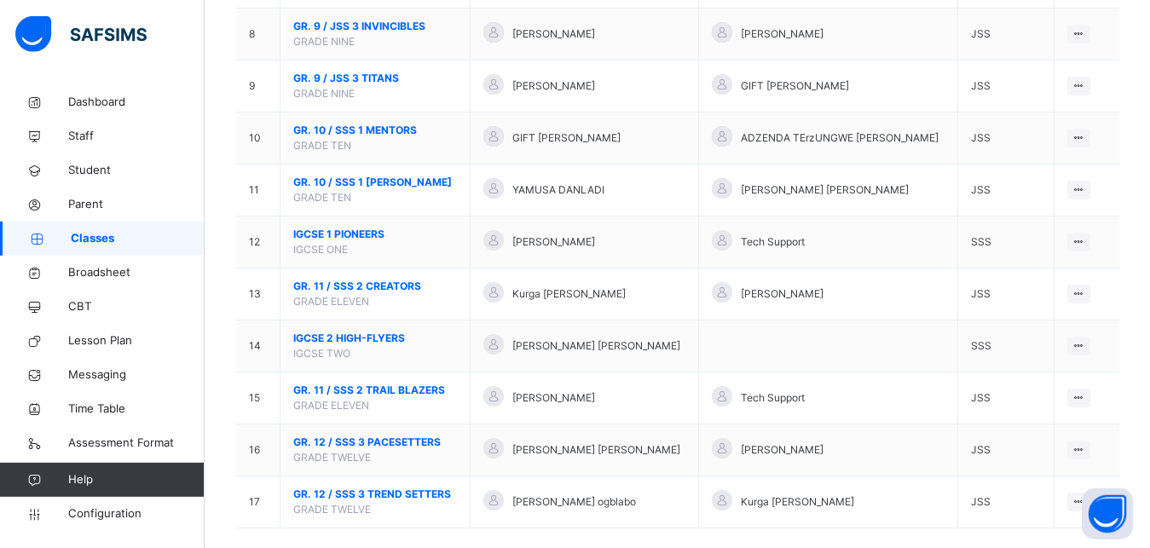
scroll to position [574, 0]
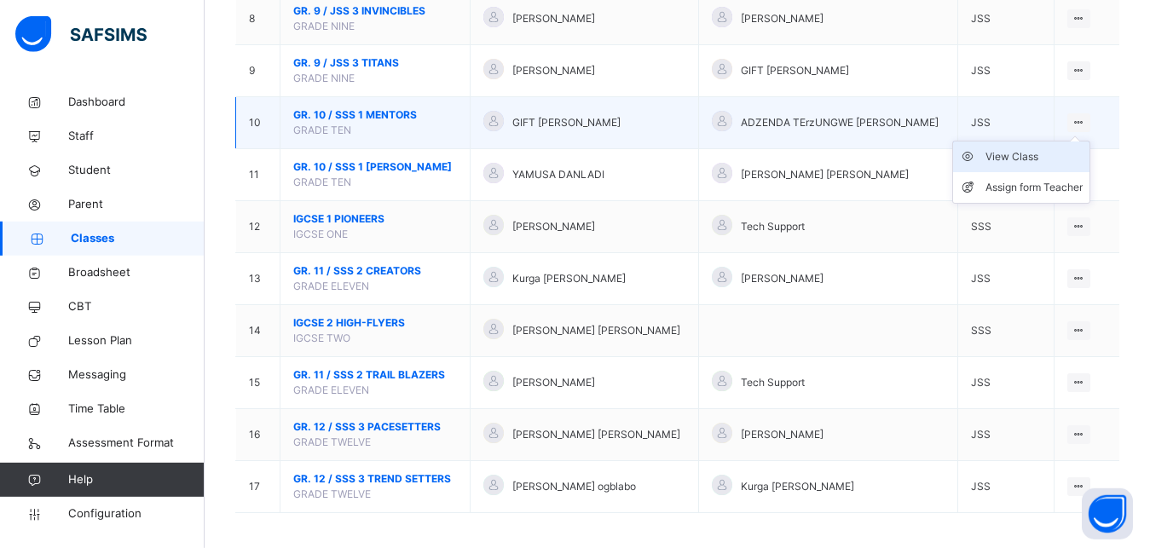
click at [1039, 172] on li "View Class" at bounding box center [1021, 157] width 136 height 31
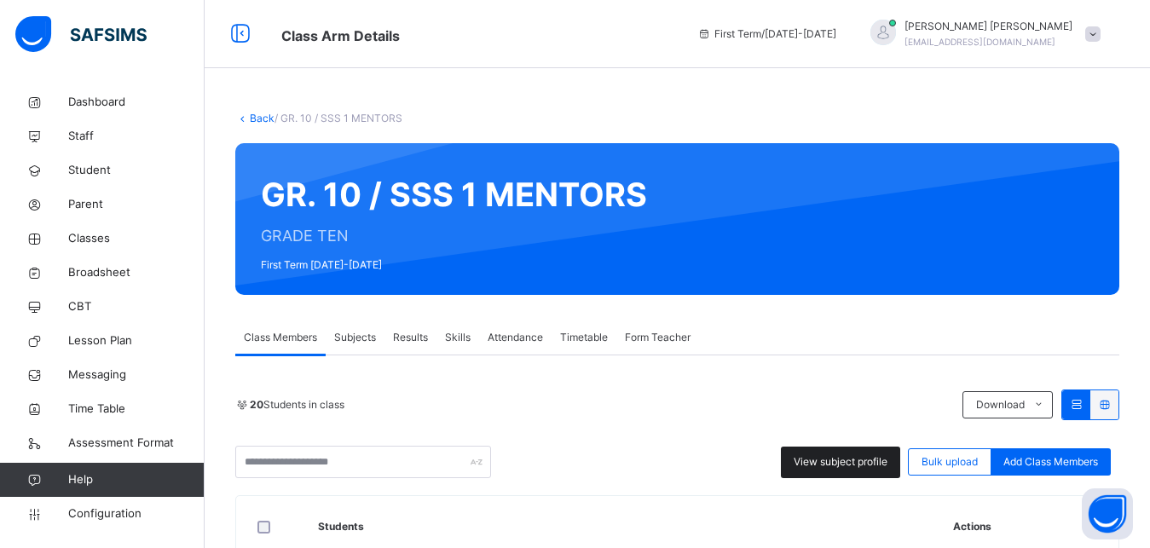
click at [871, 467] on span "View subject profile" at bounding box center [841, 461] width 94 height 15
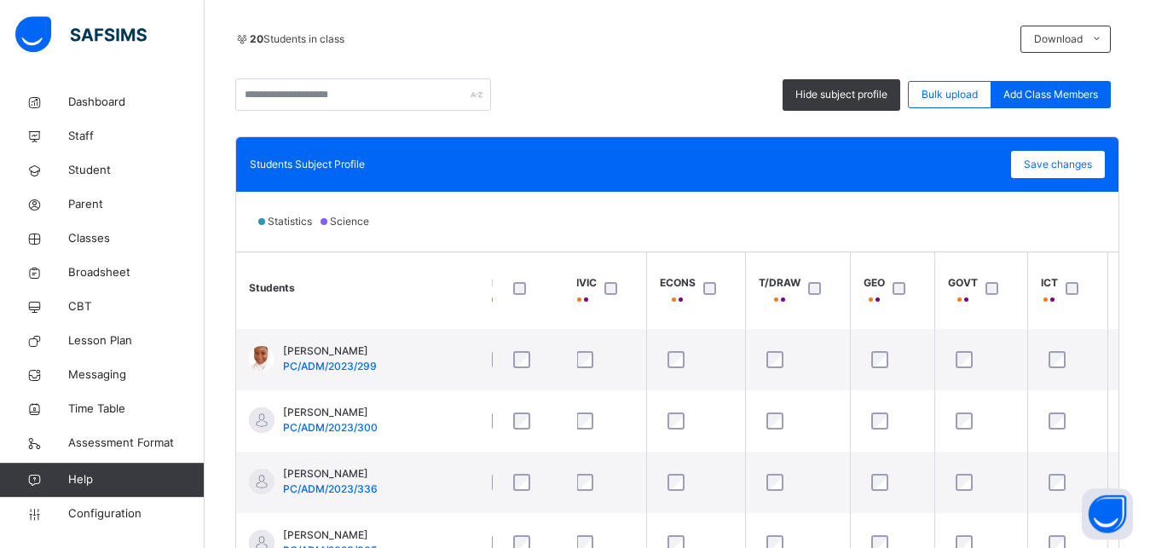
scroll to position [118, 854]
